Goal: Transaction & Acquisition: Purchase product/service

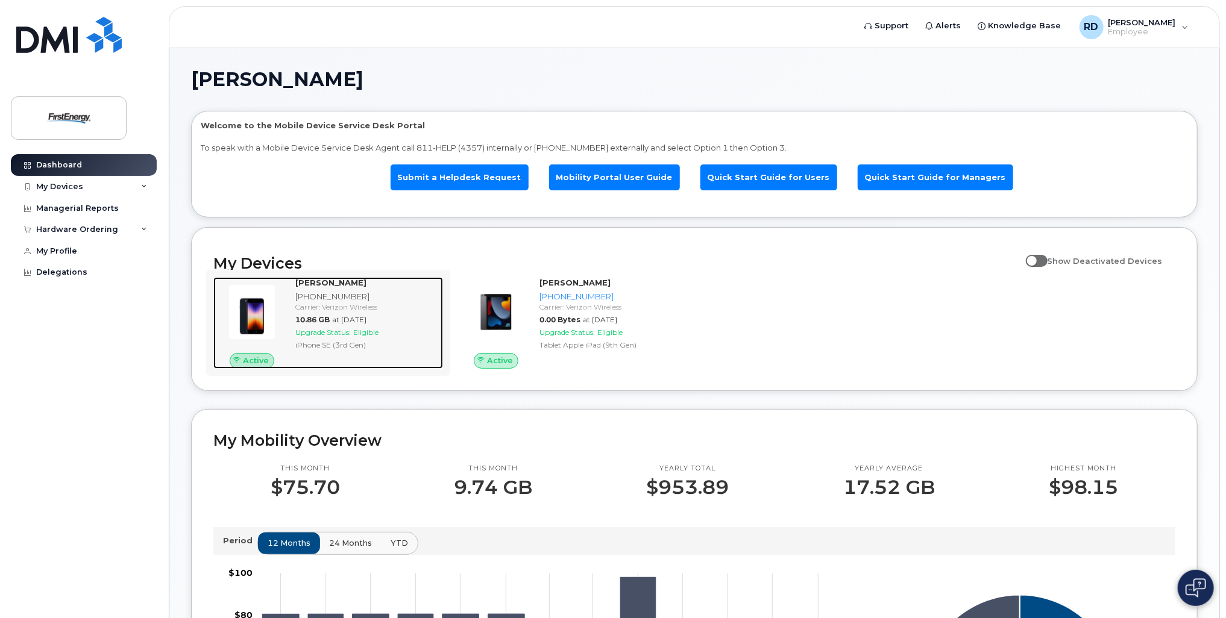
click at [401, 301] on div "[PHONE_NUMBER]" at bounding box center [366, 296] width 143 height 11
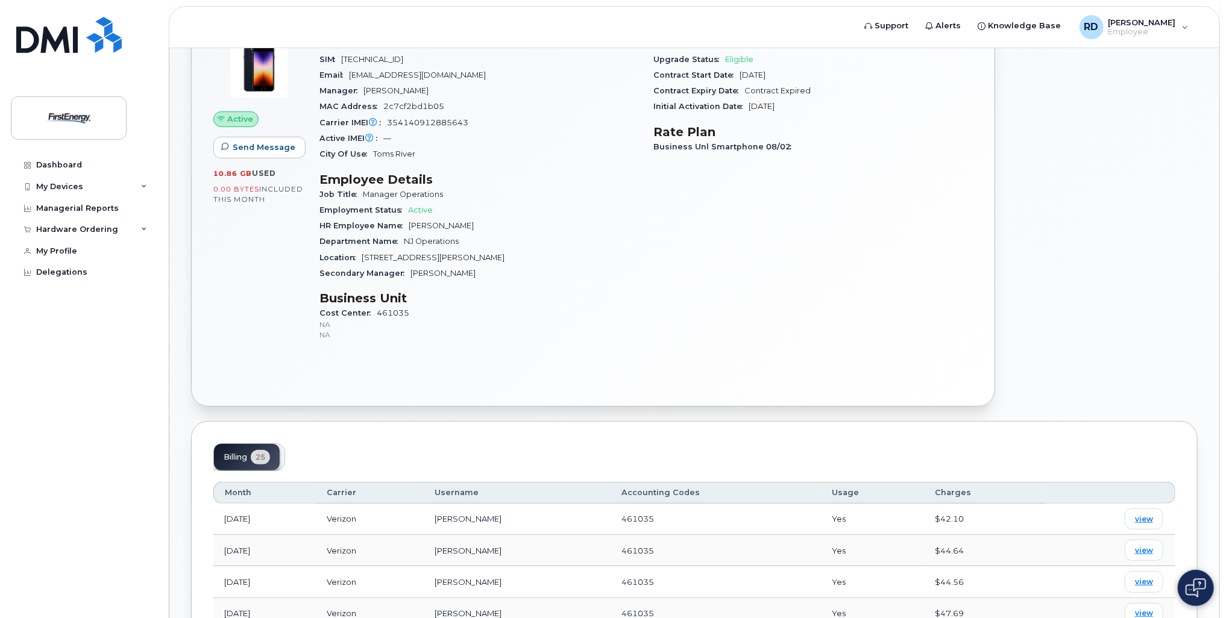
scroll to position [181, 0]
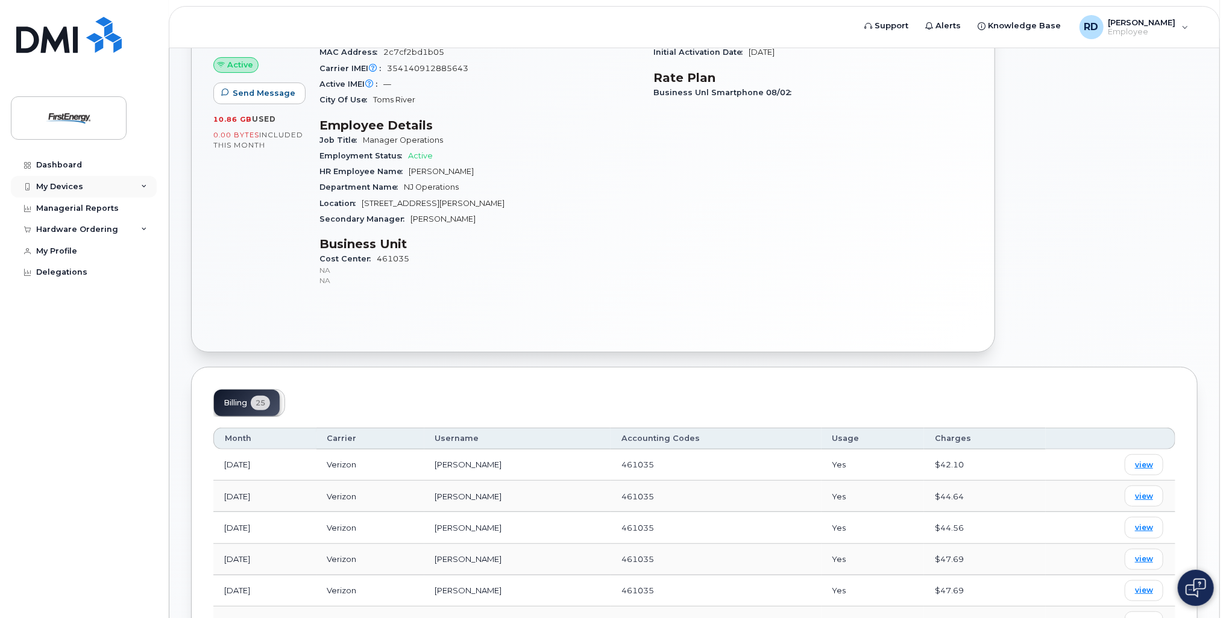
click at [136, 193] on div "My Devices" at bounding box center [84, 187] width 146 height 22
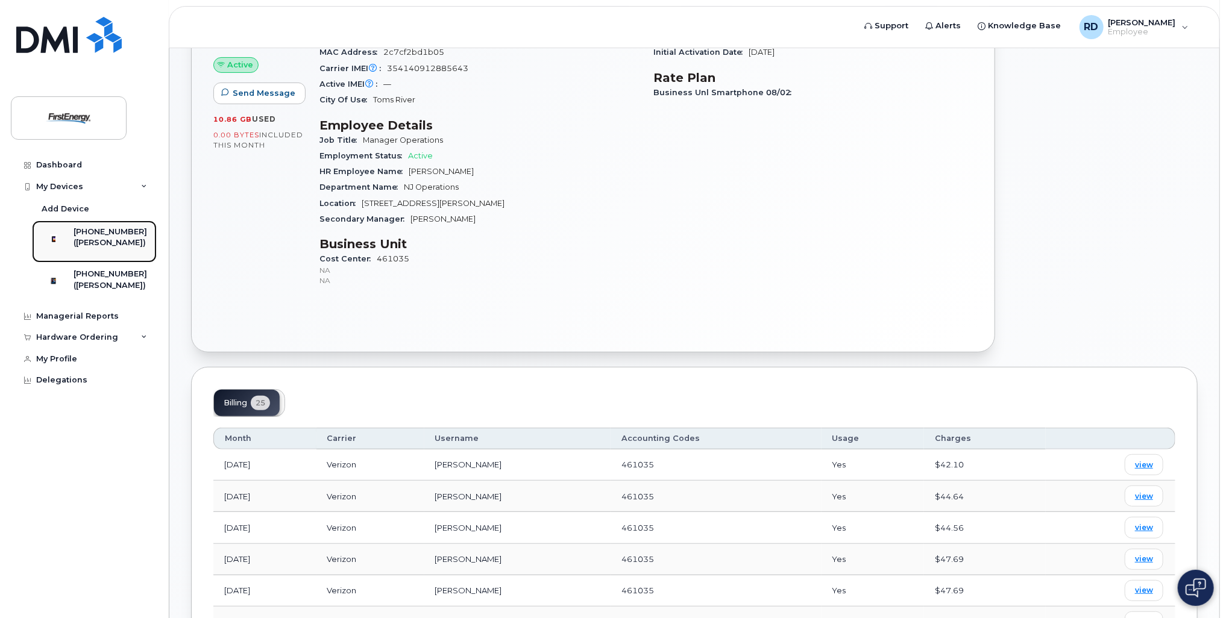
click at [120, 240] on div "([PERSON_NAME])" at bounding box center [111, 242] width 74 height 11
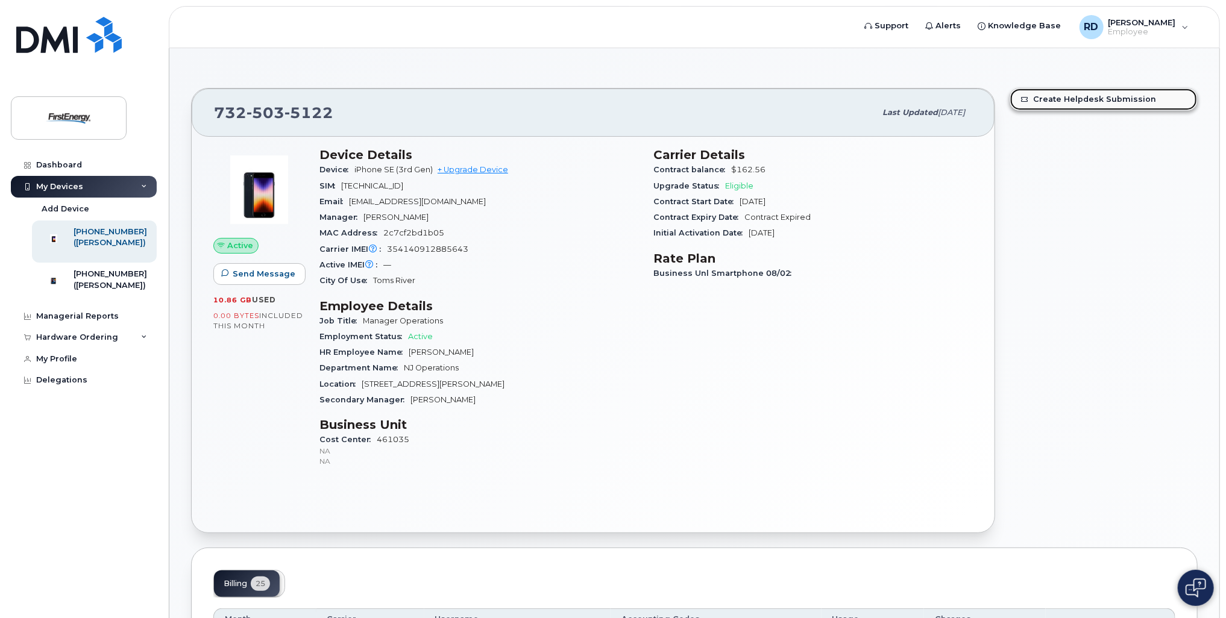
click at [1054, 97] on link "Create Helpdesk Submission" at bounding box center [1103, 100] width 187 height 22
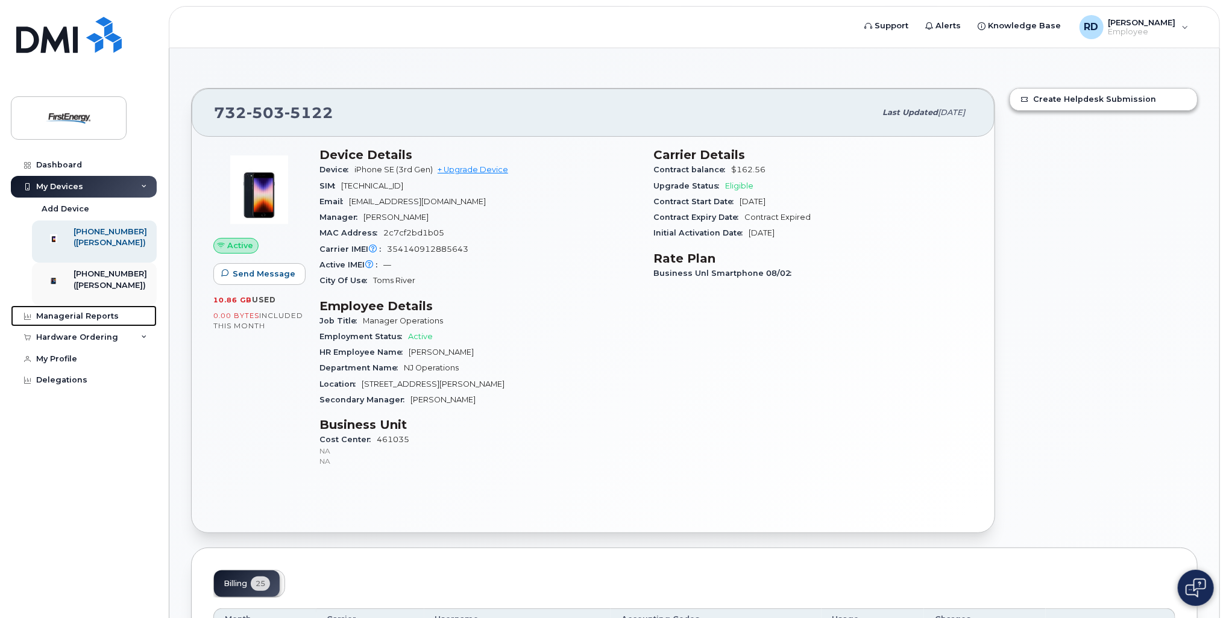
drag, startPoint x: 68, startPoint y: 331, endPoint x: 117, endPoint y: 305, distance: 55.8
click at [68, 321] on div "Managerial Reports" at bounding box center [77, 317] width 83 height 10
click at [75, 321] on div "Managerial Reports" at bounding box center [77, 317] width 83 height 10
click at [477, 170] on link "+ Upgrade Device" at bounding box center [473, 169] width 71 height 9
click at [479, 169] on link "+ Upgrade Device" at bounding box center [473, 169] width 71 height 9
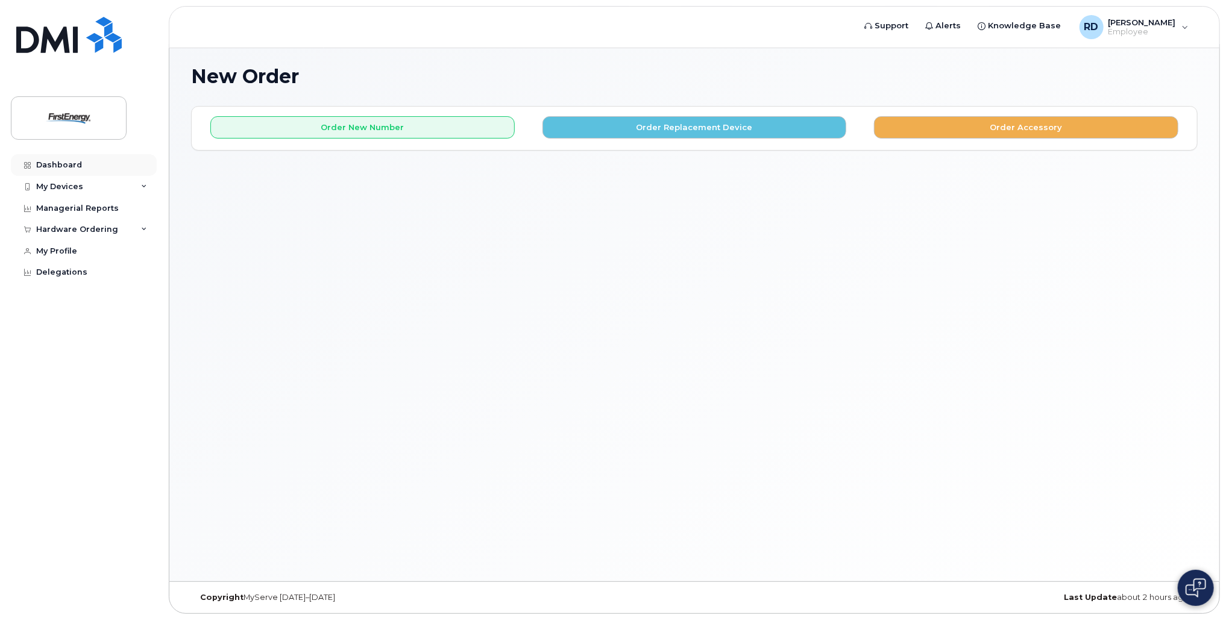
scroll to position [5, 0]
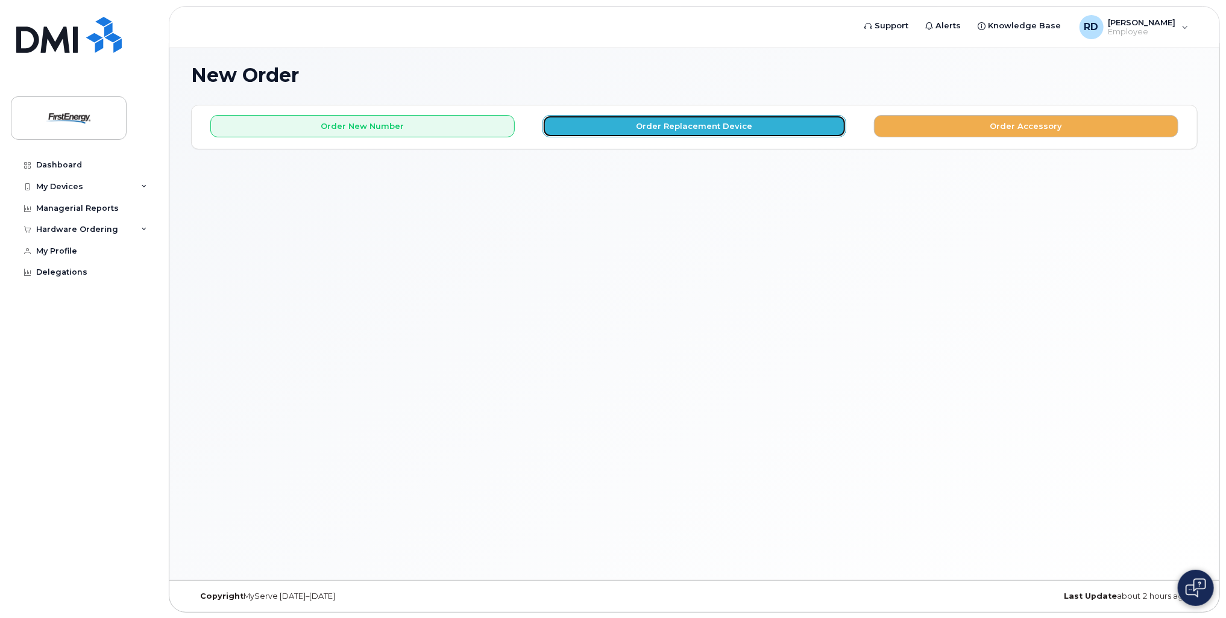
click at [728, 127] on button "Order Replacement Device" at bounding box center [694, 126] width 304 height 22
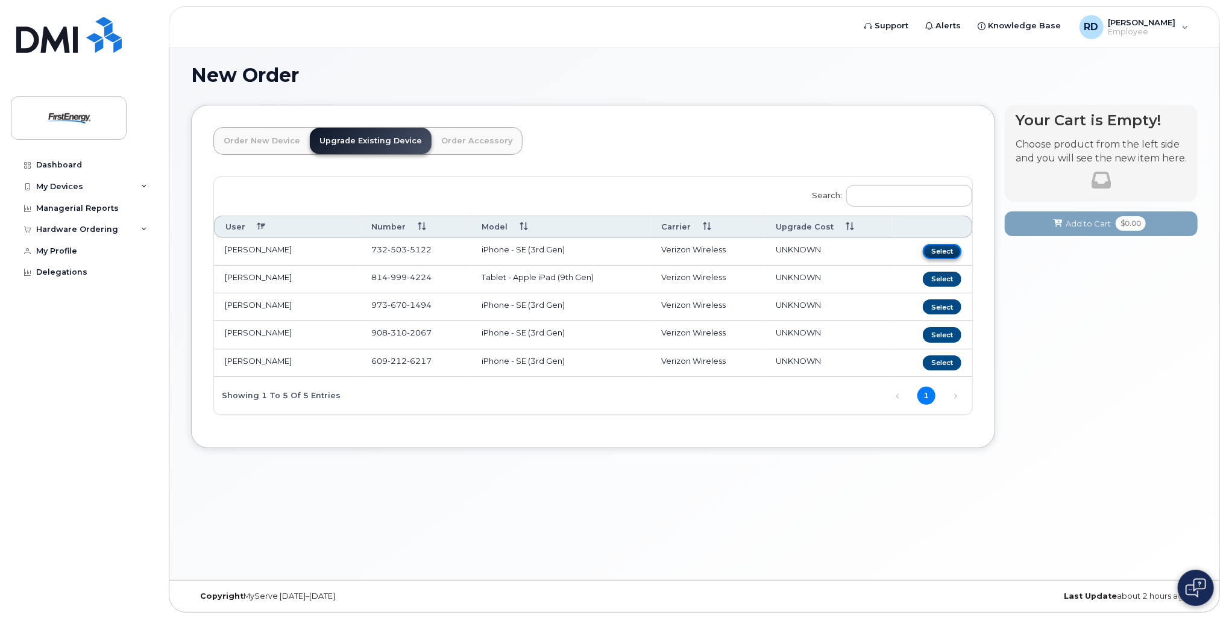
click at [942, 252] on button "Select" at bounding box center [942, 251] width 39 height 15
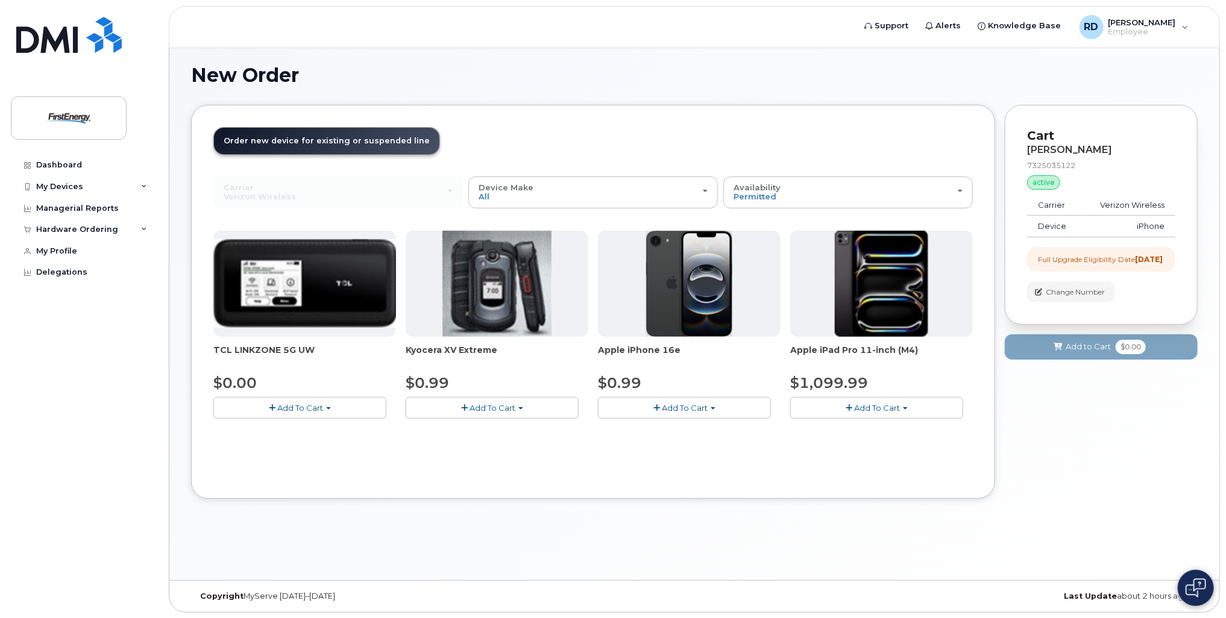
click at [684, 411] on span "Add To Cart" at bounding box center [685, 408] width 46 height 10
click at [676, 430] on link "$0.99 - 2 Year Upgrade" at bounding box center [659, 430] width 116 height 15
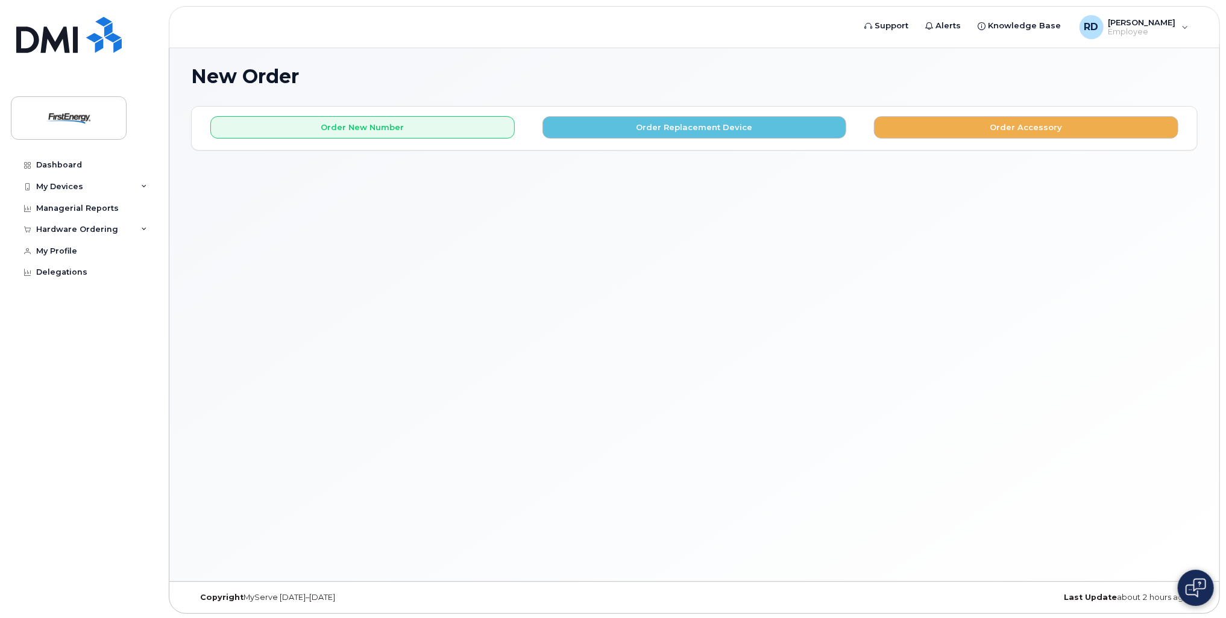
scroll to position [5, 0]
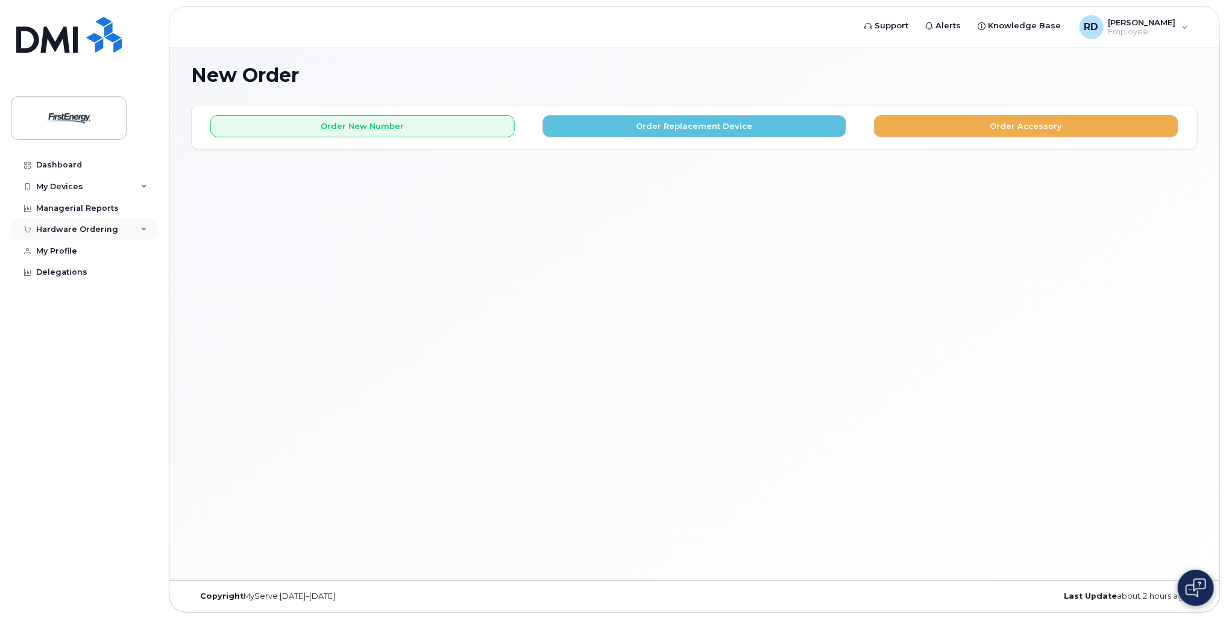
click at [120, 228] on div "Hardware Ordering" at bounding box center [84, 230] width 146 height 22
click at [101, 116] on img at bounding box center [68, 118] width 93 height 35
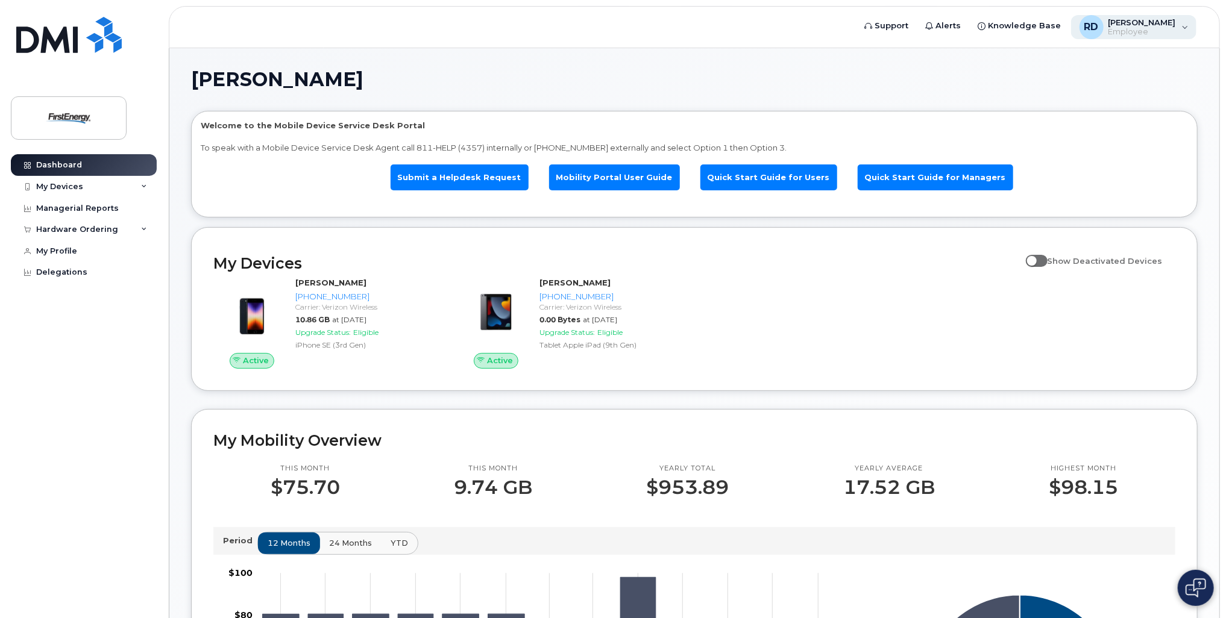
click at [1180, 25] on div "[PERSON_NAME] Employee" at bounding box center [1134, 27] width 126 height 24
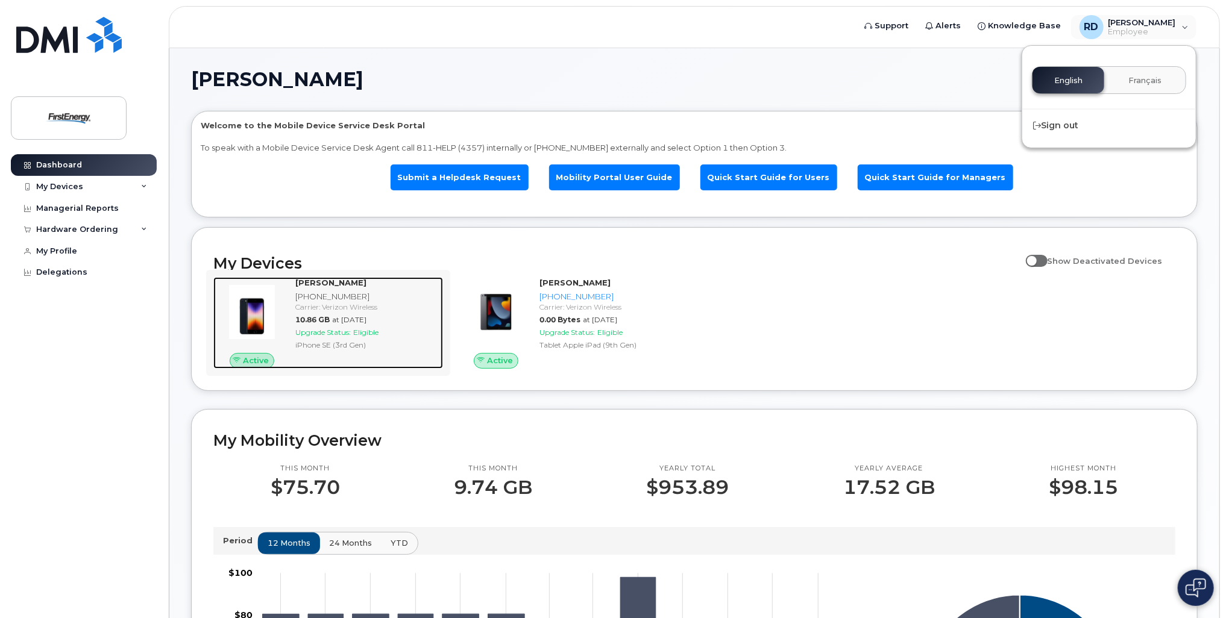
click at [322, 310] on div "Carrier: Verizon Wireless" at bounding box center [366, 307] width 143 height 10
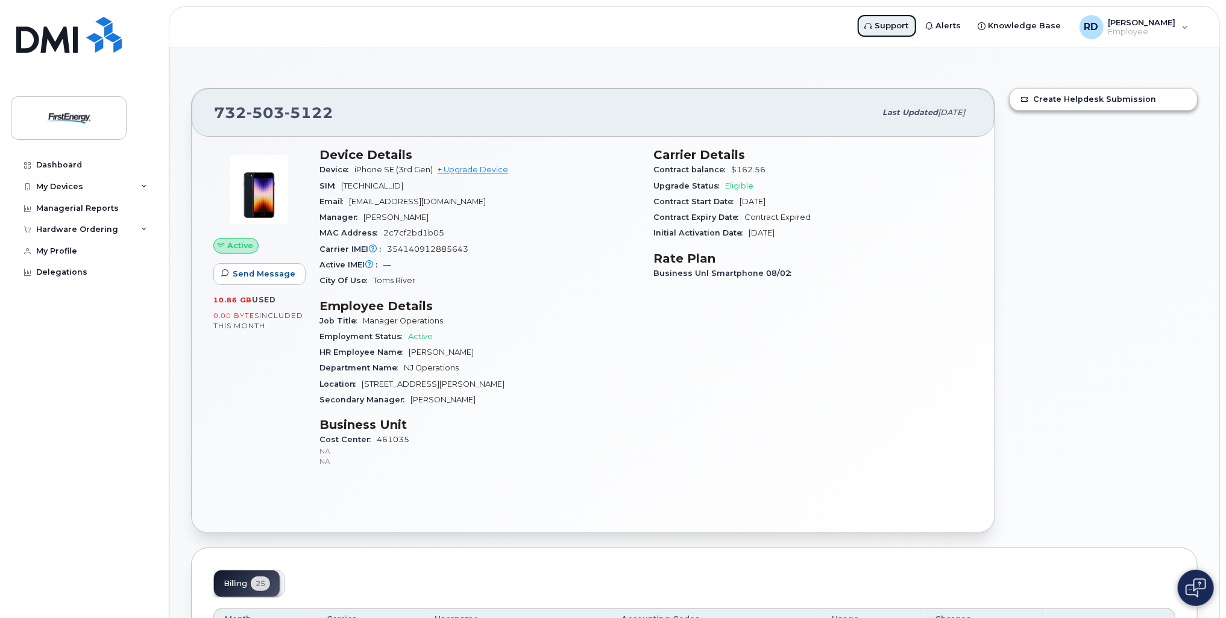
click at [902, 24] on span "Support" at bounding box center [892, 26] width 34 height 12
click at [491, 168] on link "+ Upgrade Device" at bounding box center [473, 169] width 71 height 9
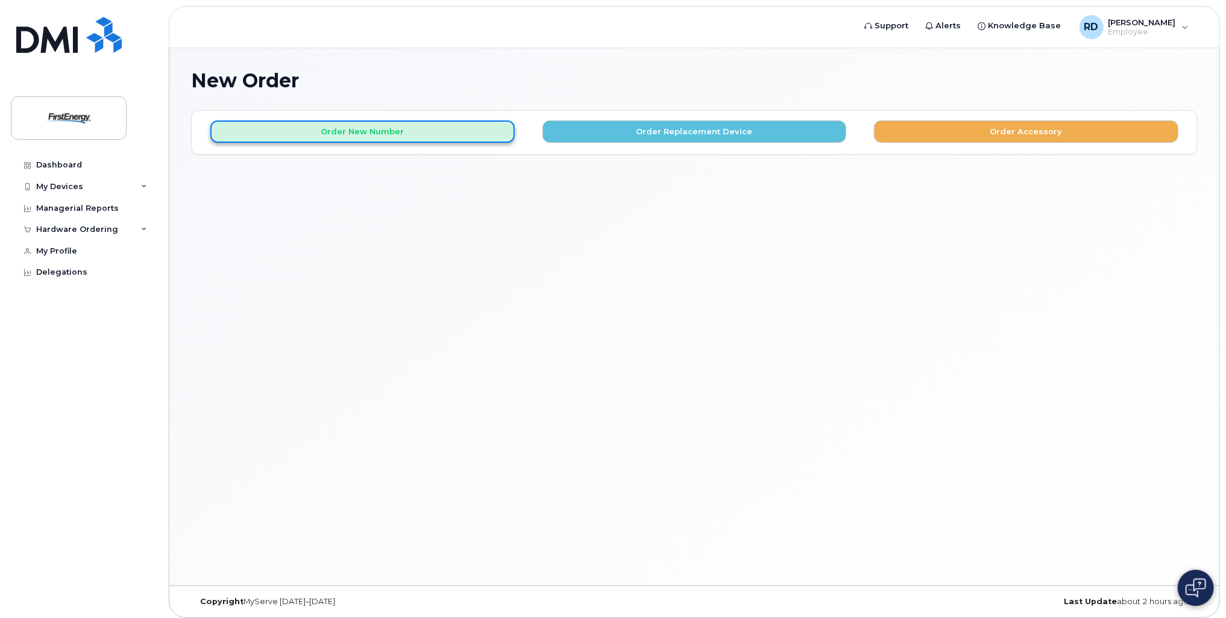
click at [393, 134] on button "Order New Number" at bounding box center [362, 132] width 304 height 22
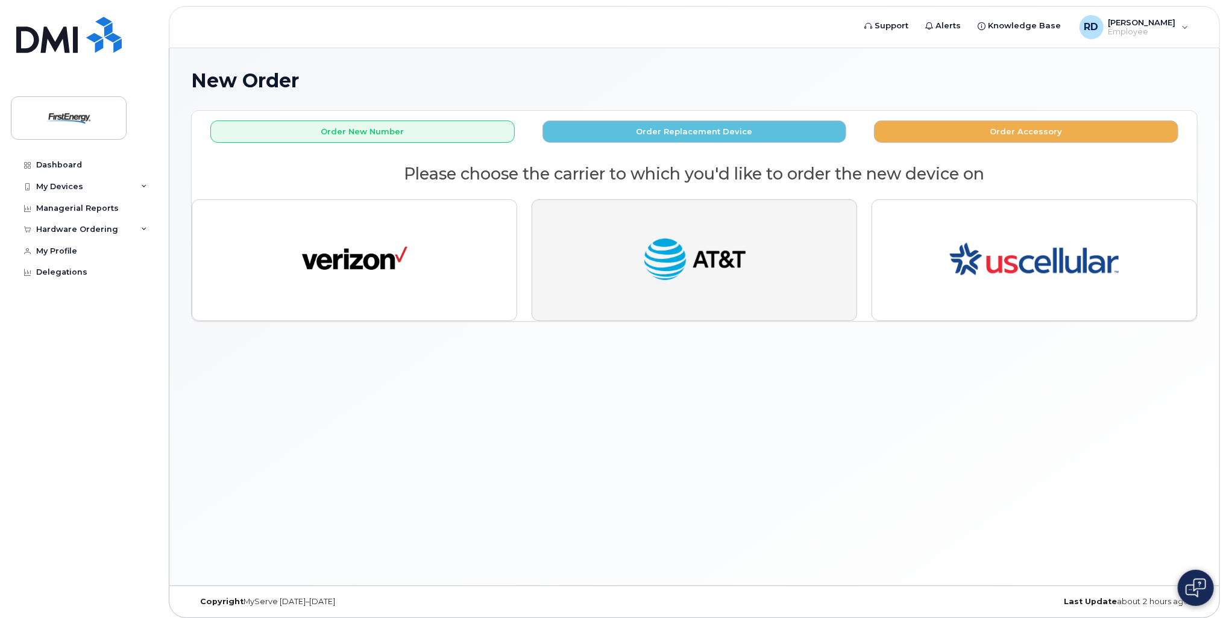
click at [699, 269] on img "button" at bounding box center [694, 260] width 105 height 54
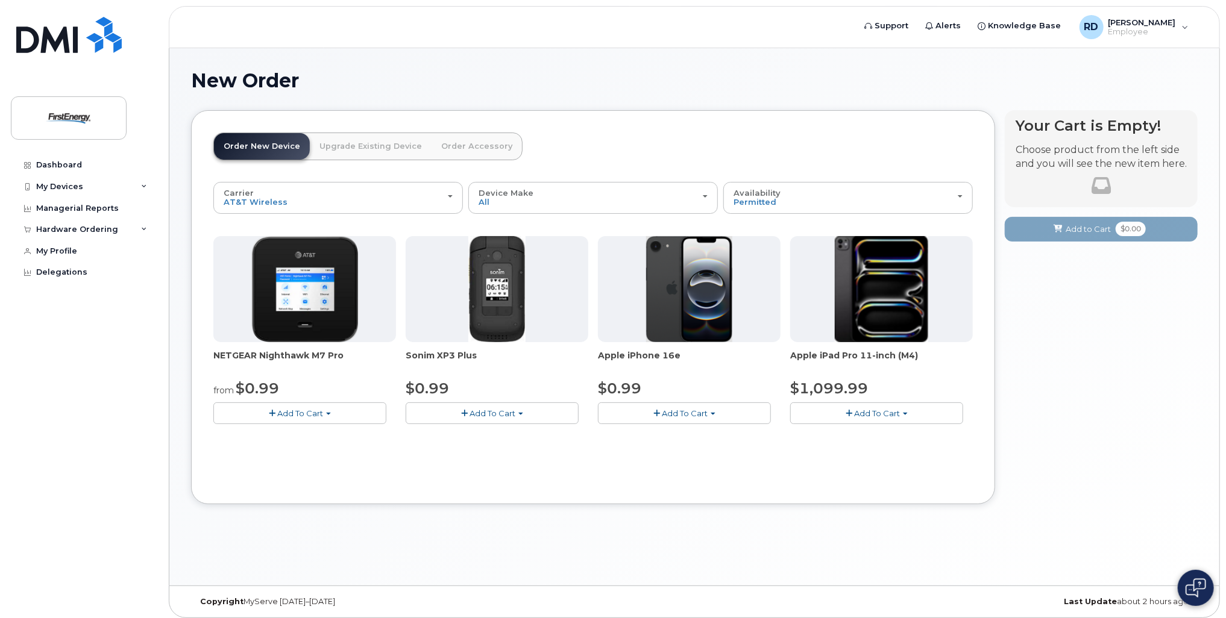
click at [359, 145] on link "Upgrade Existing Device" at bounding box center [371, 146] width 122 height 27
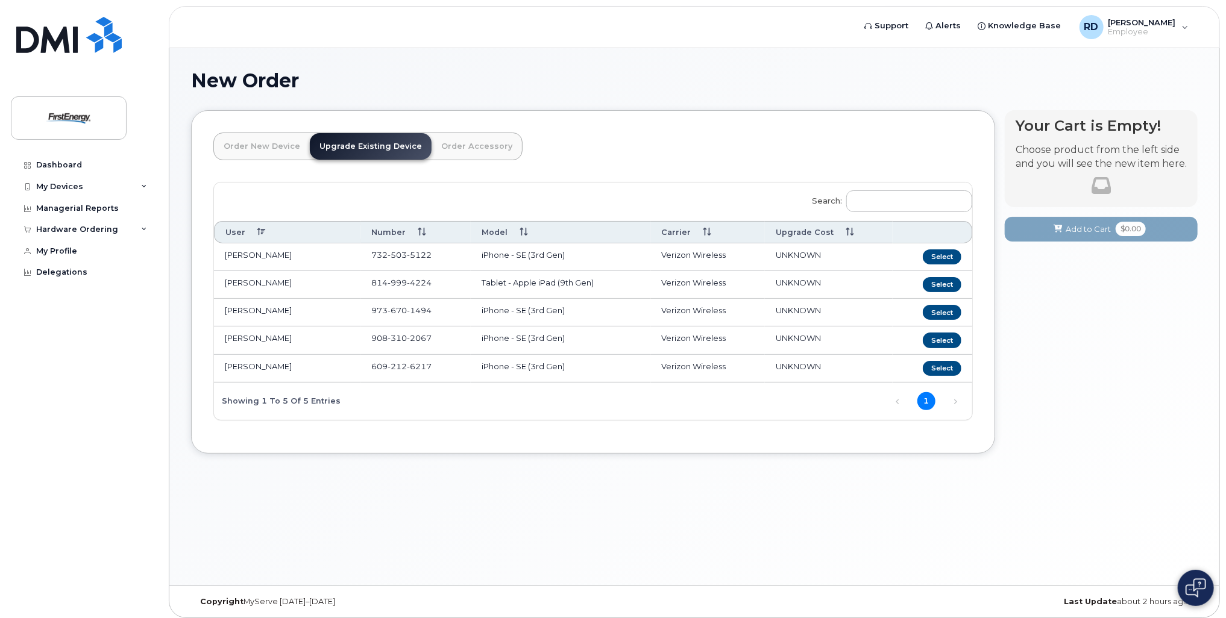
click at [276, 143] on link "Order New Device" at bounding box center [262, 146] width 96 height 27
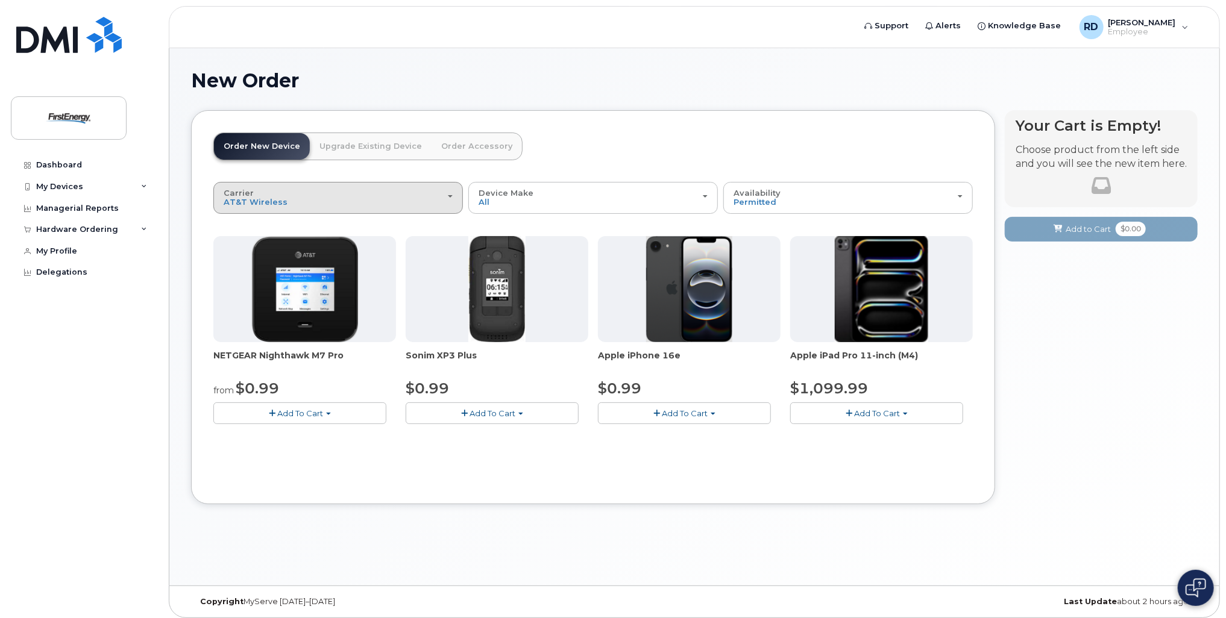
click at [454, 190] on button "Carrier Verizon Wireless AT&T Wireless US Cellular" at bounding box center [338, 197] width 250 height 31
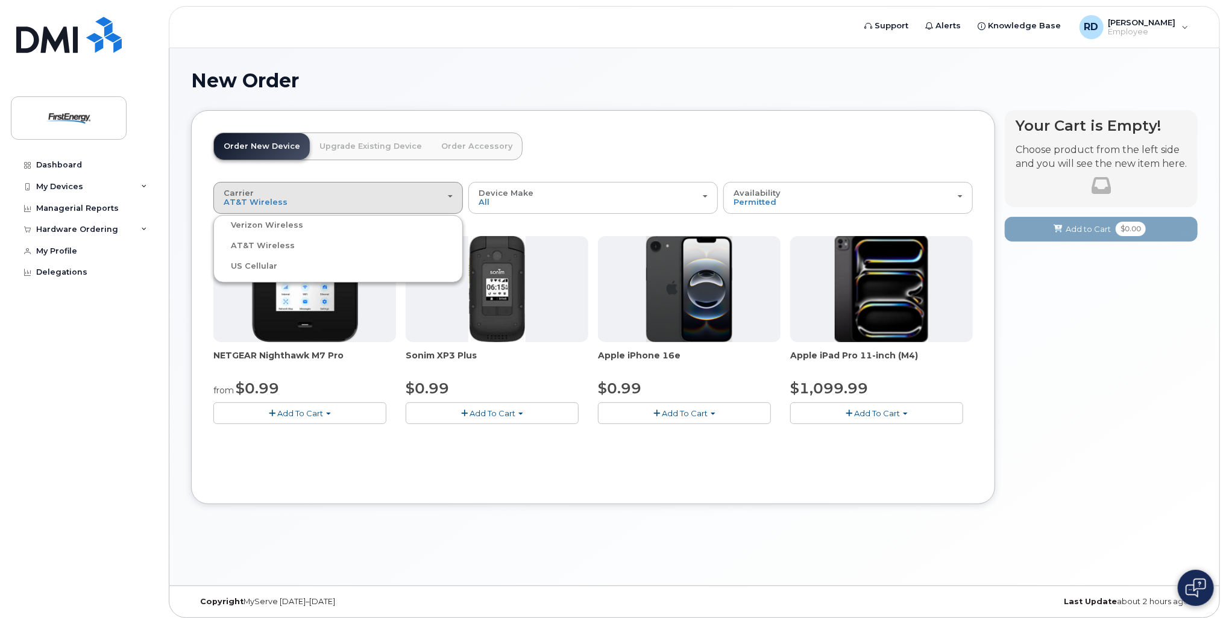
click at [374, 143] on link "Upgrade Existing Device" at bounding box center [371, 146] width 122 height 27
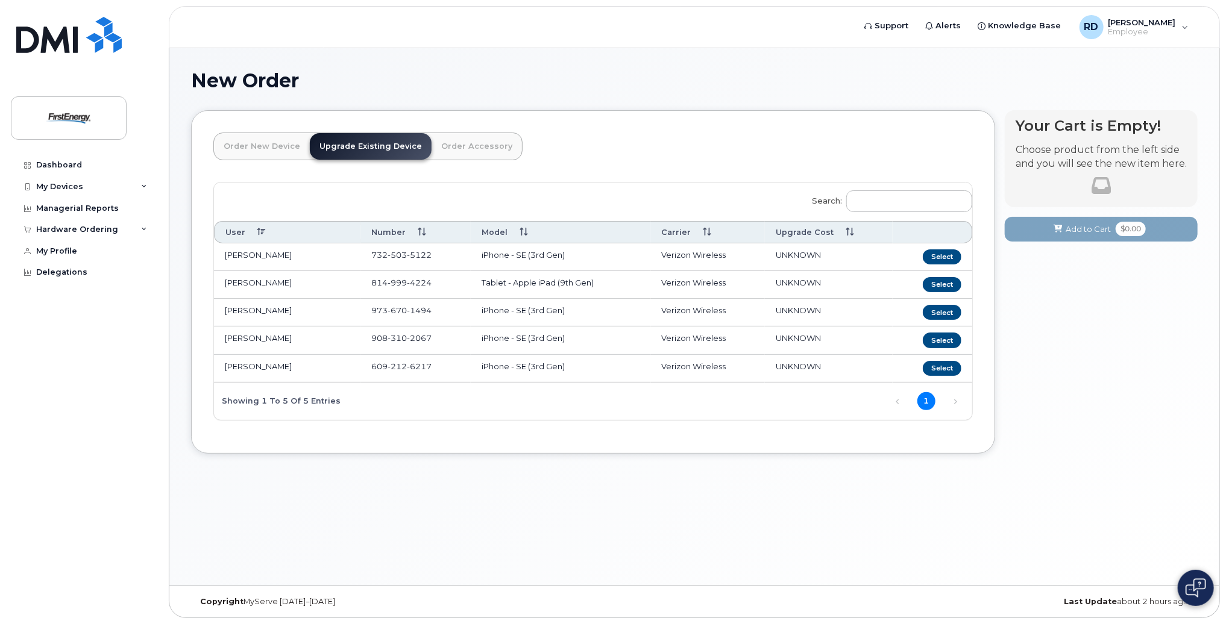
click at [268, 142] on link "Order New Device" at bounding box center [262, 146] width 96 height 27
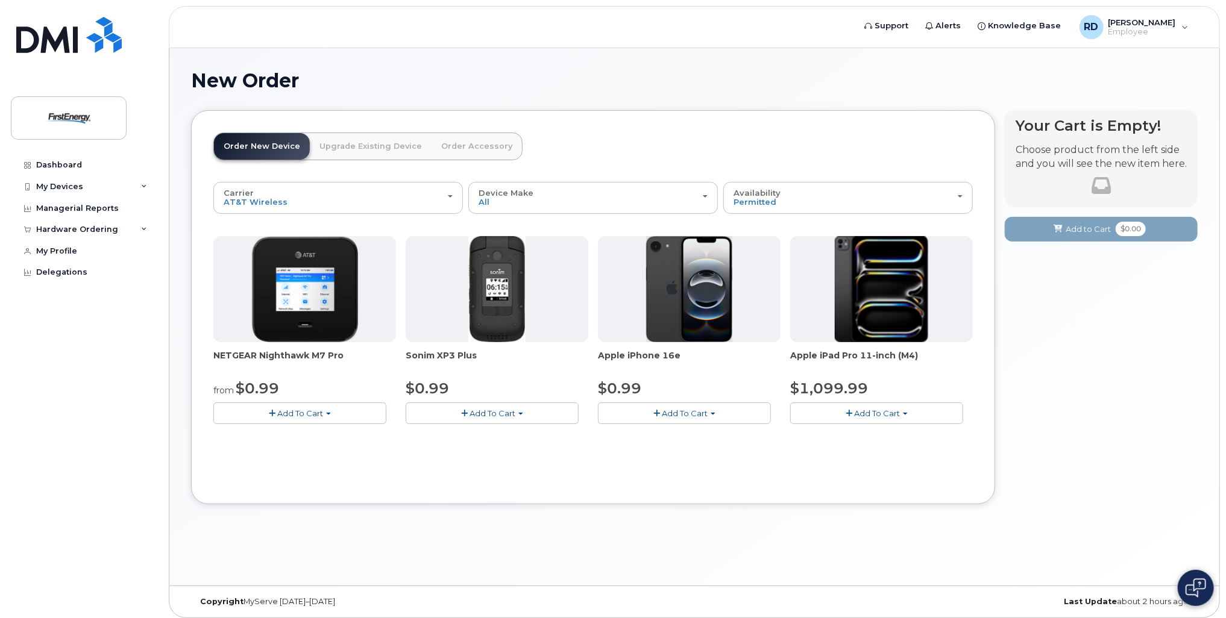
click at [649, 271] on img at bounding box center [689, 289] width 87 height 106
click at [687, 416] on span "Add To Cart" at bounding box center [685, 414] width 46 height 10
click at [679, 436] on link "$0.99 - 2 Year Activation" at bounding box center [661, 436] width 121 height 15
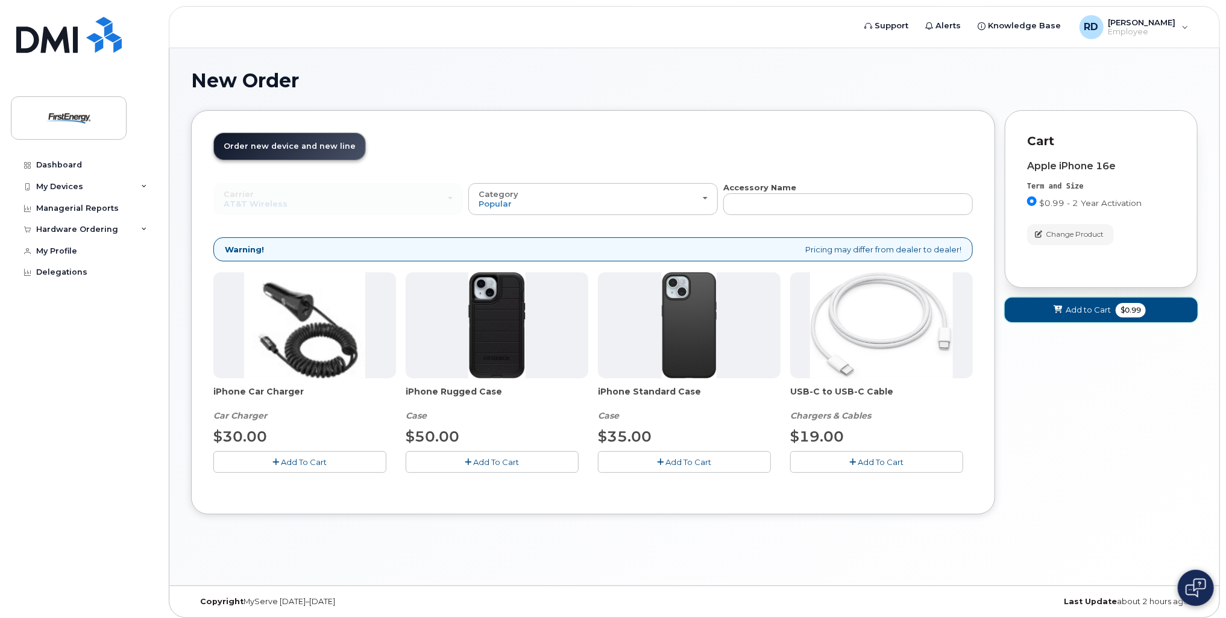
click at [1060, 310] on icon at bounding box center [1058, 310] width 8 height 8
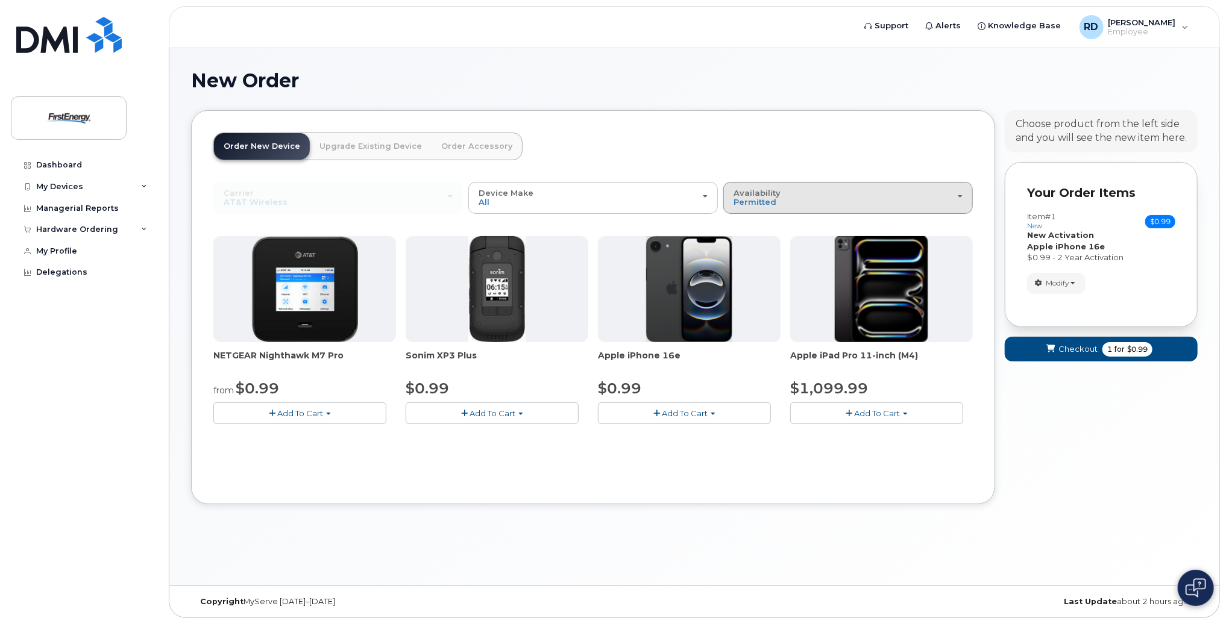
click at [794, 199] on div "Availability Permitted All" at bounding box center [848, 198] width 229 height 19
click at [746, 242] on label "All" at bounding box center [738, 246] width 25 height 14
click at [0, 0] on input "All" at bounding box center [0, 0] width 0 height 0
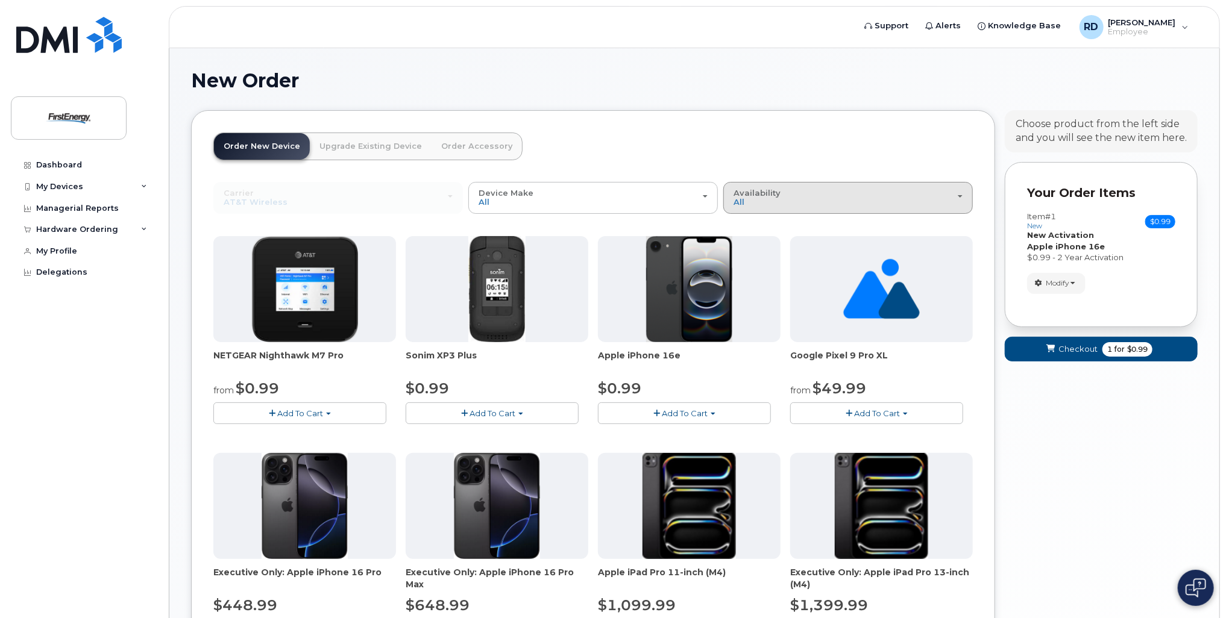
click at [825, 193] on div "Availability Permitted All" at bounding box center [848, 198] width 229 height 19
click at [775, 225] on label "Permitted" at bounding box center [754, 225] width 57 height 14
click at [0, 0] on input "Permitted" at bounding box center [0, 0] width 0 height 0
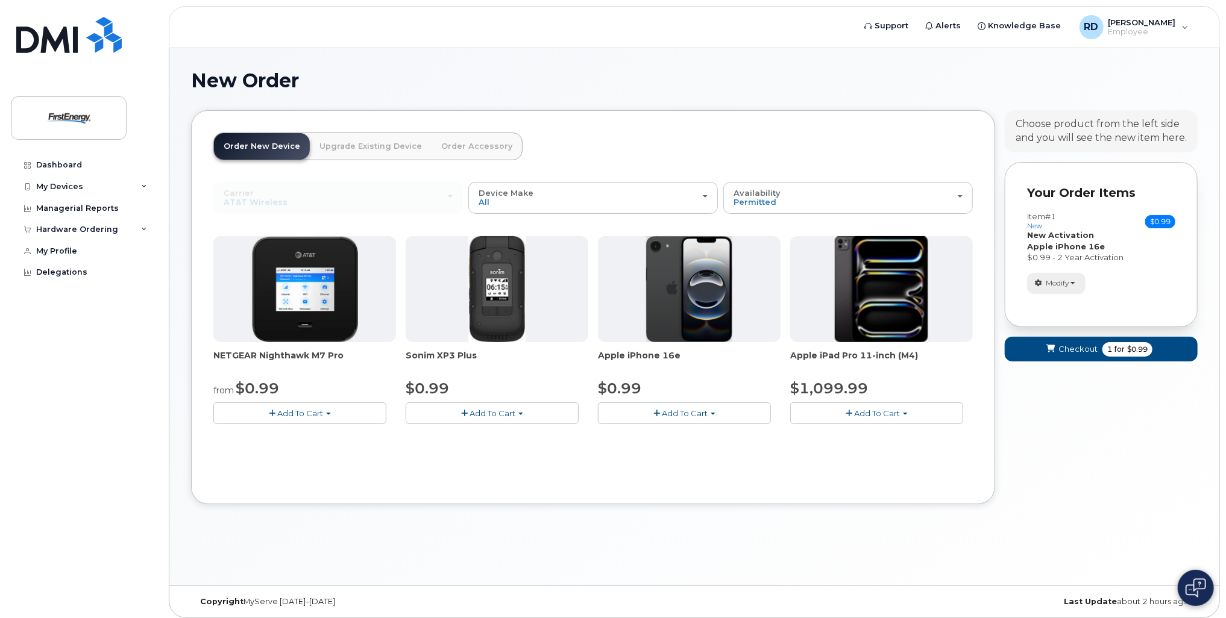
click at [1082, 283] on button "Modify" at bounding box center [1056, 283] width 58 height 21
drag, startPoint x: 1077, startPoint y: 351, endPoint x: 1070, endPoint y: 347, distance: 7.6
click at [1073, 349] on span "Checkout" at bounding box center [1077, 349] width 39 height 11
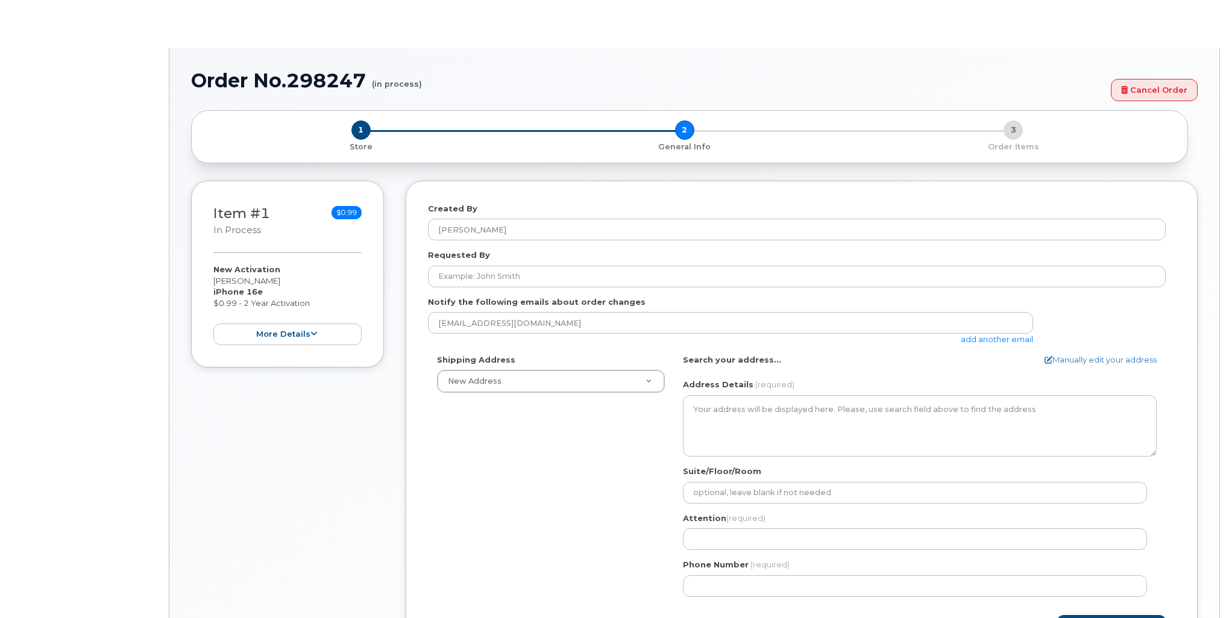
select select
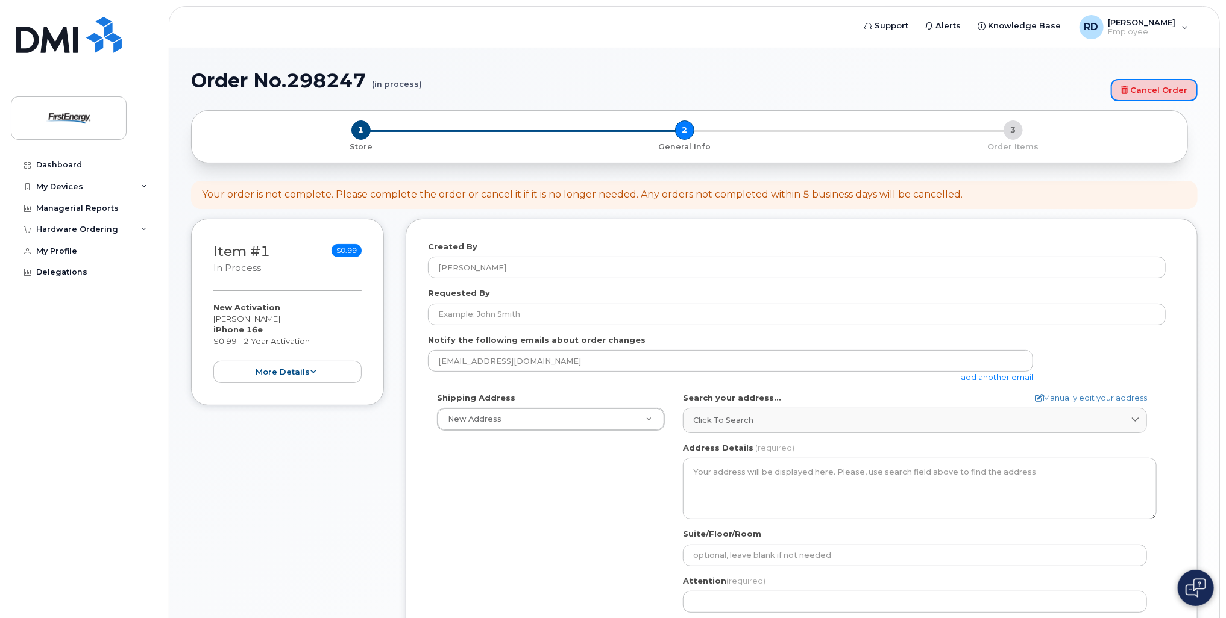
drag, startPoint x: 1140, startPoint y: 91, endPoint x: 641, endPoint y: 60, distance: 500.0
click at [1141, 91] on link "Cancel Order" at bounding box center [1154, 90] width 87 height 22
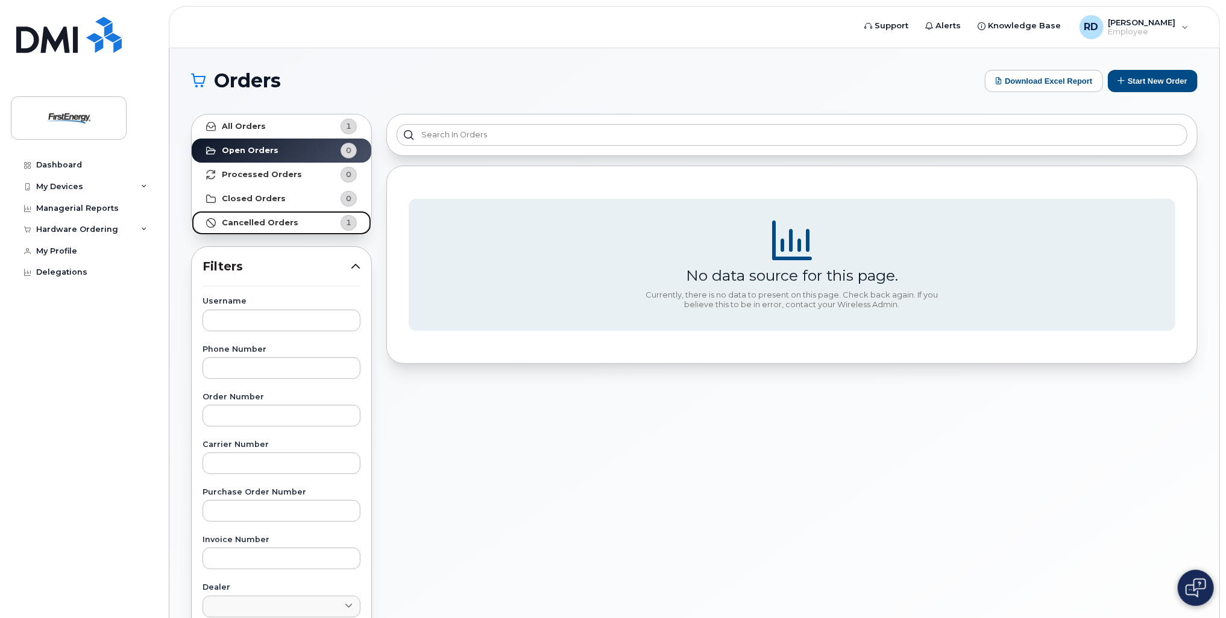
click at [263, 218] on strong "Cancelled Orders" at bounding box center [260, 223] width 77 height 10
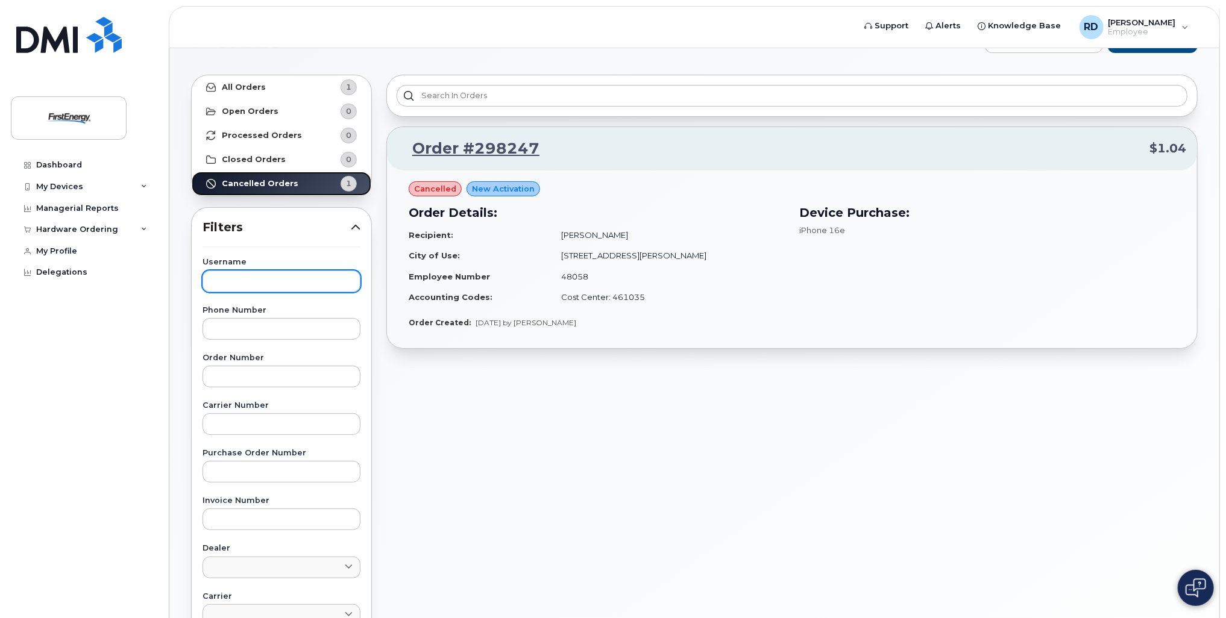
scroll to position [60, 0]
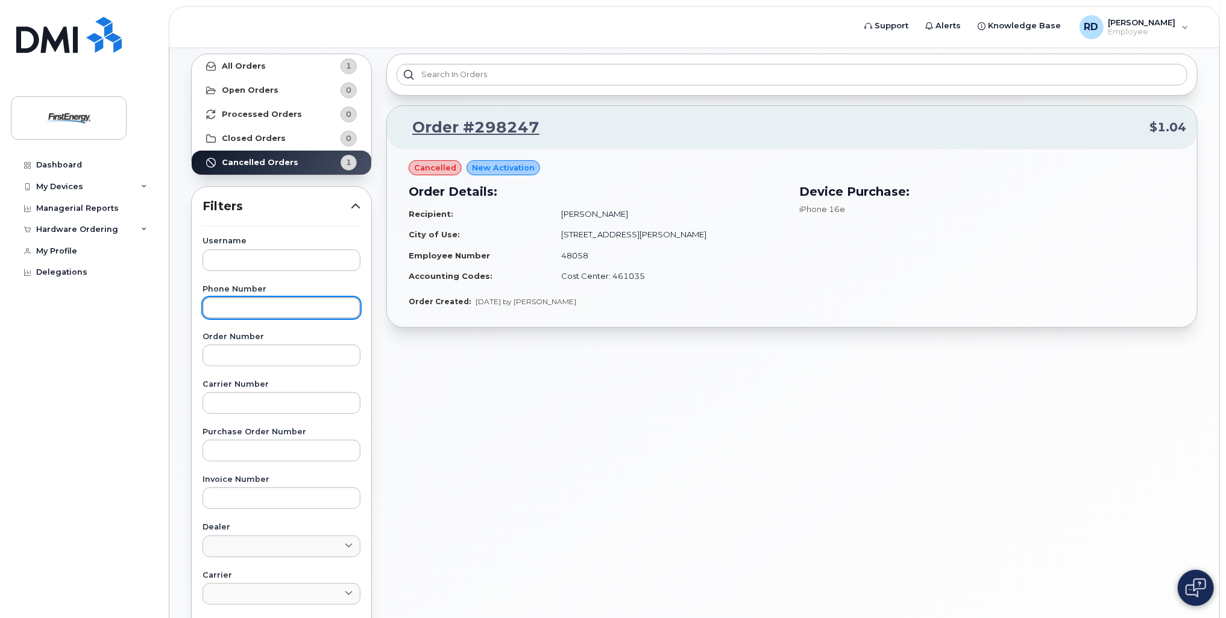
click at [258, 313] on input "text" at bounding box center [282, 308] width 158 height 22
type input "7325035122"
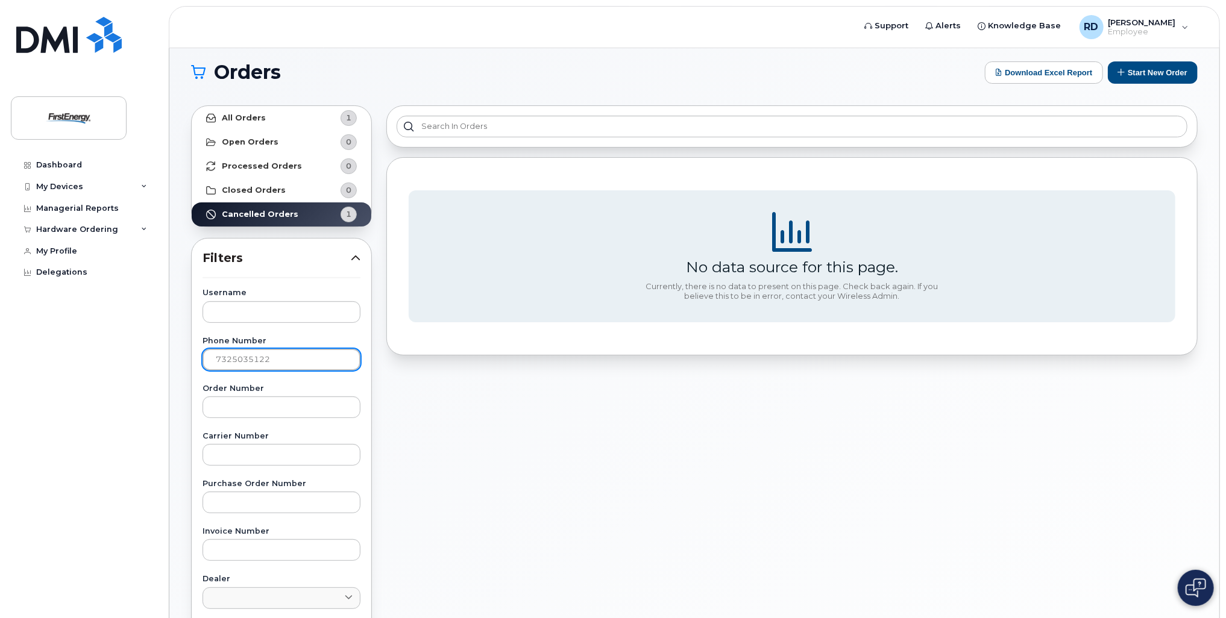
scroll to position [0, 0]
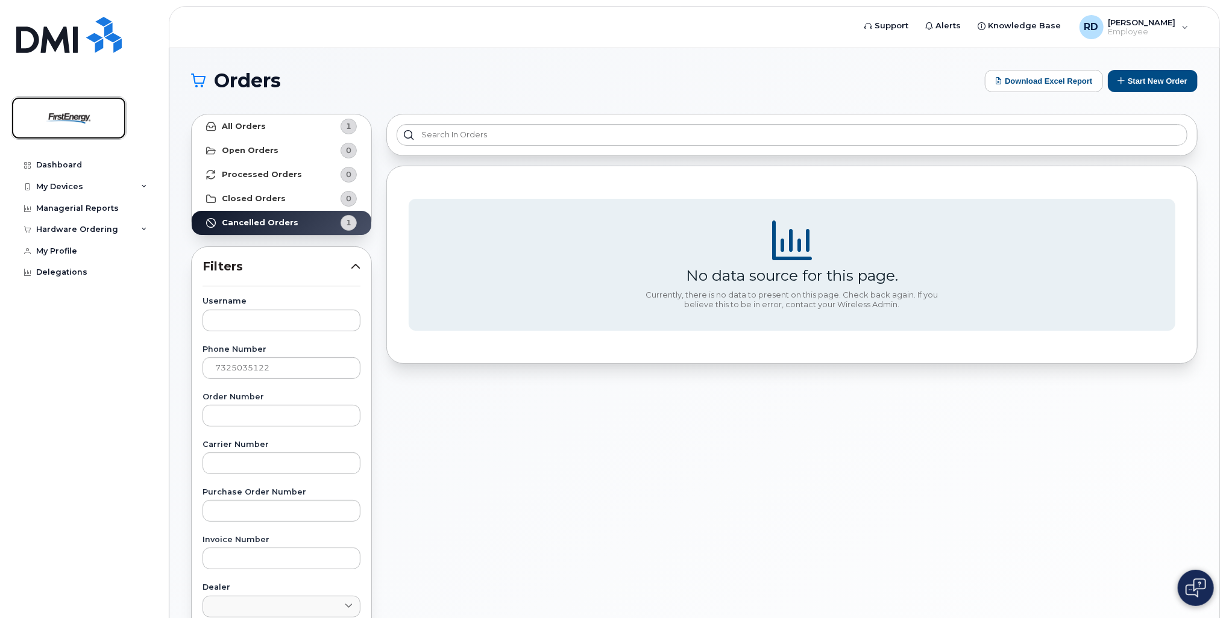
click at [78, 109] on img at bounding box center [68, 118] width 93 height 35
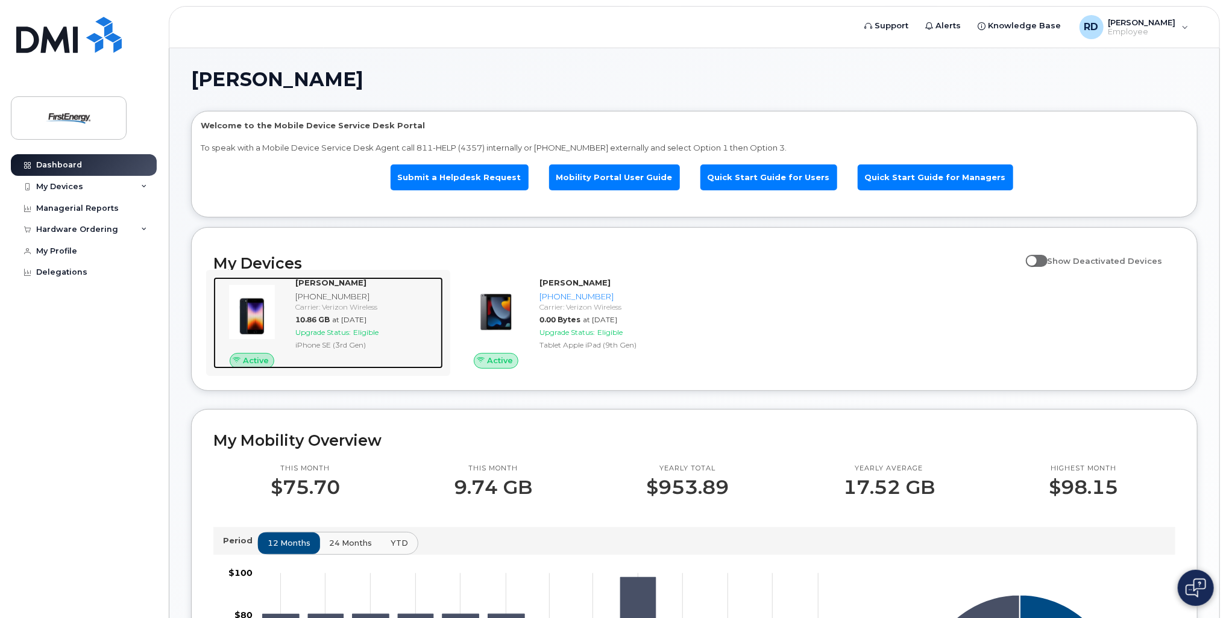
click at [348, 295] on div "[PHONE_NUMBER]" at bounding box center [366, 296] width 143 height 11
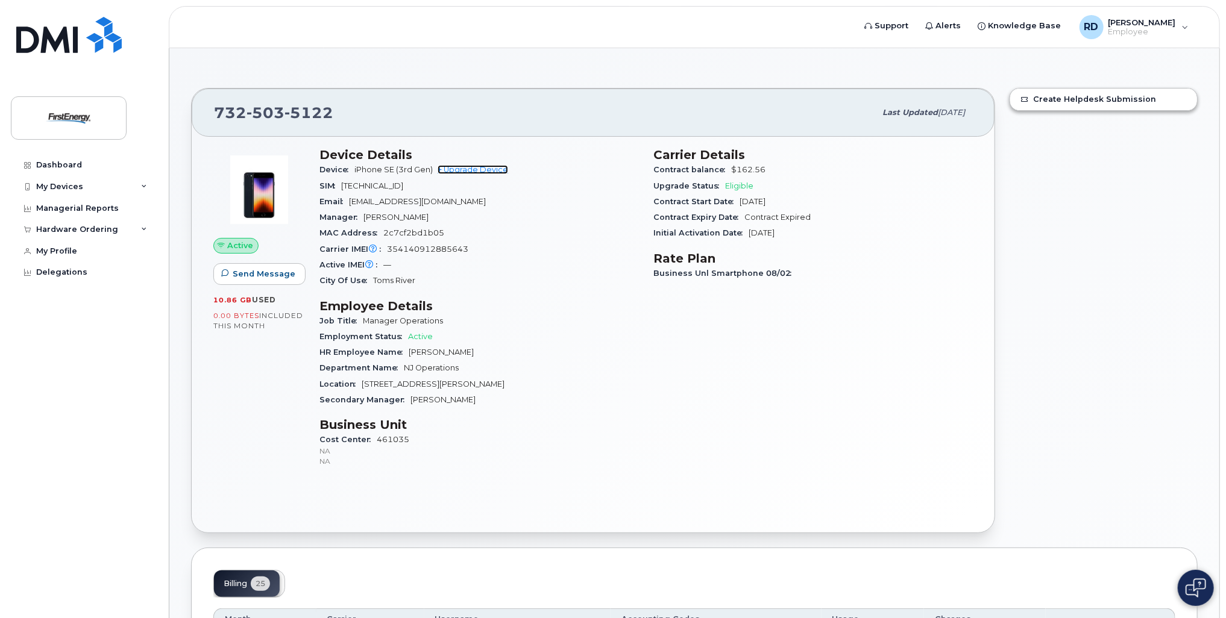
click at [483, 169] on link "+ Upgrade Device" at bounding box center [473, 169] width 71 height 9
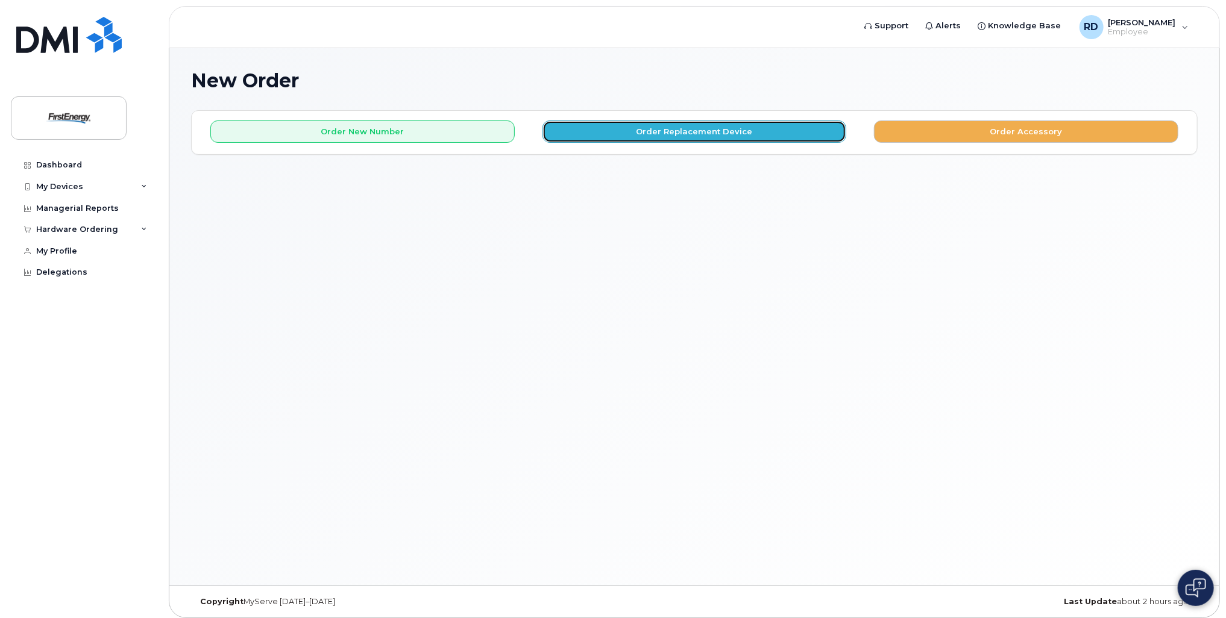
click at [677, 136] on button "Order Replacement Device" at bounding box center [694, 132] width 304 height 22
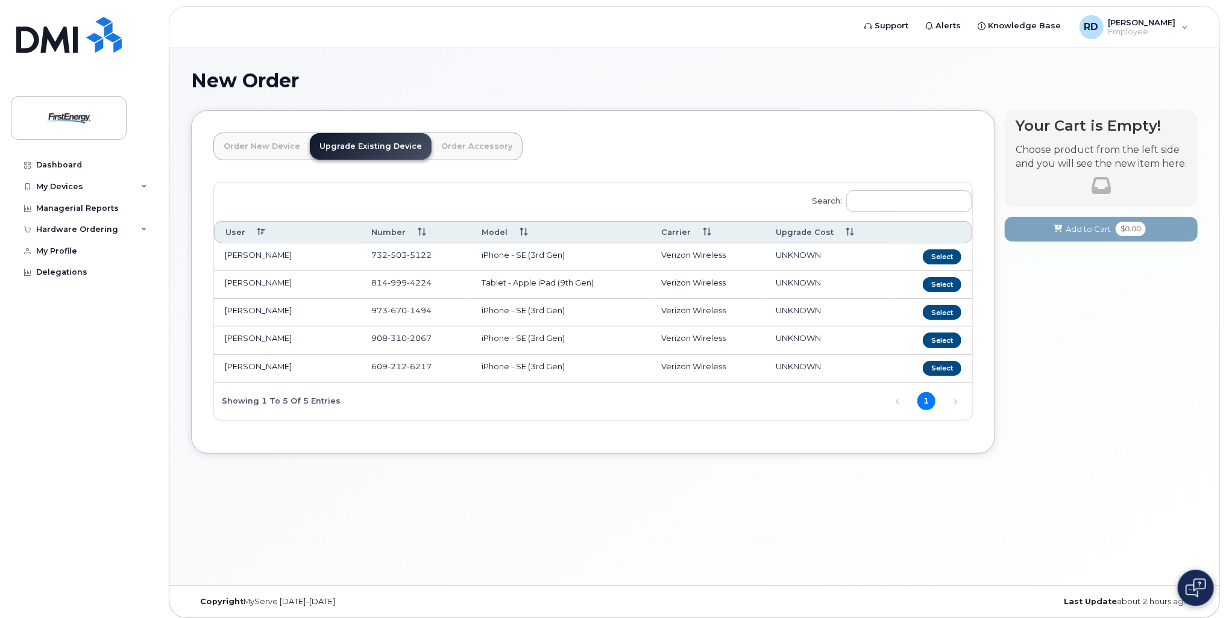
click at [277, 146] on link "Order New Device" at bounding box center [262, 146] width 96 height 27
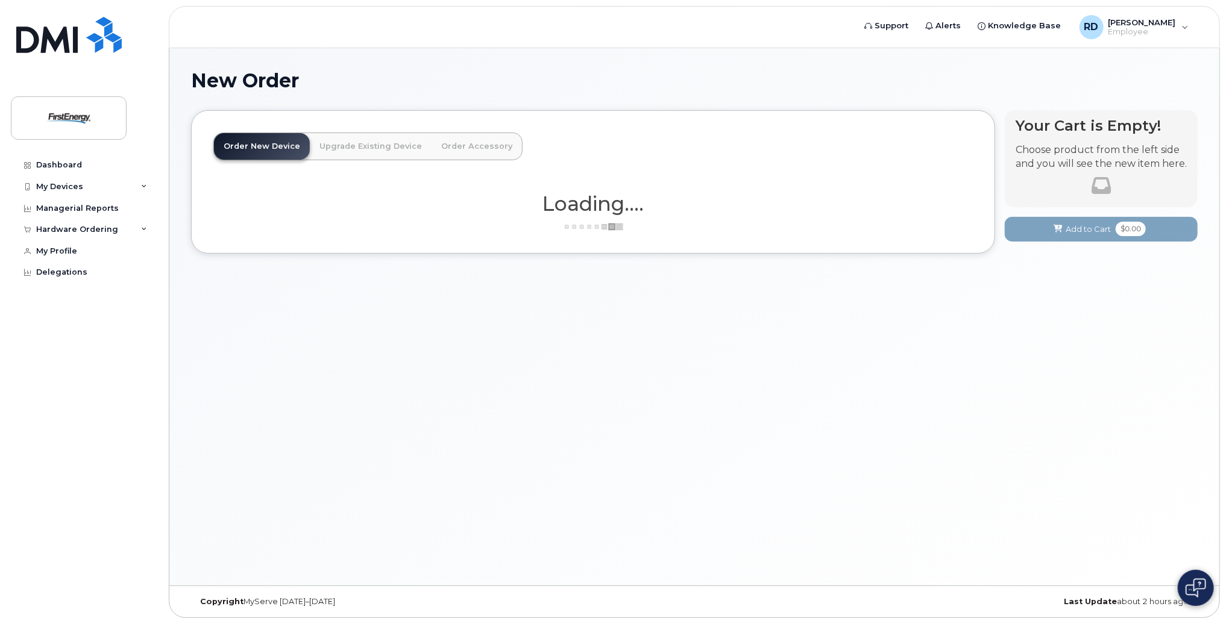
click at [339, 146] on link "Upgrade Existing Device" at bounding box center [371, 146] width 122 height 27
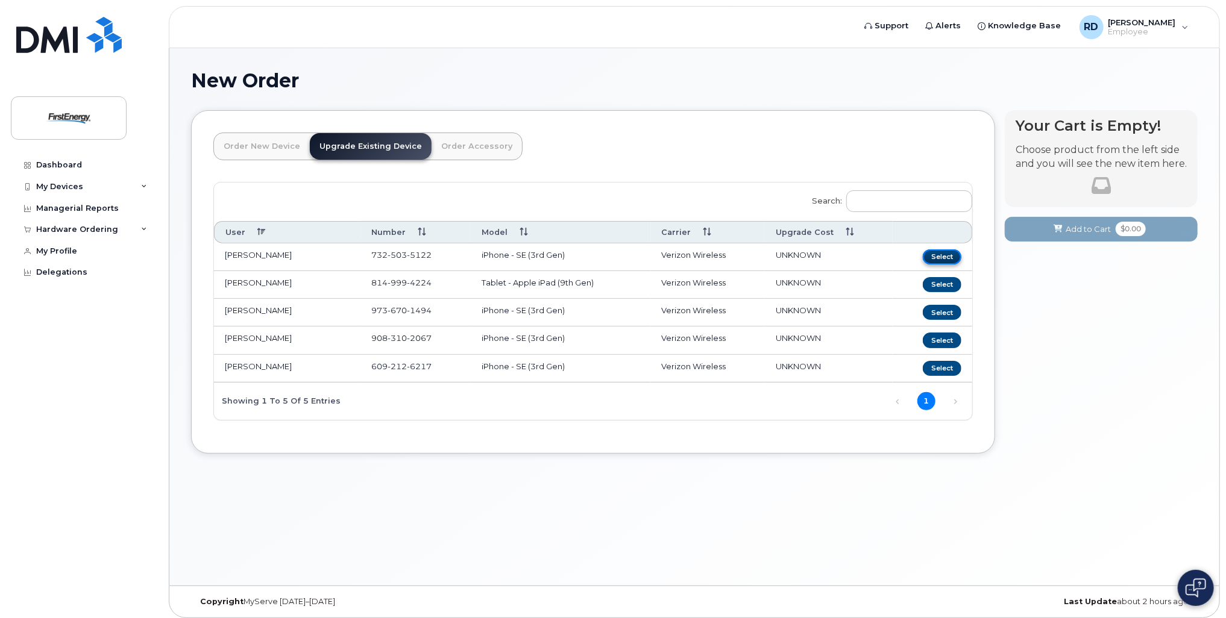
click at [950, 257] on button "Select" at bounding box center [942, 257] width 39 height 15
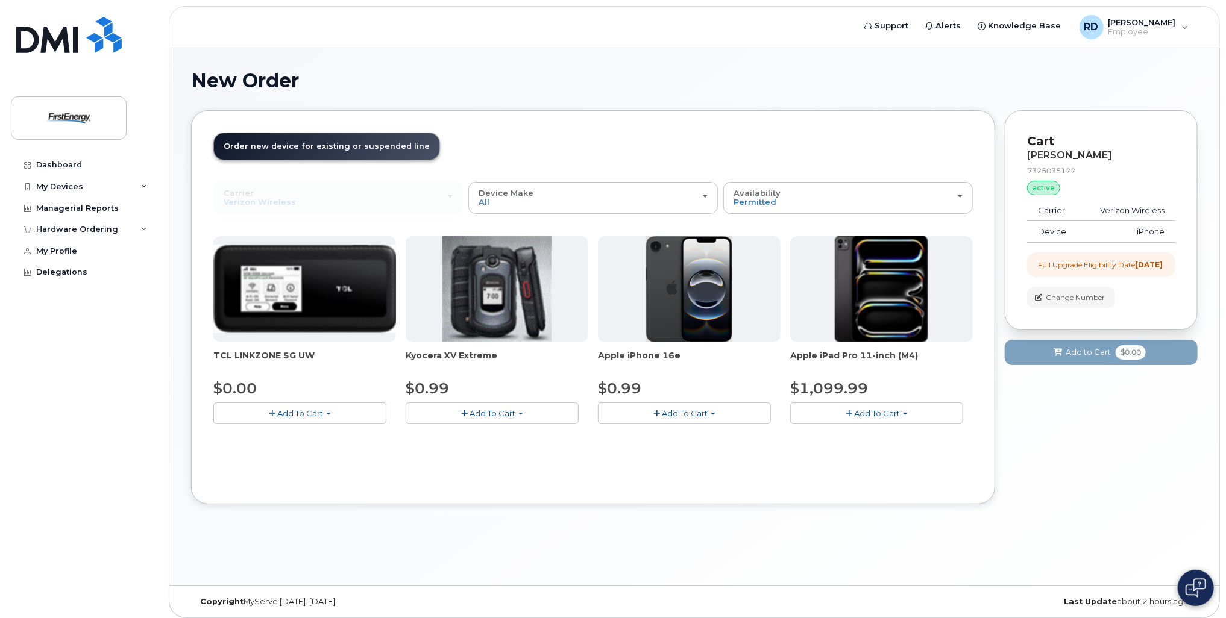
click at [701, 316] on img at bounding box center [689, 289] width 87 height 106
click at [690, 409] on span "Add To Cart" at bounding box center [685, 414] width 46 height 10
click at [698, 432] on link "$0.99 - 2 Year Upgrade" at bounding box center [659, 436] width 116 height 15
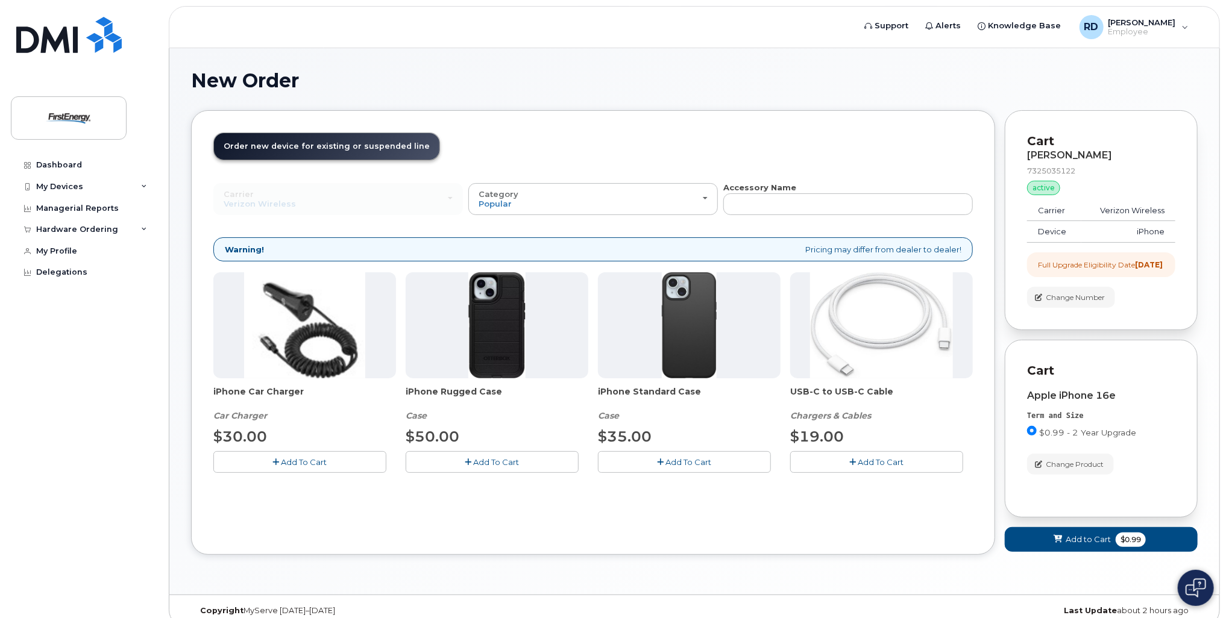
click at [504, 342] on img at bounding box center [496, 325] width 57 height 106
click at [706, 193] on button "Category Popular" at bounding box center [593, 198] width 250 height 31
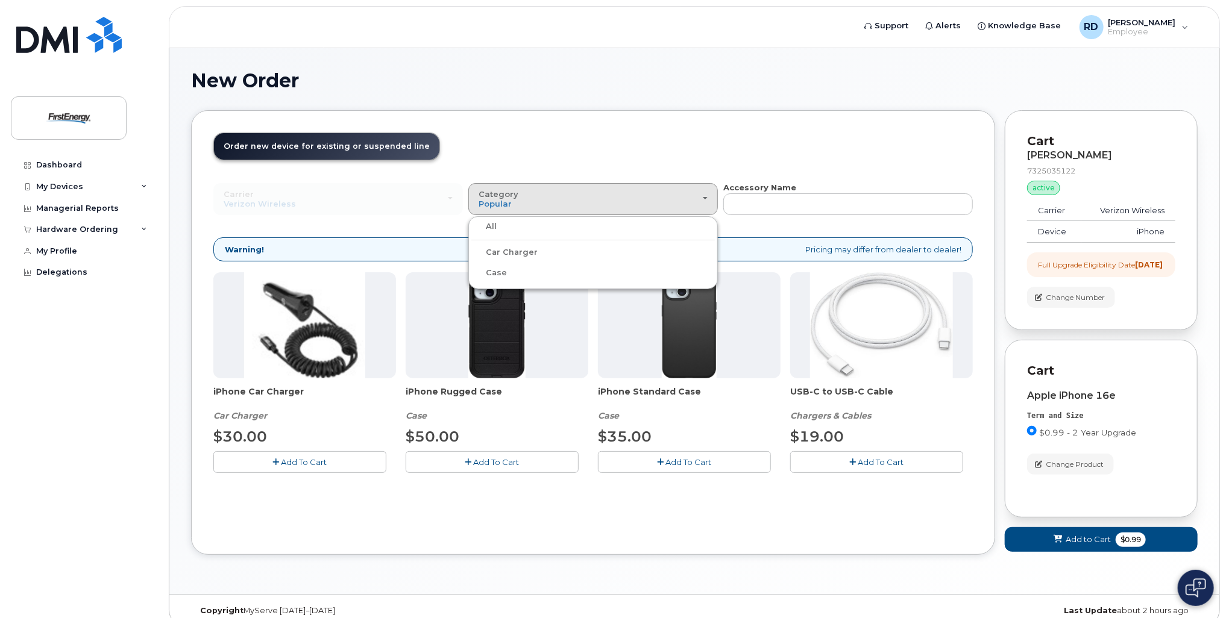
click at [711, 151] on header "Order New Device Upgrade Existing Device Order Accessory Order new device and n…" at bounding box center [592, 157] width 759 height 49
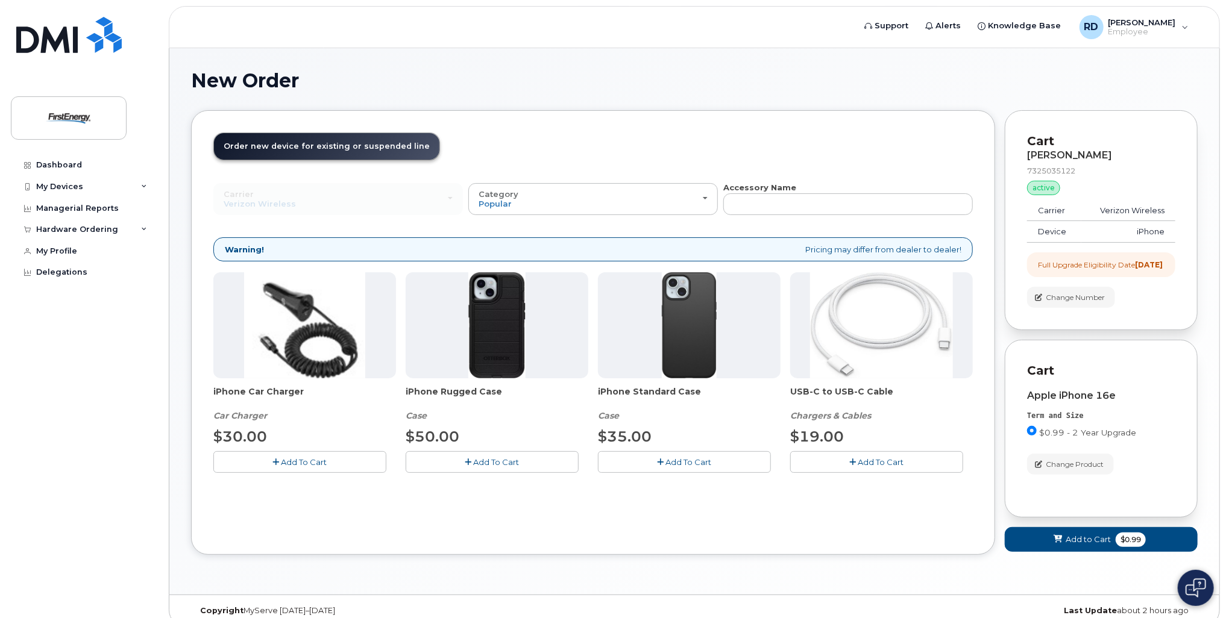
click at [366, 198] on div "Carrier Verizon Wireless AT&T Wireless US Cellular Verizon Wireless AT&T Wirele…" at bounding box center [338, 198] width 250 height 31
click at [1085, 545] on span "Add to Cart" at bounding box center [1088, 539] width 45 height 11
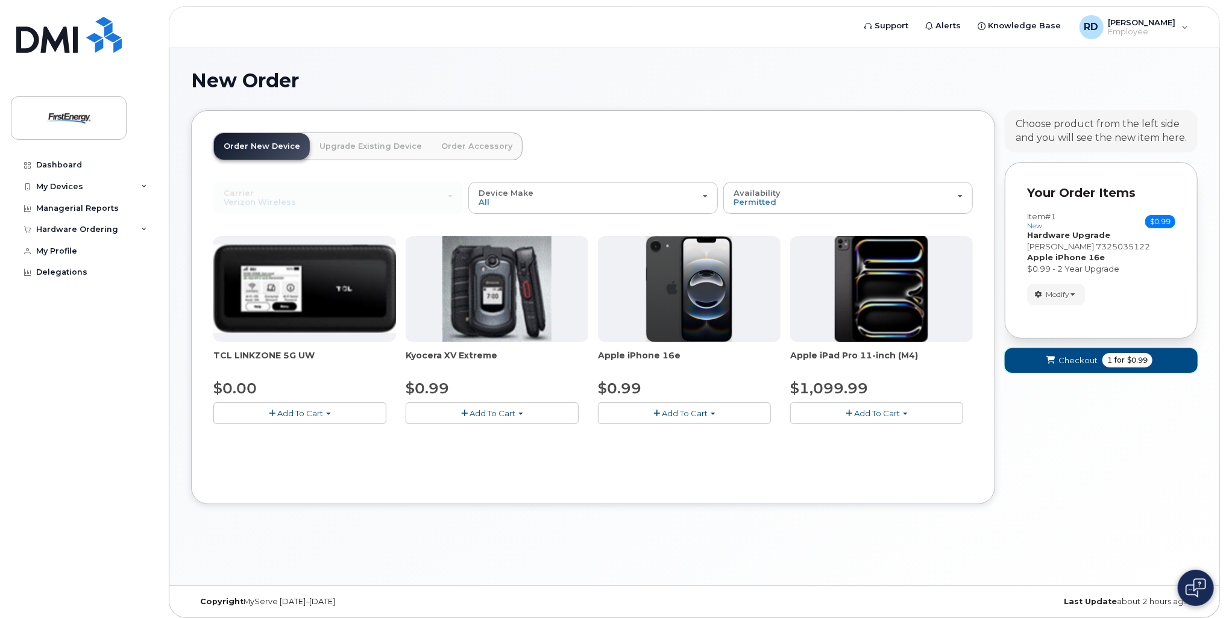
click at [1073, 356] on span "Checkout" at bounding box center [1077, 360] width 39 height 11
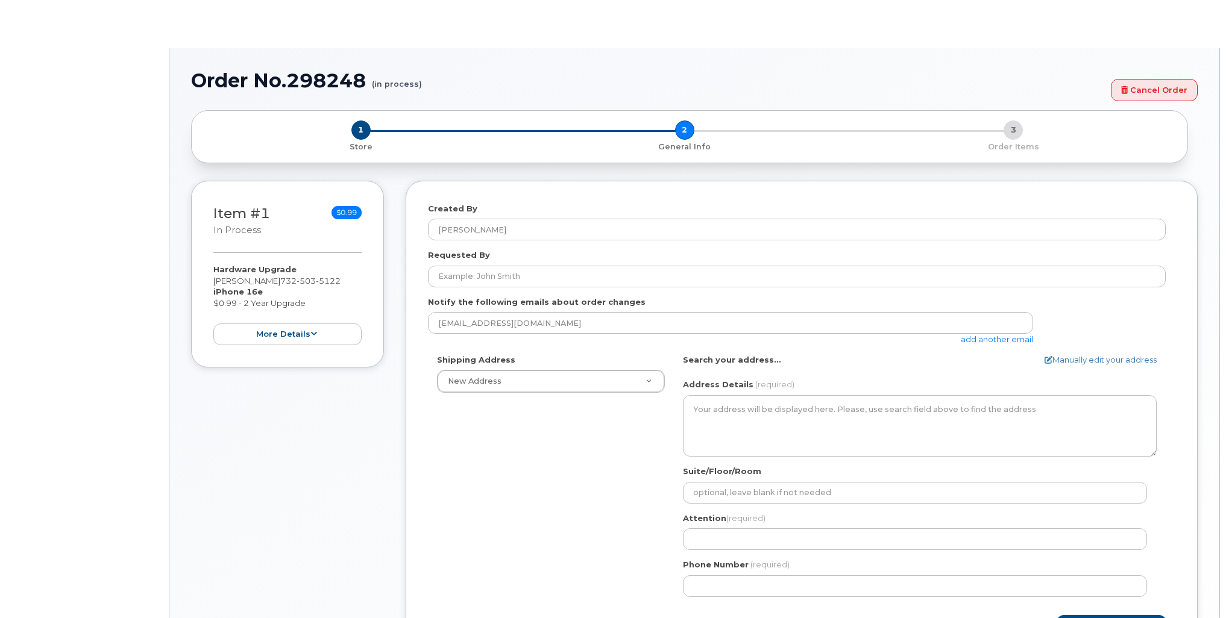
select select
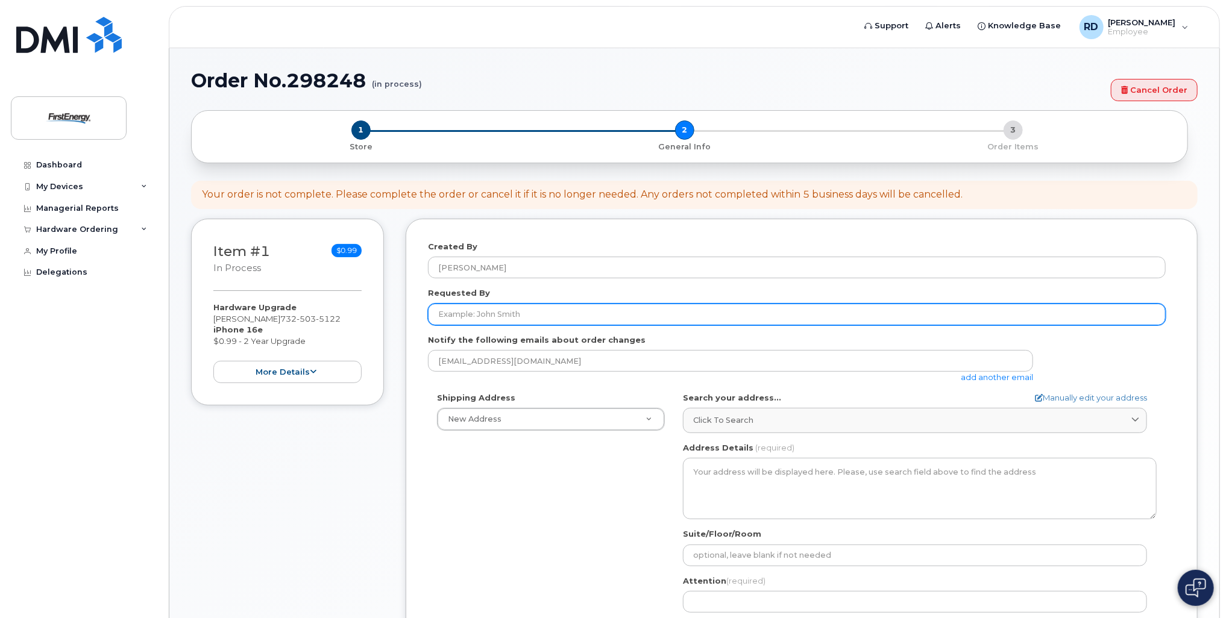
click at [523, 313] on input "Requested By" at bounding box center [797, 315] width 738 height 22
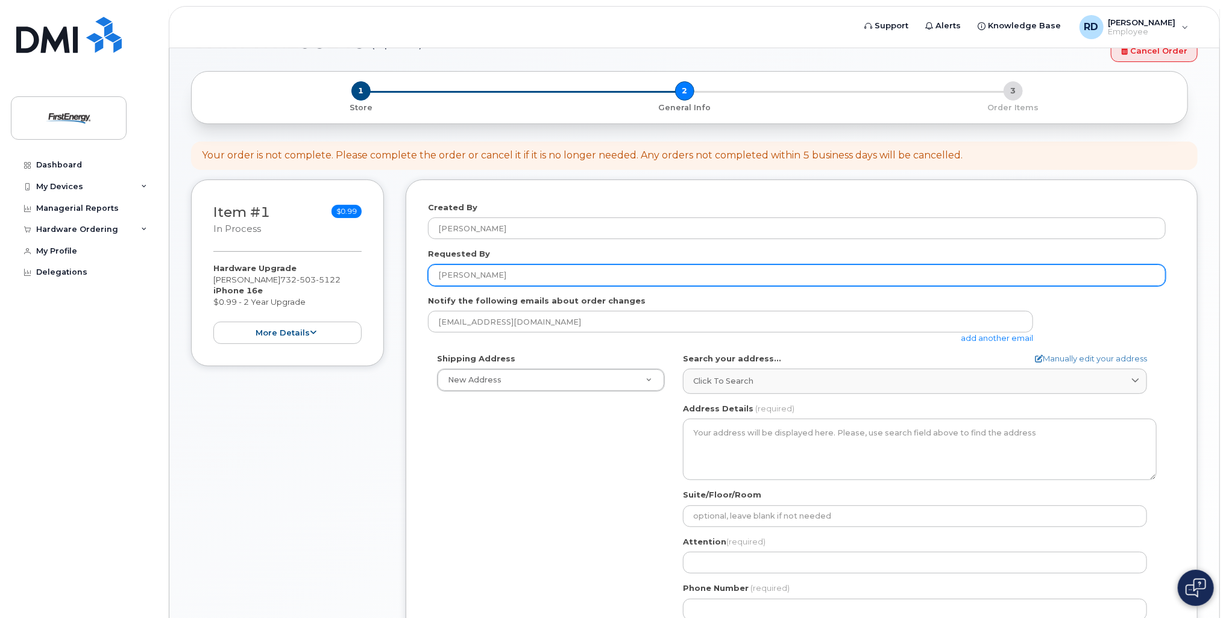
scroll to position [60, 0]
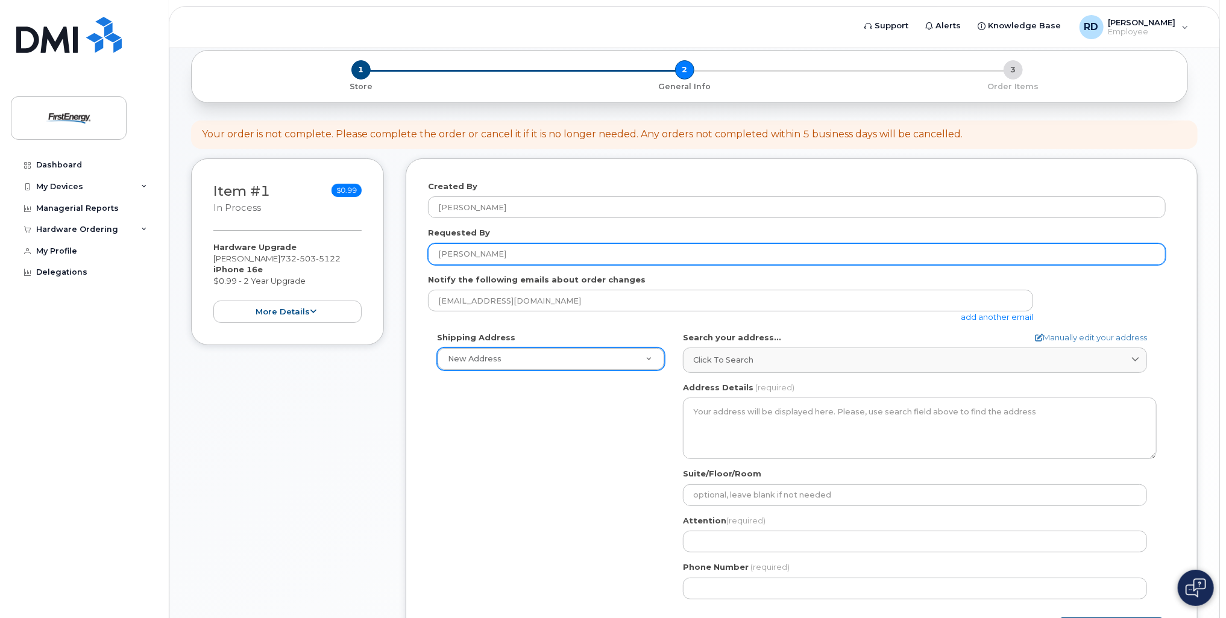
type input "David Roberts"
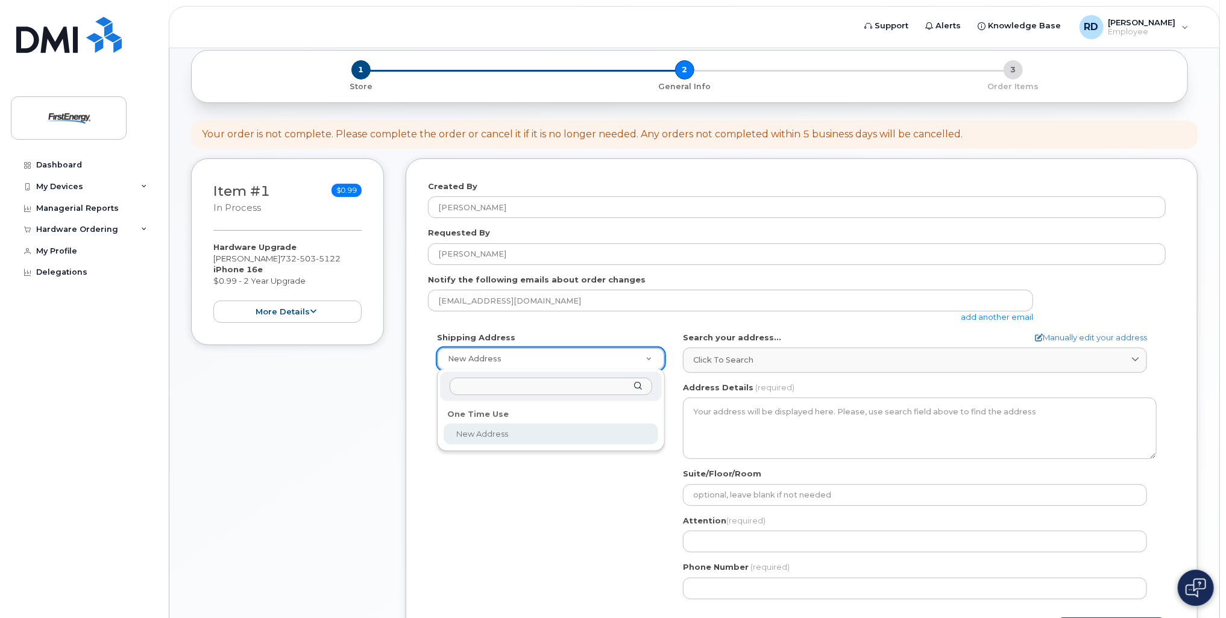
select select
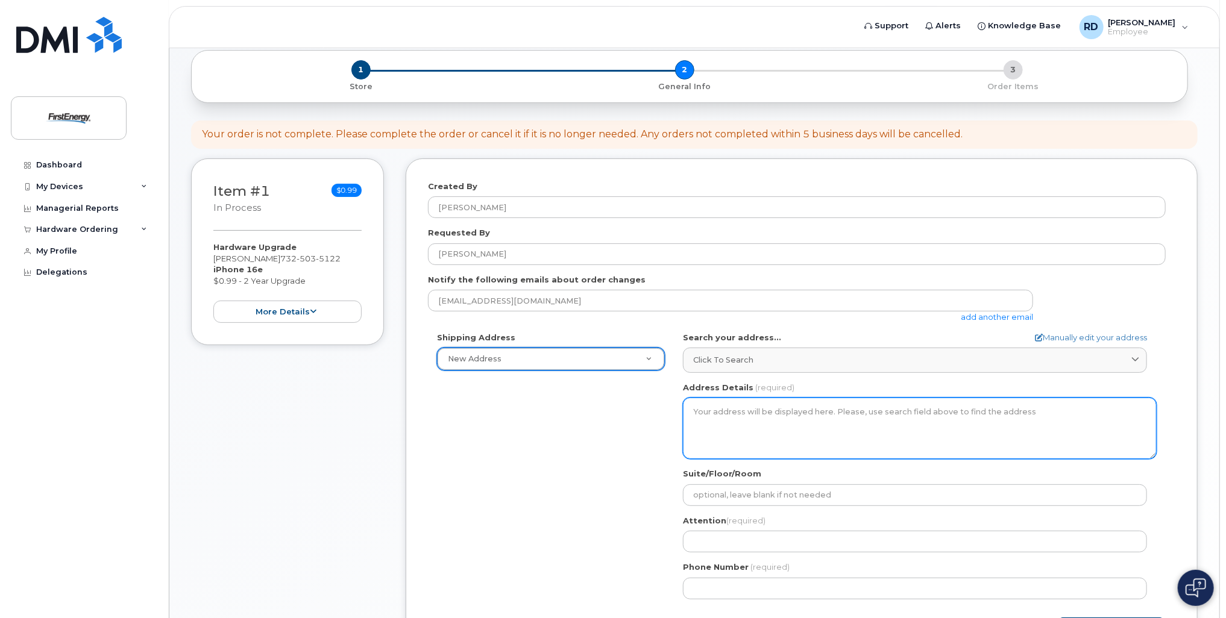
scroll to position [121, 0]
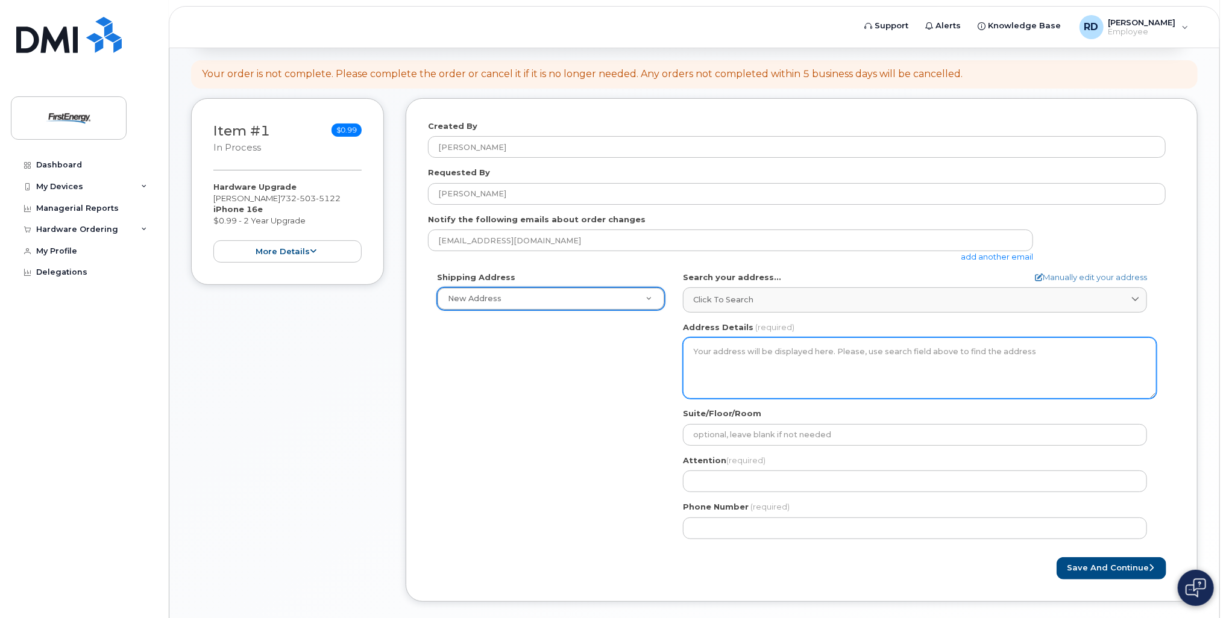
click at [738, 350] on textarea "Address Details" at bounding box center [920, 368] width 474 height 61
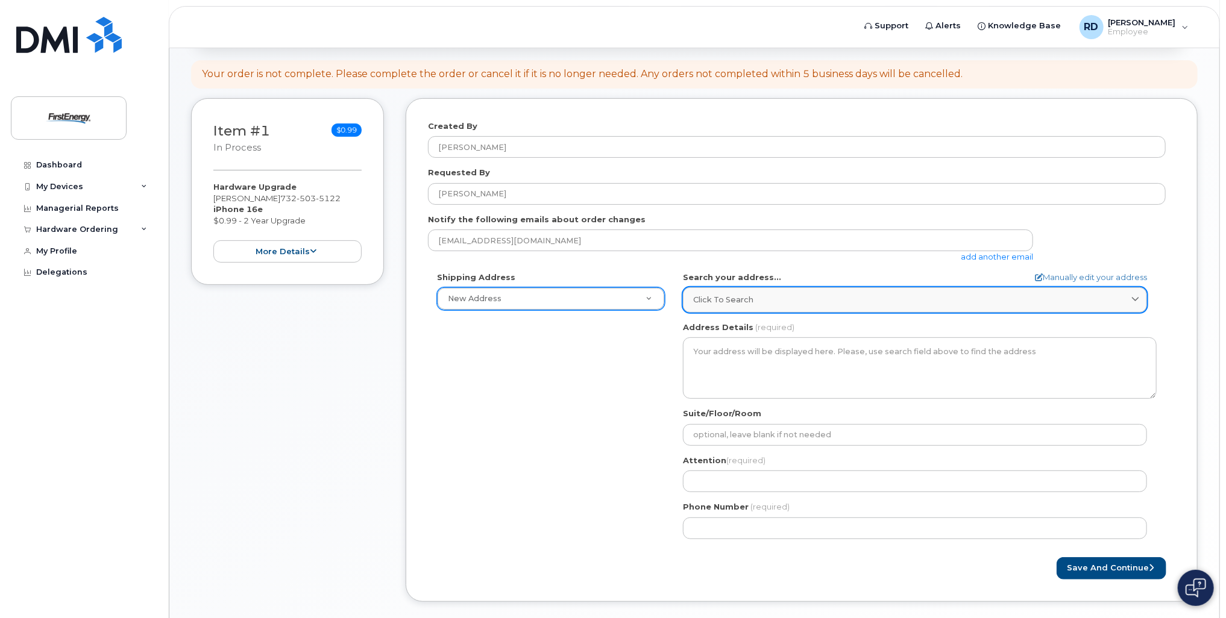
click at [767, 297] on div "Click to search" at bounding box center [915, 299] width 444 height 11
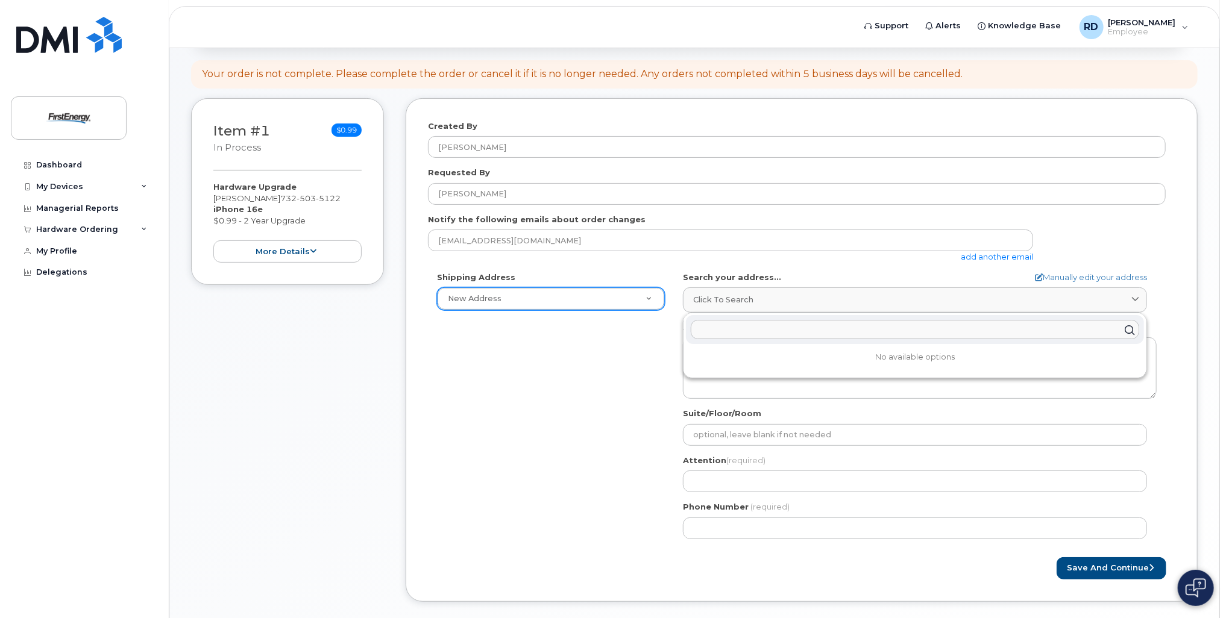
click at [769, 327] on input "text" at bounding box center [915, 330] width 448 height 19
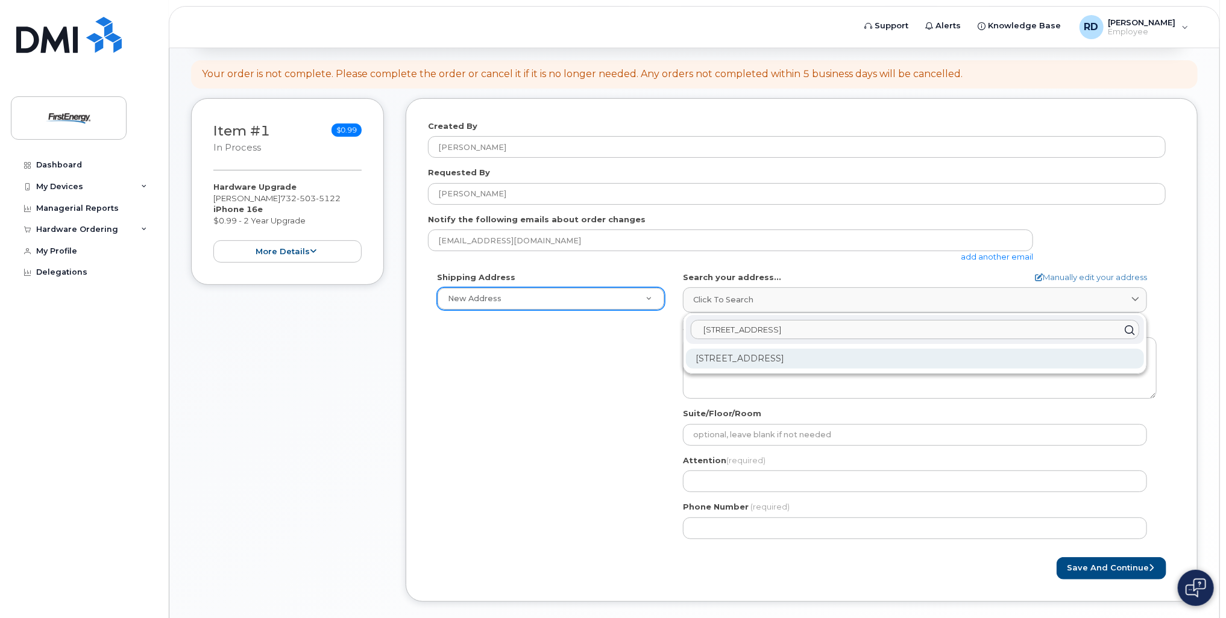
type input "133 chase rd str"
click at [772, 363] on div "133 Chase Rd Stroudsburg PA 18360-7947" at bounding box center [915, 359] width 458 height 20
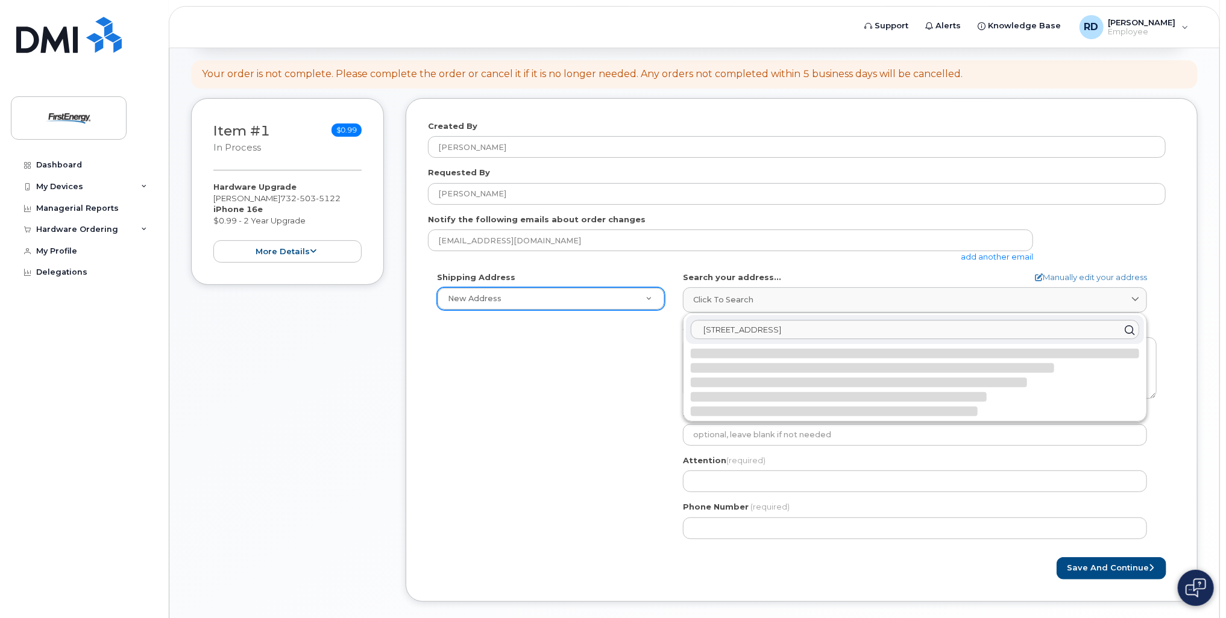
select select
type textarea "133 Chase Rd STROUDSBURG PA 18360-7947 UNITED STATES"
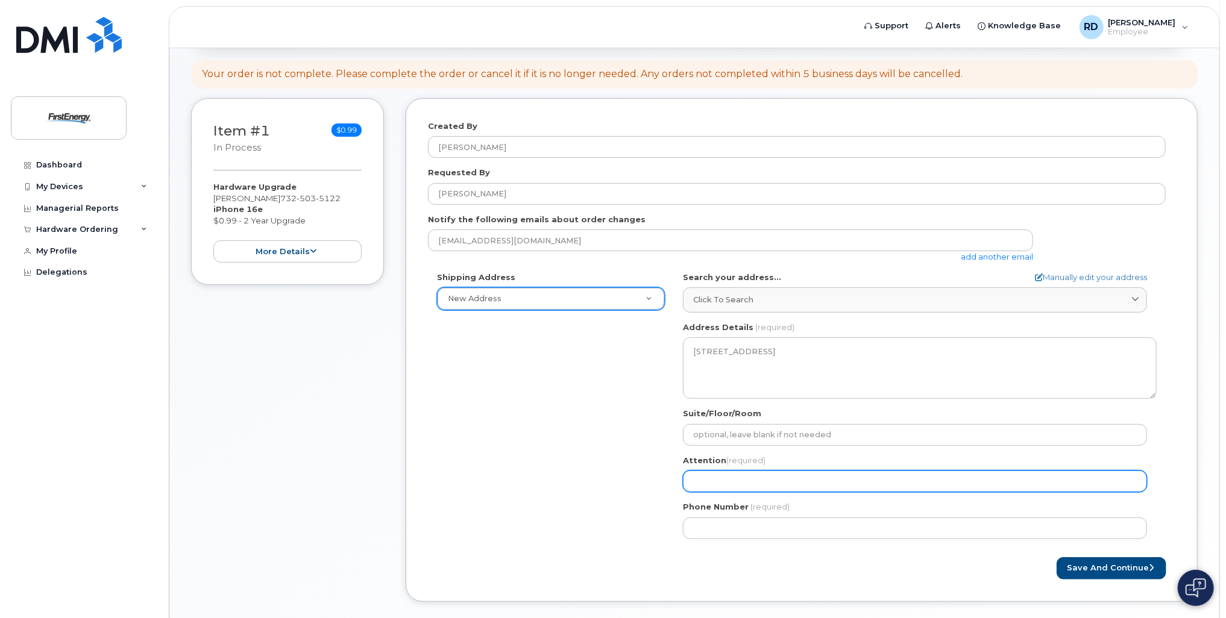
click at [753, 474] on input "Attention (required)" at bounding box center [915, 482] width 464 height 22
select select
type input "D"
select select
type input "Da"
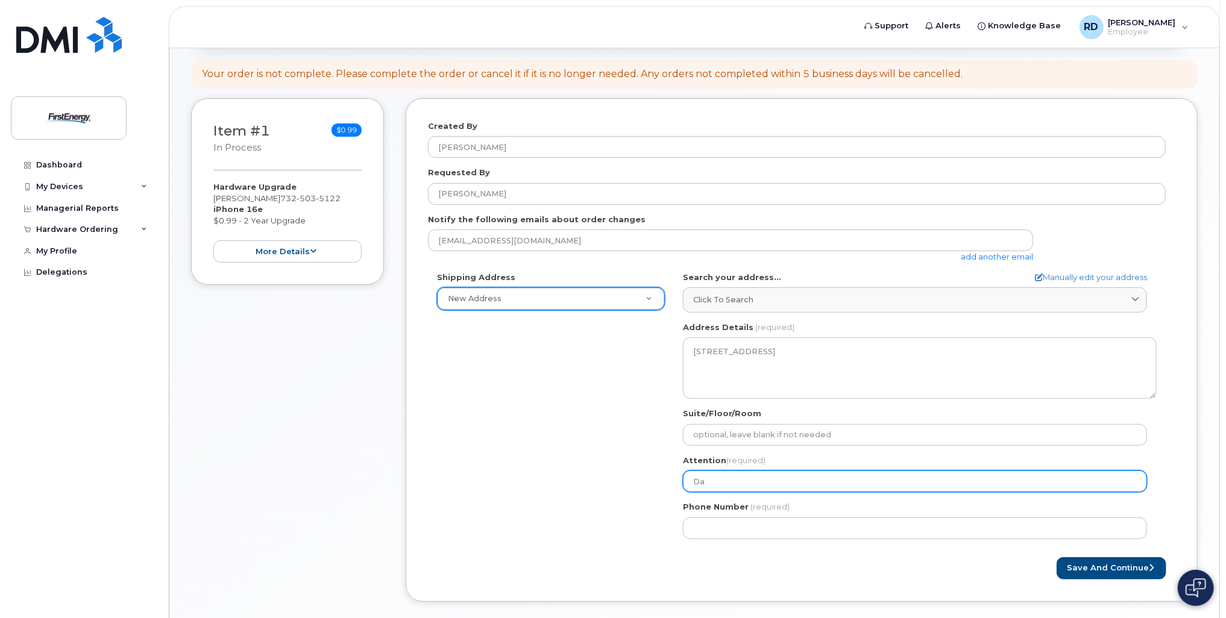
select select
type input "Dav"
select select
type input "Davi"
select select
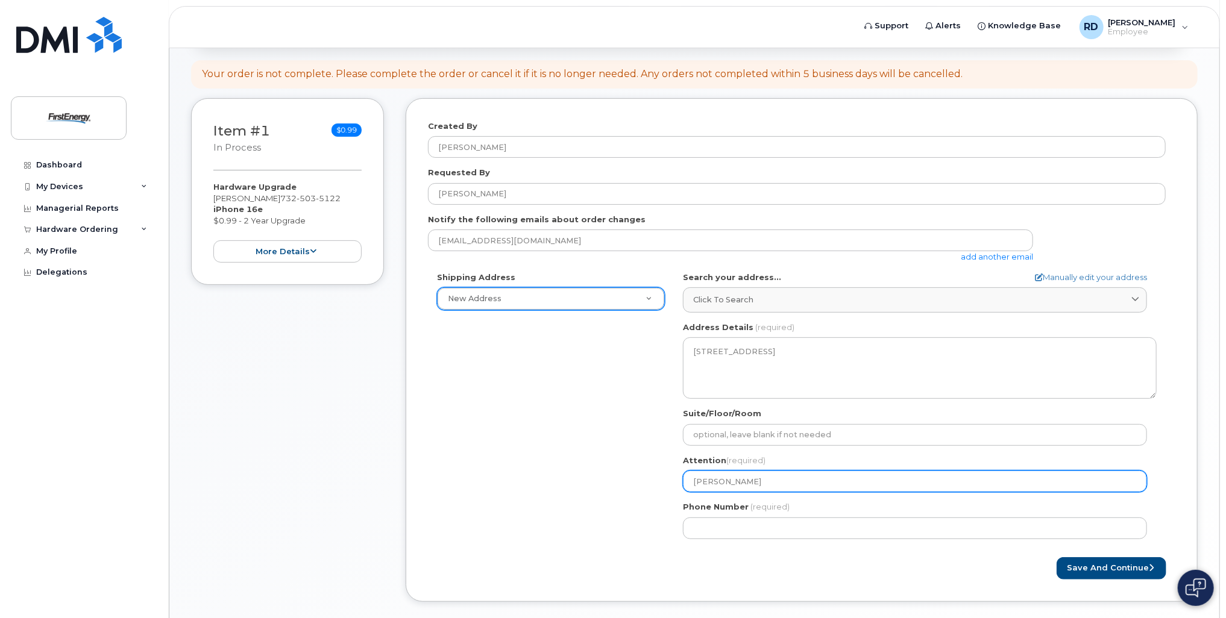
type input "David"
select select
type input "David R"
select select
type input "David Ro"
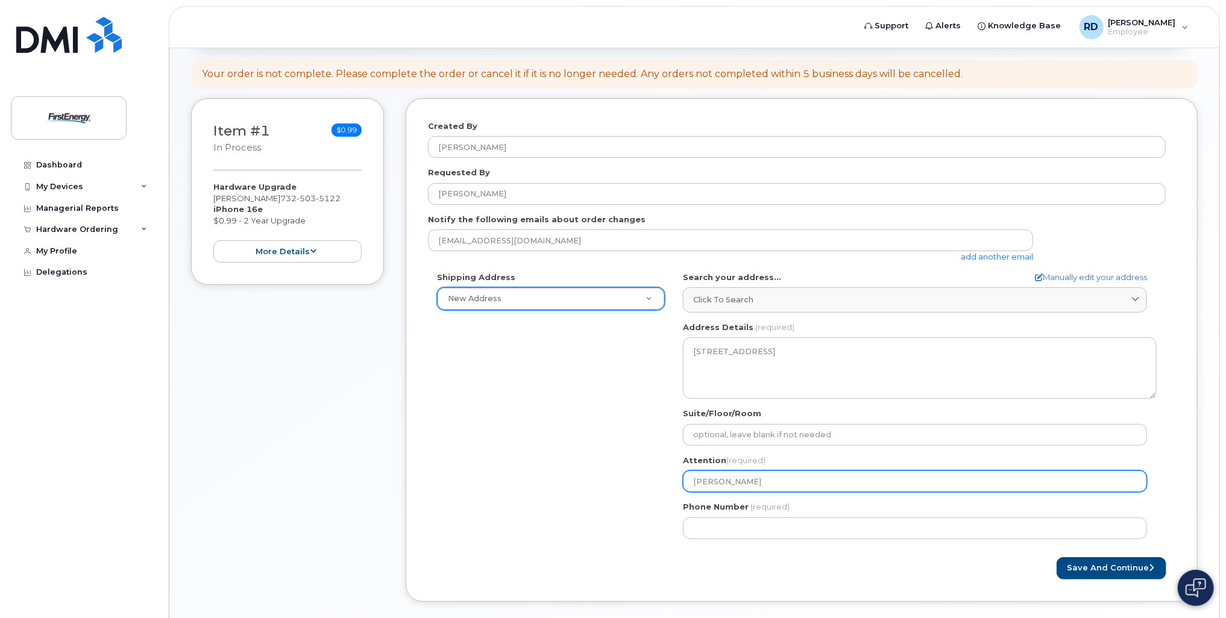
select select
type input "David Rob"
select select
type input "David Robe"
select select
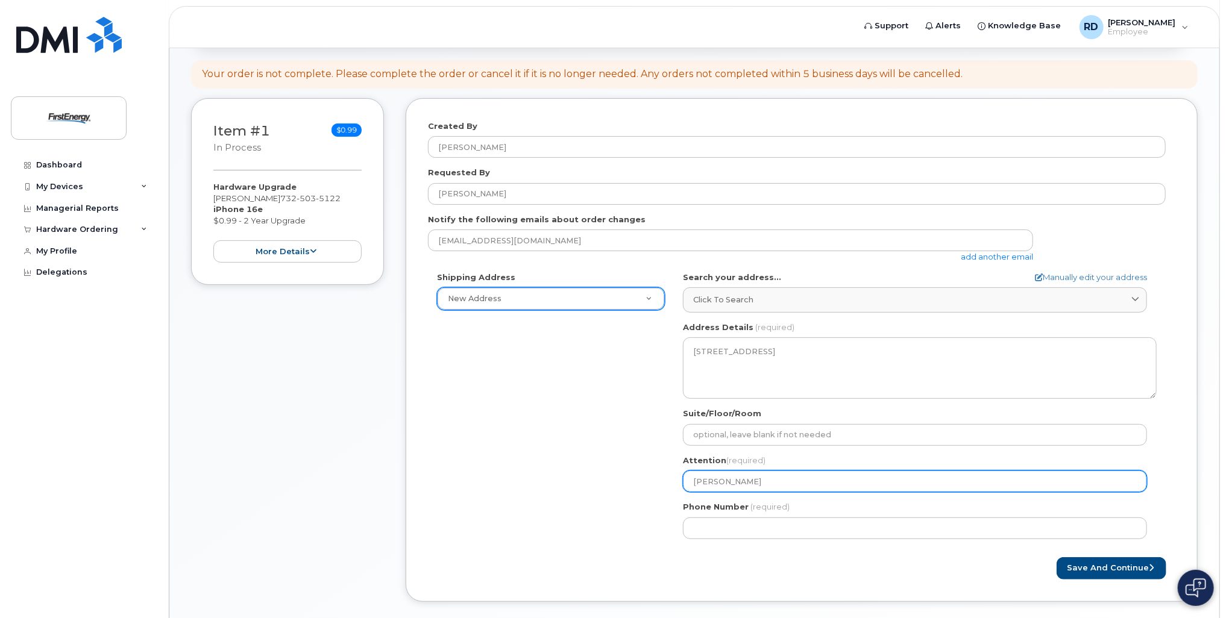
type input "David Rober"
select select
type input "David Robert"
select select
type input "David Roberts"
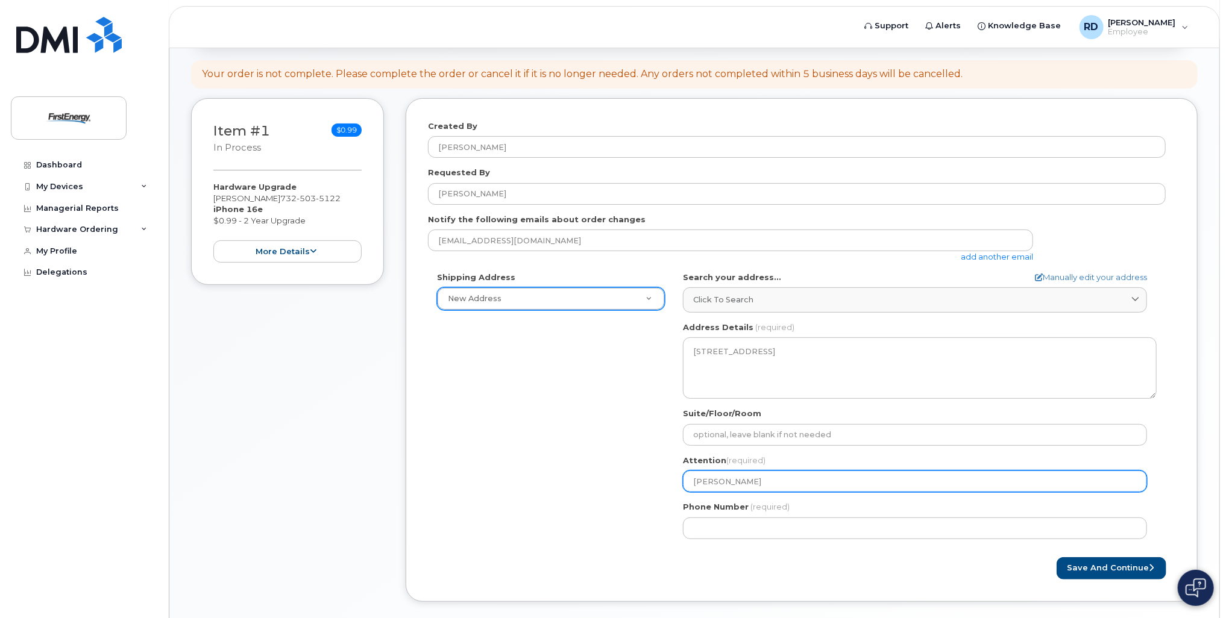
click at [691, 481] on input "David Roberts" at bounding box center [915, 482] width 464 height 22
select select
type input "MDavid Roberts"
select select
type input "MnDavid Roberts"
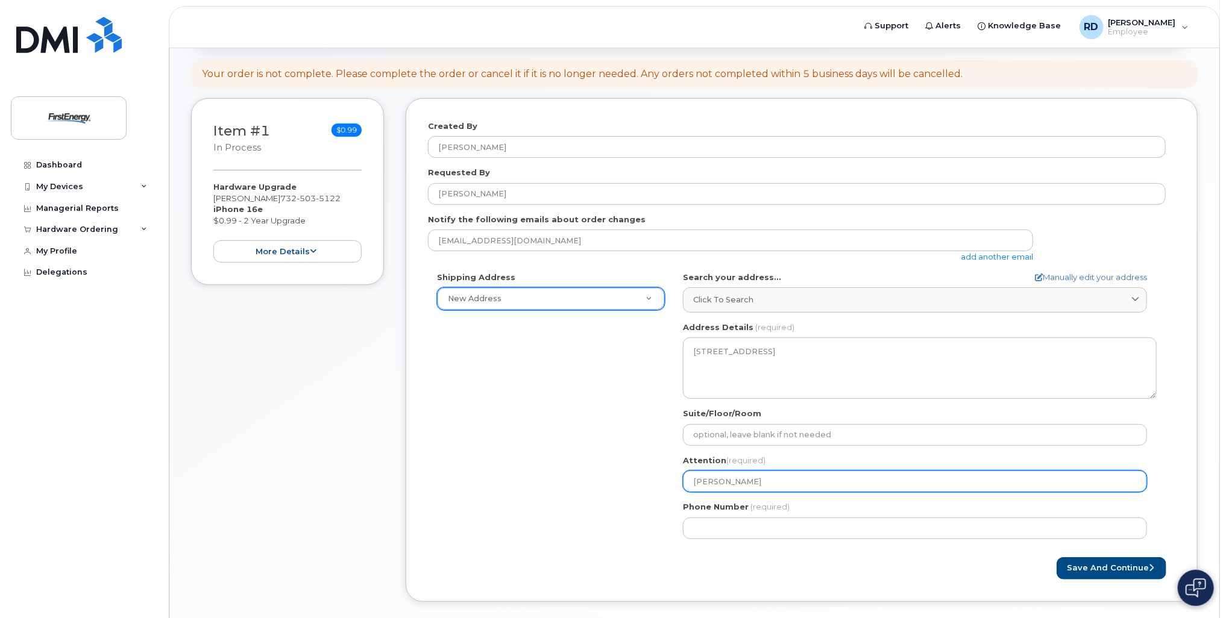
select select
type input "MnaDavid Roberts"
select select
type input "MnDavid Roberts"
select select
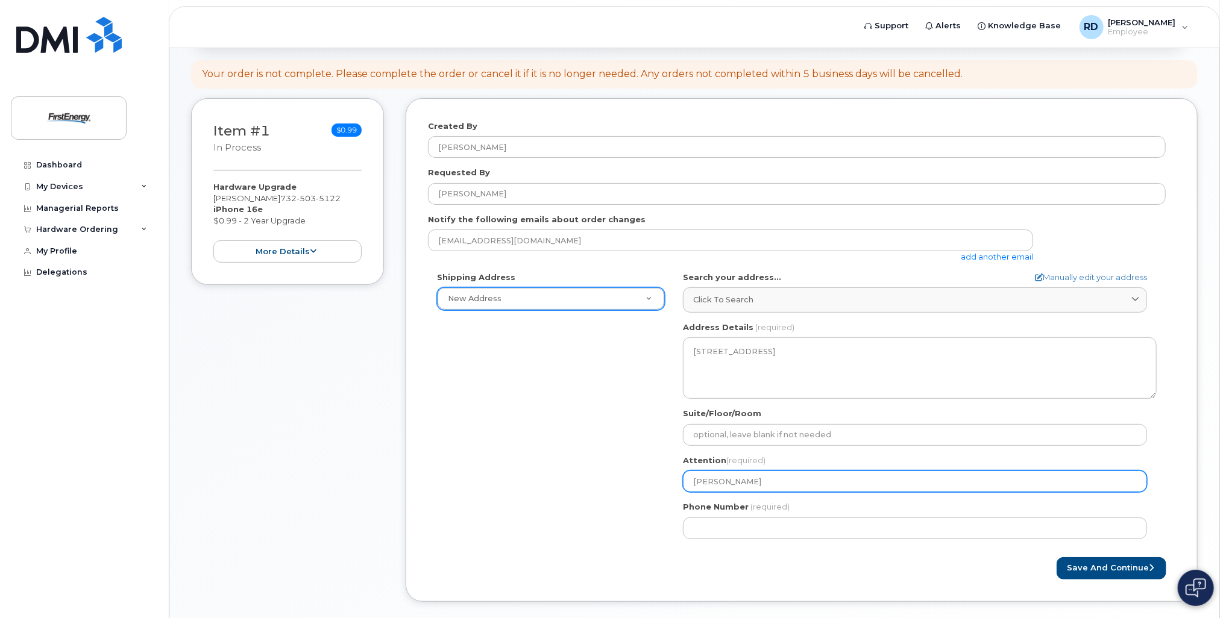
type input "MDavid Roberts"
select select
type input "David Roberts"
select select
type input "ODavid Roberts"
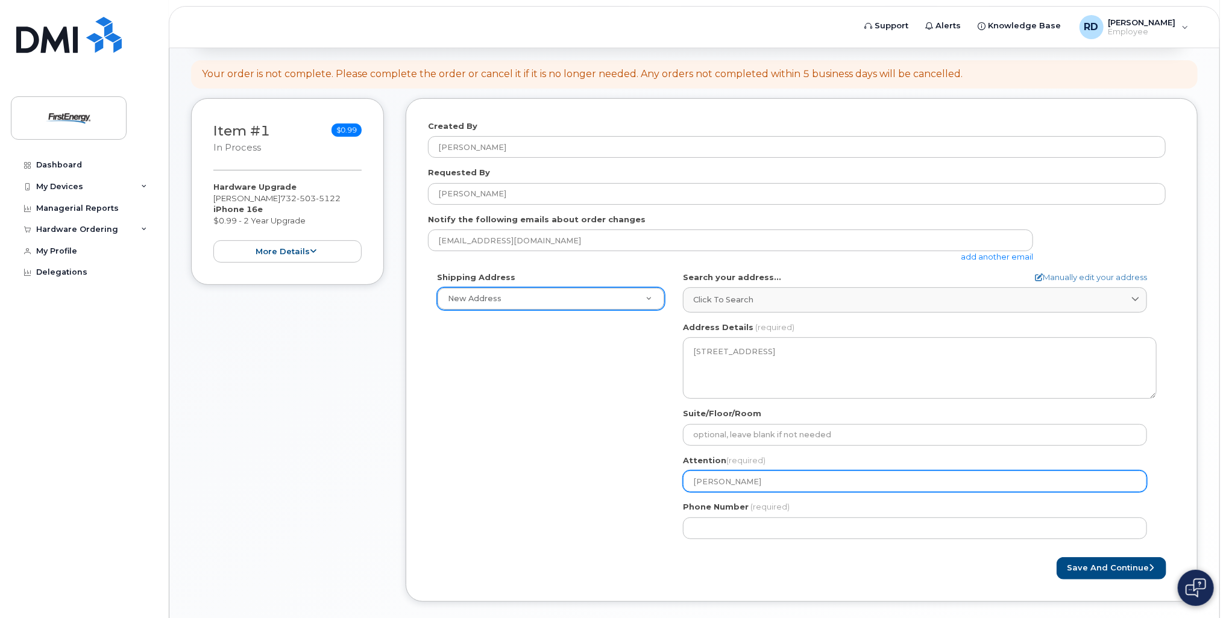
select select
type input "OpDavid Roberts"
select select
type input "OpeDavid Roberts"
select select
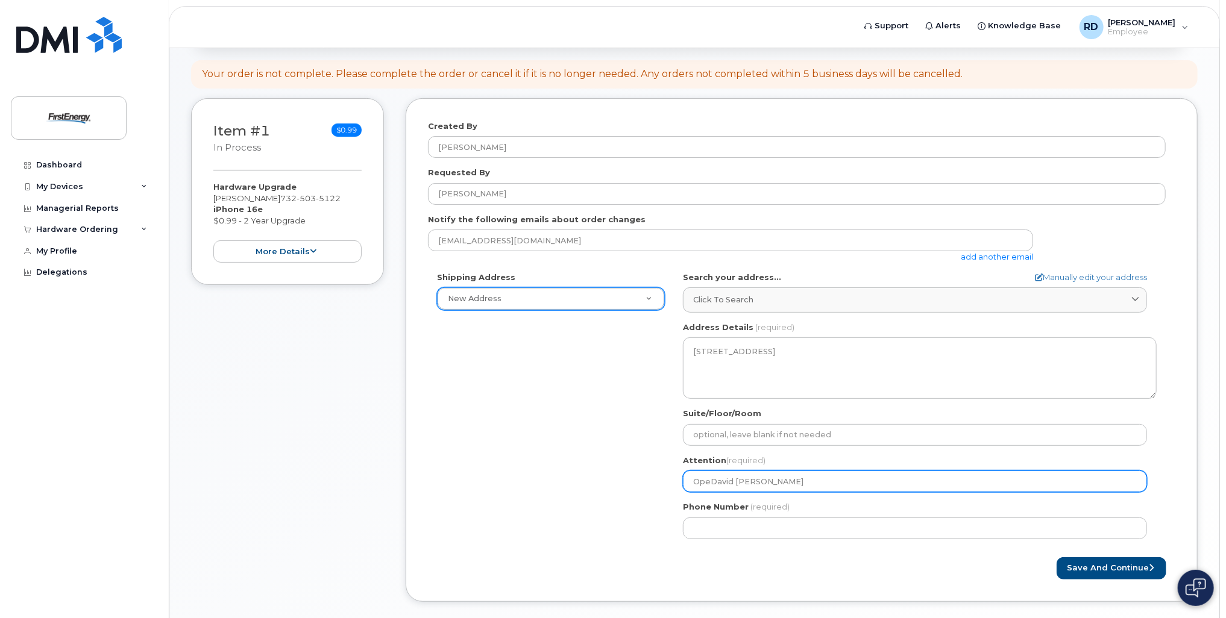
type input "OperDavid Roberts"
select select
type input "OperaDavid Roberts"
select select
type input "OperatDavid Roberts"
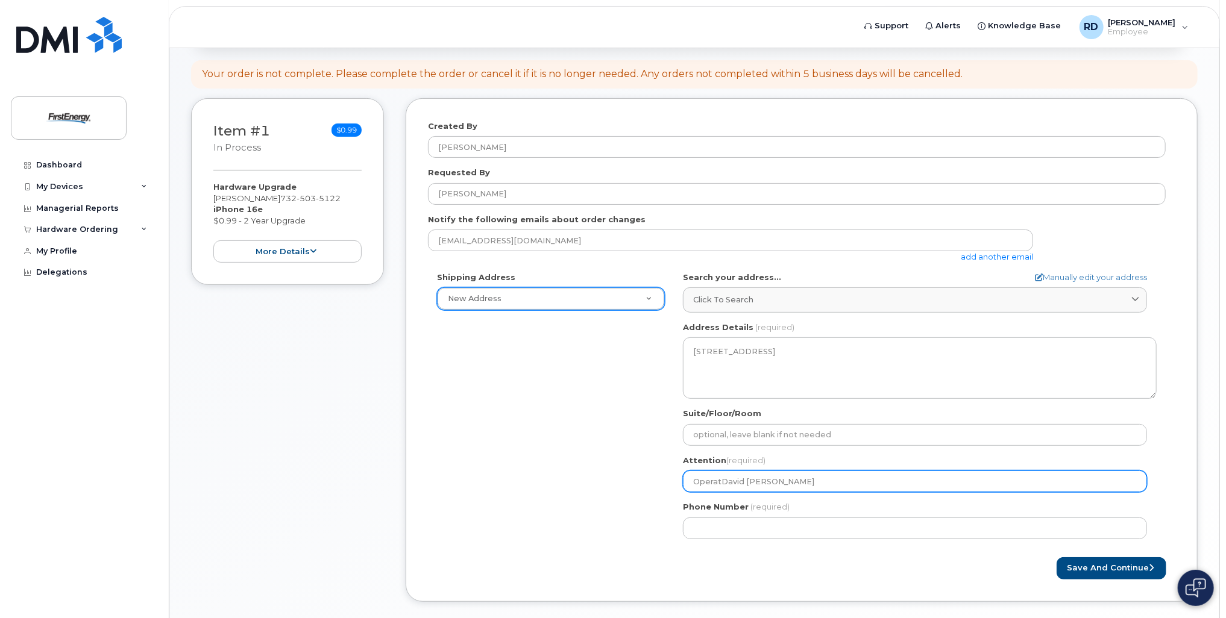
select select
type input "OperatiDavid Roberts"
select select
type input "OperatioDavid Roberts"
select select
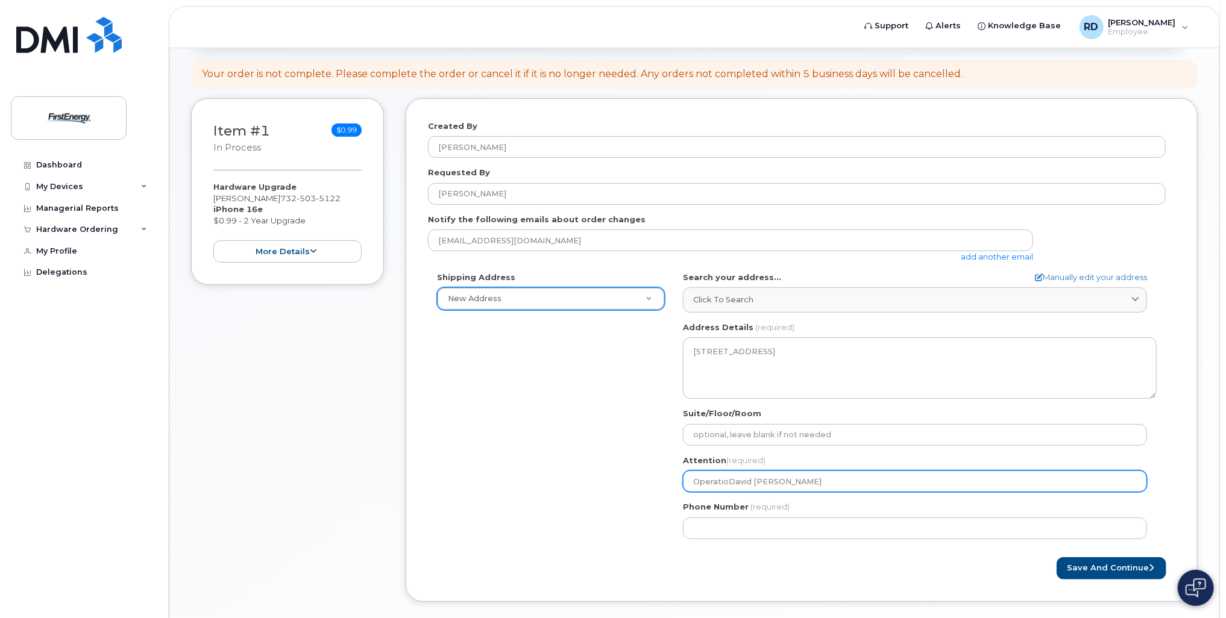
type input "OperationDavid Roberts"
select select
type input "OperationsDavid Roberts"
select select
type input "Operations David Roberts"
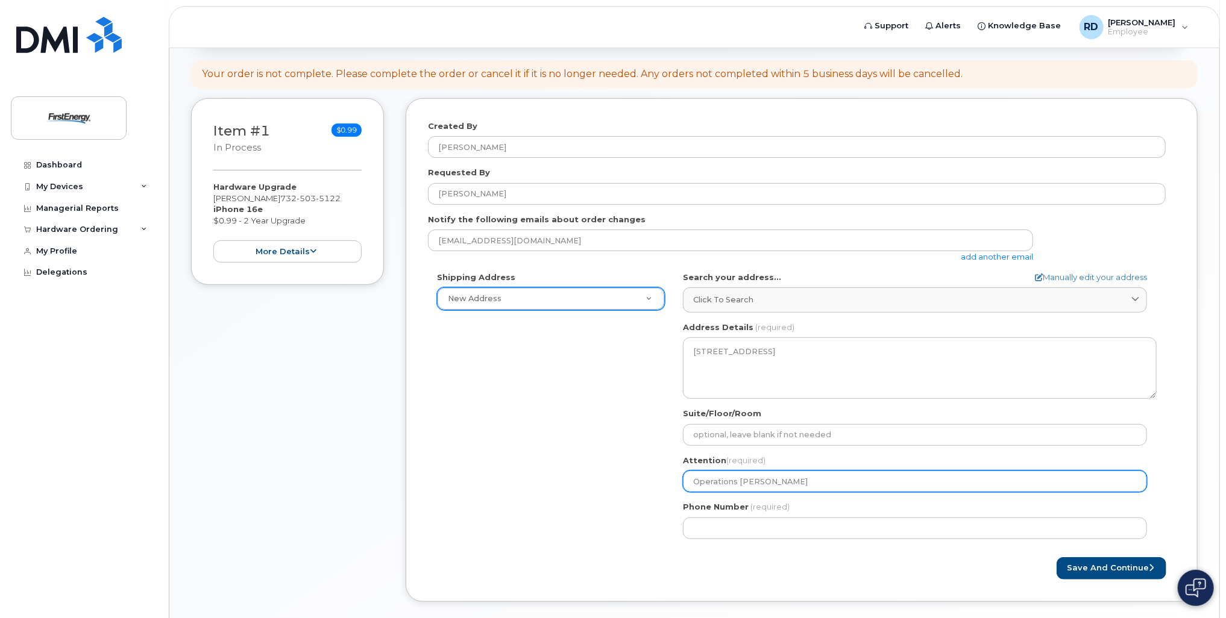
select select
type input "Operations MDavid Roberts"
select select
type input "Operations MnDavid Roberts"
select select
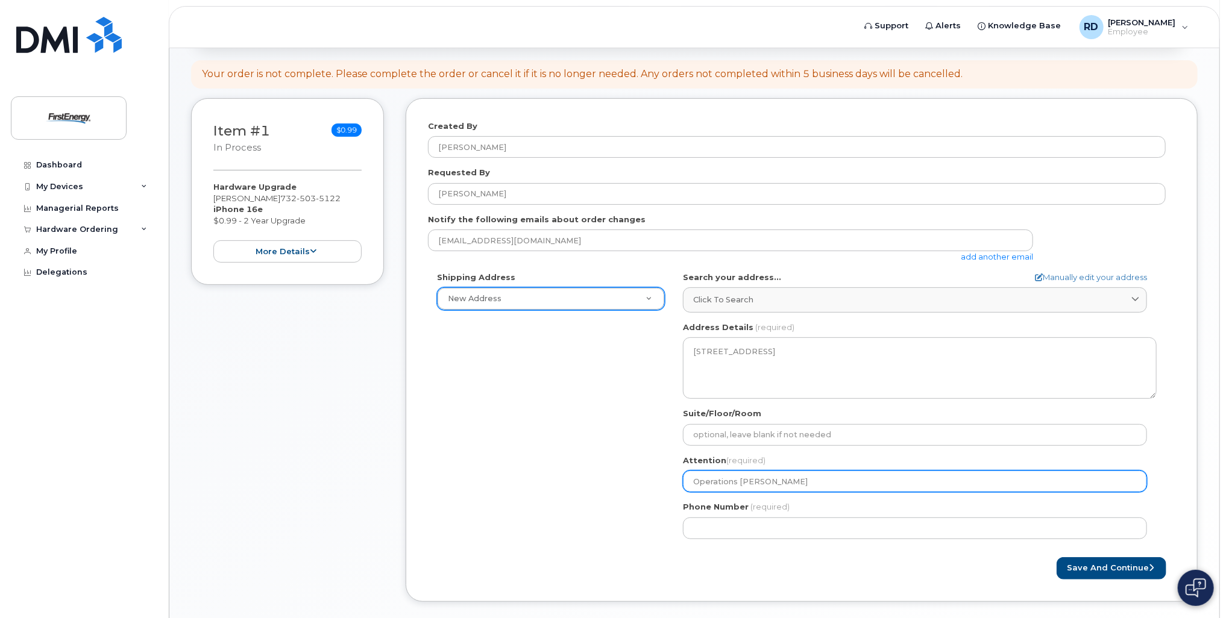
type input "Operations MDavid Roberts"
select select
type input "Operations MaDavid Roberts"
select select
type input "Operations ManDavid Roberts"
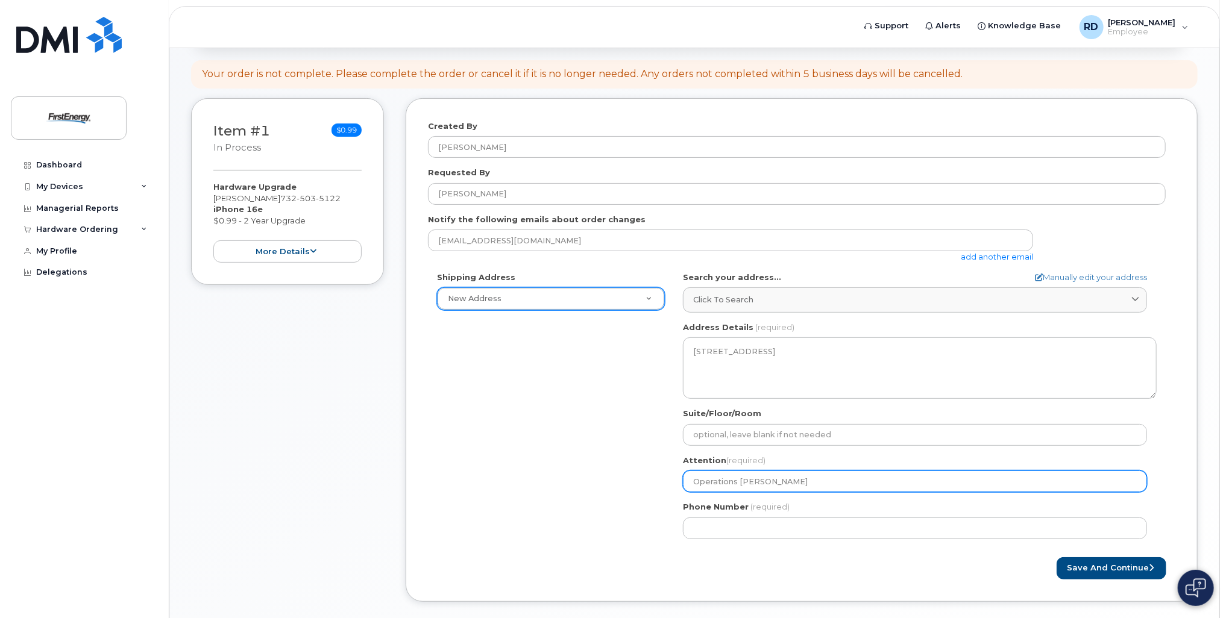
select select
type input "Operations ManaDavid Roberts"
select select
type input "Operations ManagDavid Roberts"
select select
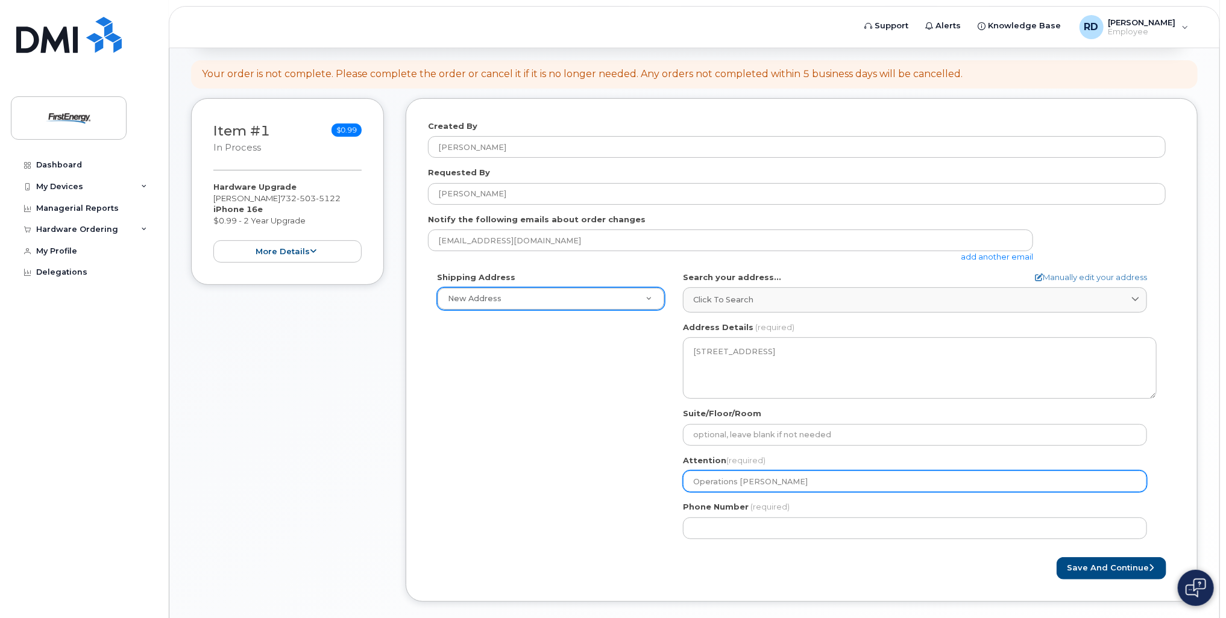
type input "Operations ManageDavid Roberts"
select select
type input "Operations ManagerDavid Roberts"
select select
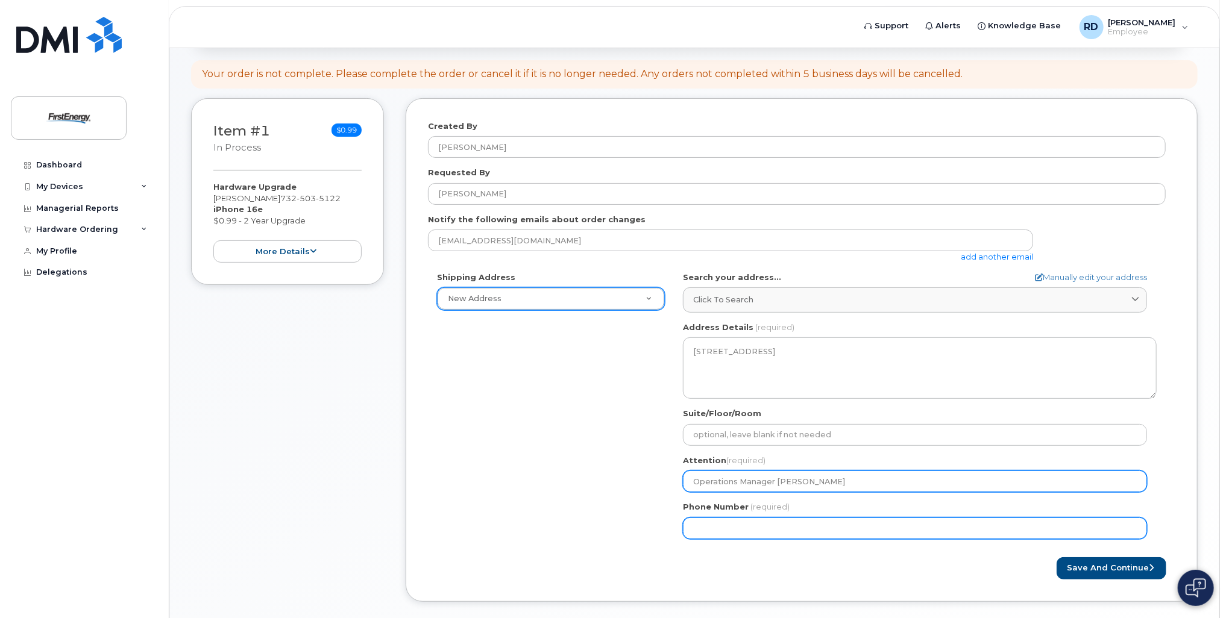
type input "Operations Manager David Roberts"
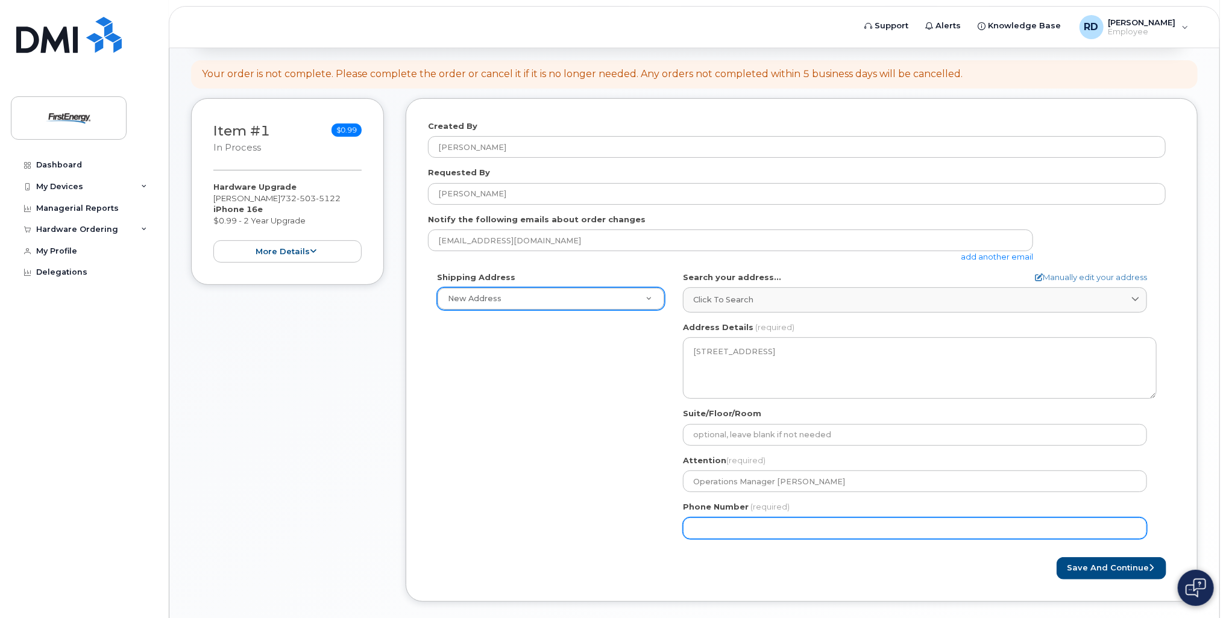
click at [747, 520] on input "Phone Number" at bounding box center [915, 529] width 464 height 22
type input "732503512"
select select
type input "7325035122"
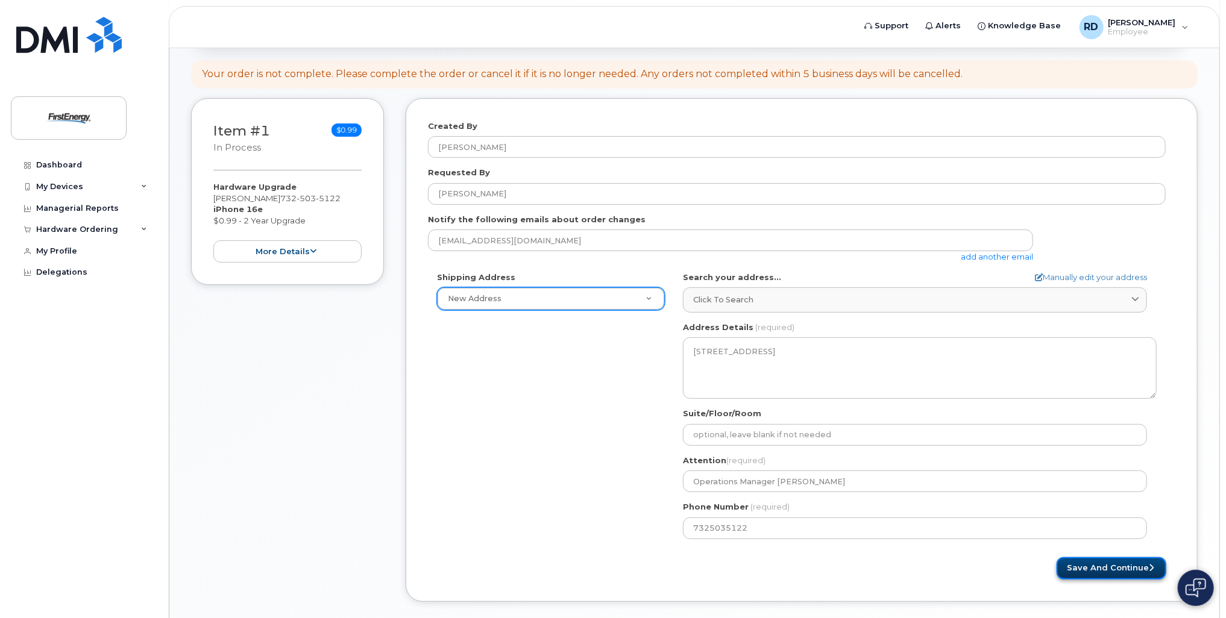
click at [1113, 570] on button "Save and Continue" at bounding box center [1112, 569] width 110 height 22
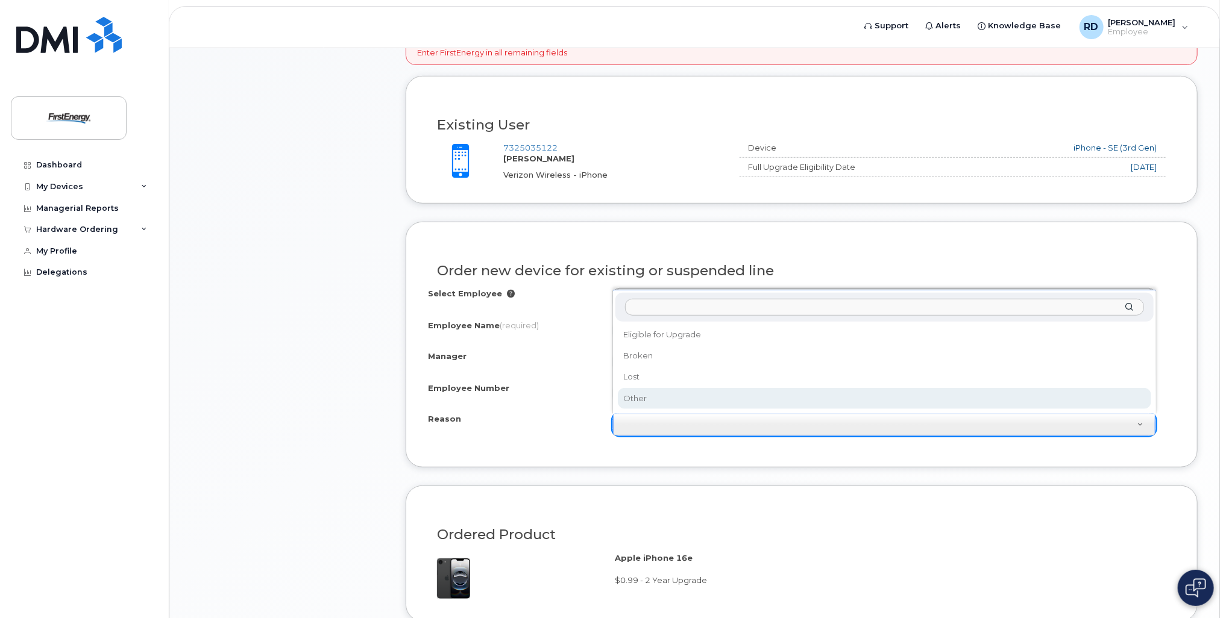
scroll to position [425, 0]
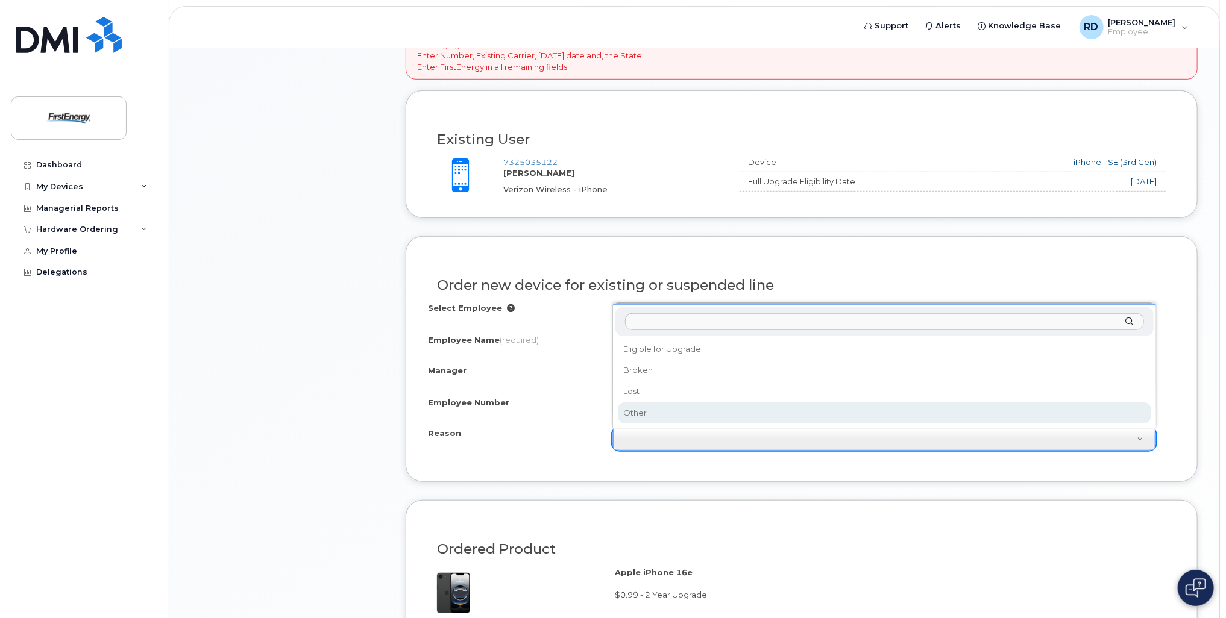
select select "other"
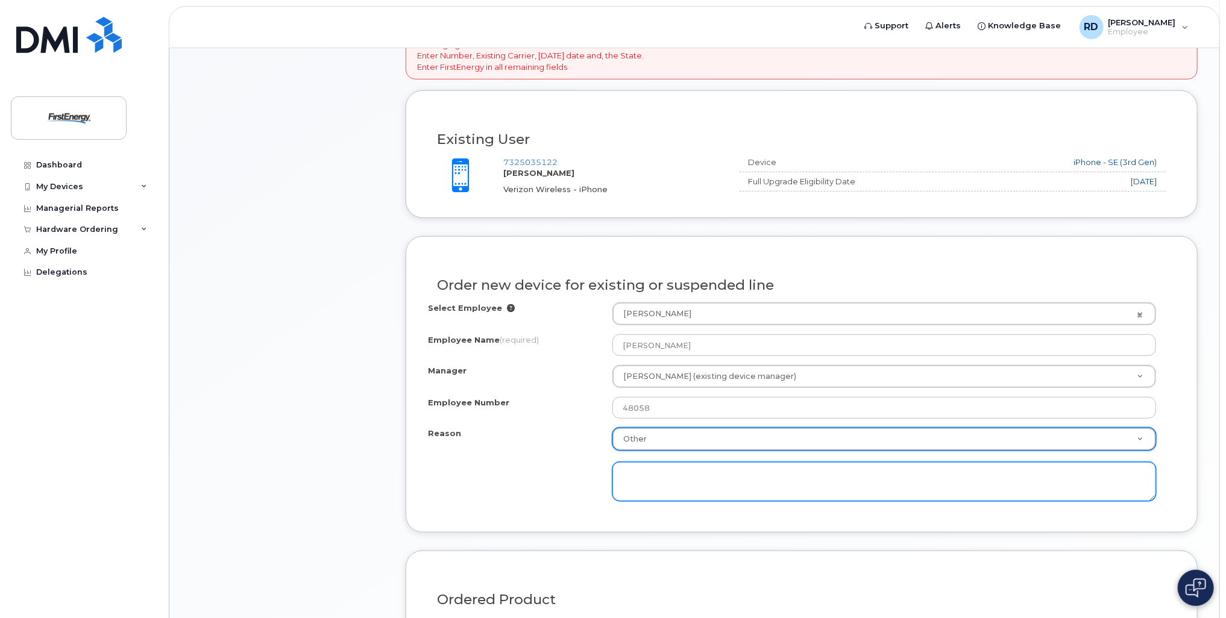
click at [688, 472] on textarea at bounding box center [884, 482] width 544 height 40
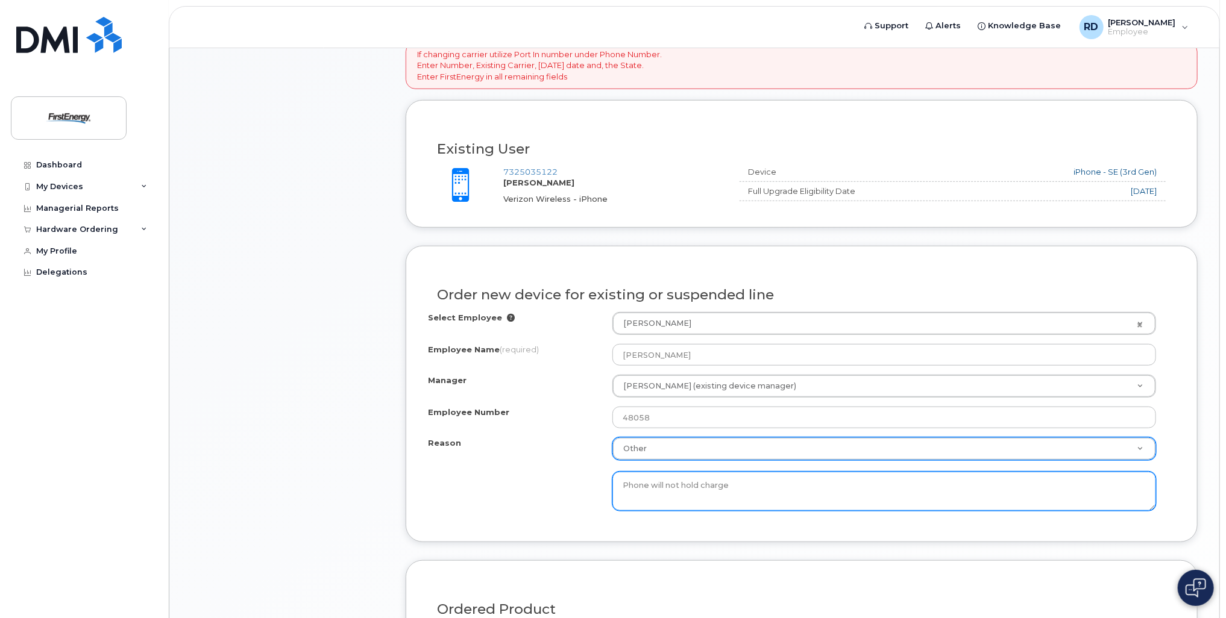
scroll to position [717, 0]
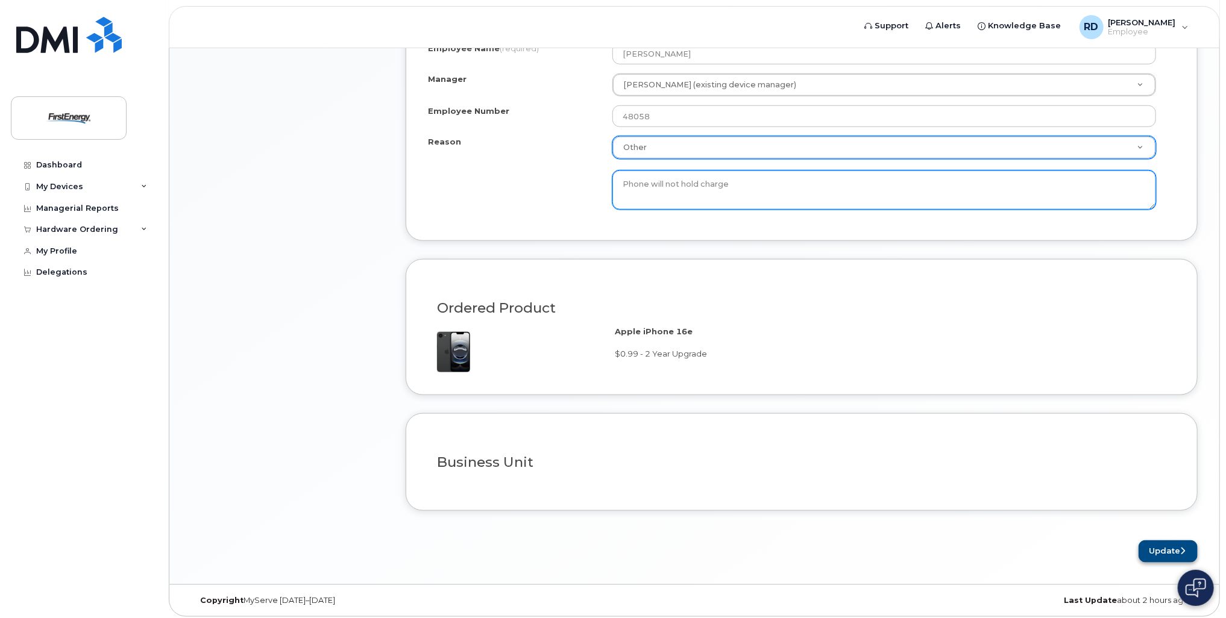
type textarea "Phone will not hold charge"
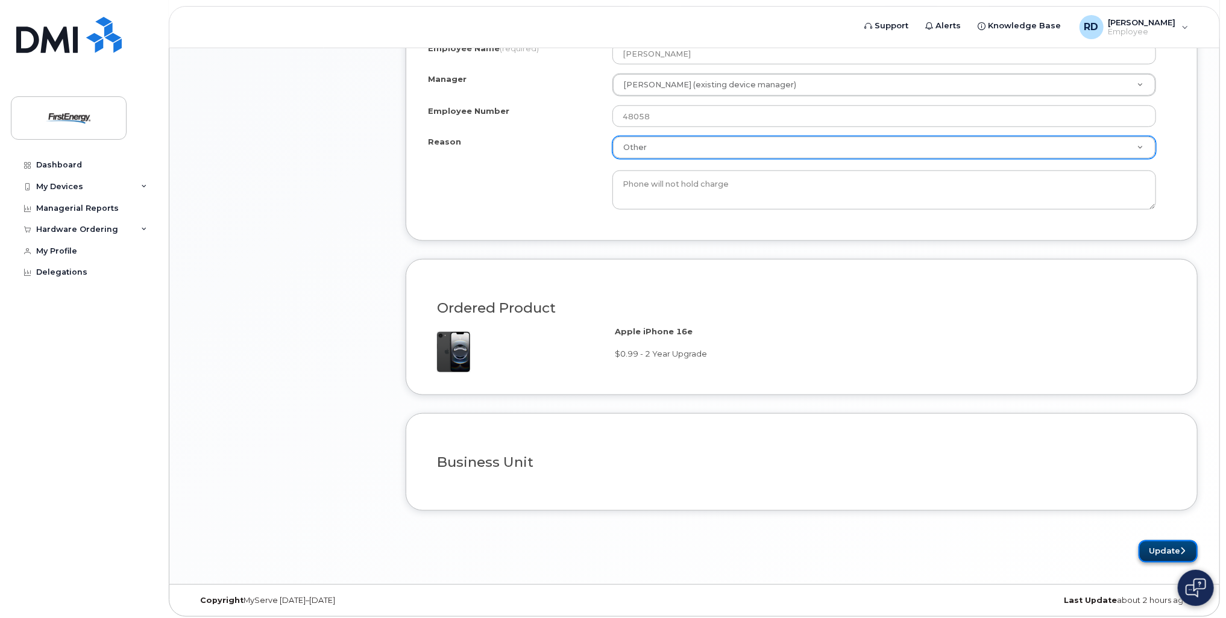
click at [1180, 550] on icon "submit" at bounding box center [1182, 551] width 5 height 8
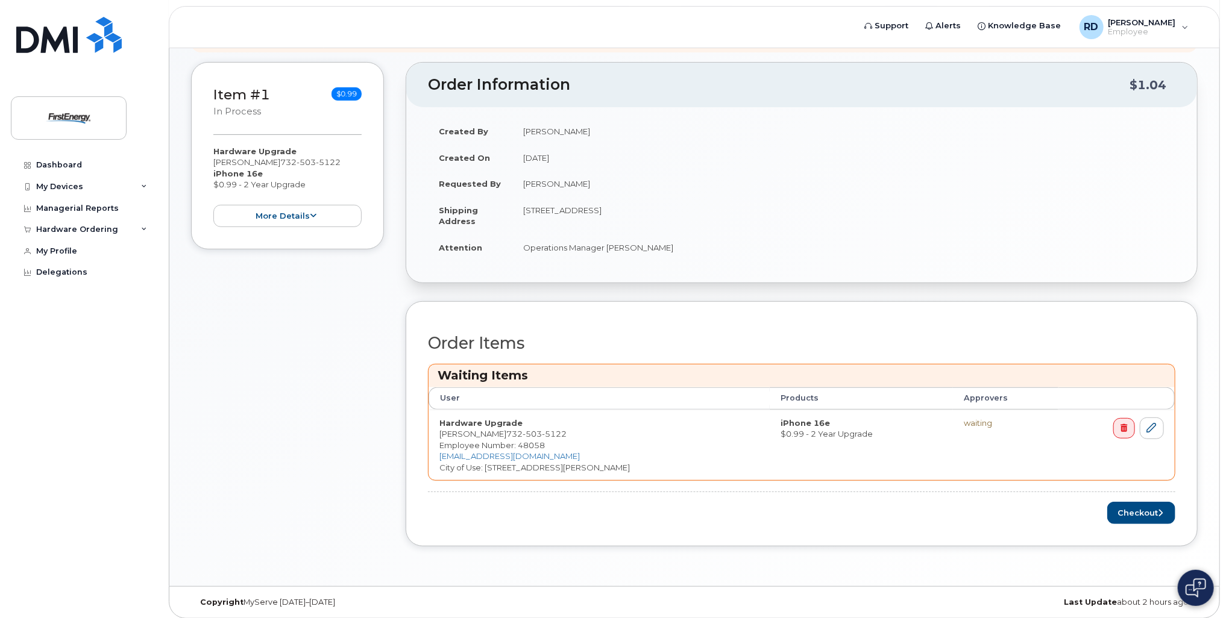
scroll to position [211, 0]
click at [1128, 508] on button "Checkout" at bounding box center [1141, 510] width 68 height 22
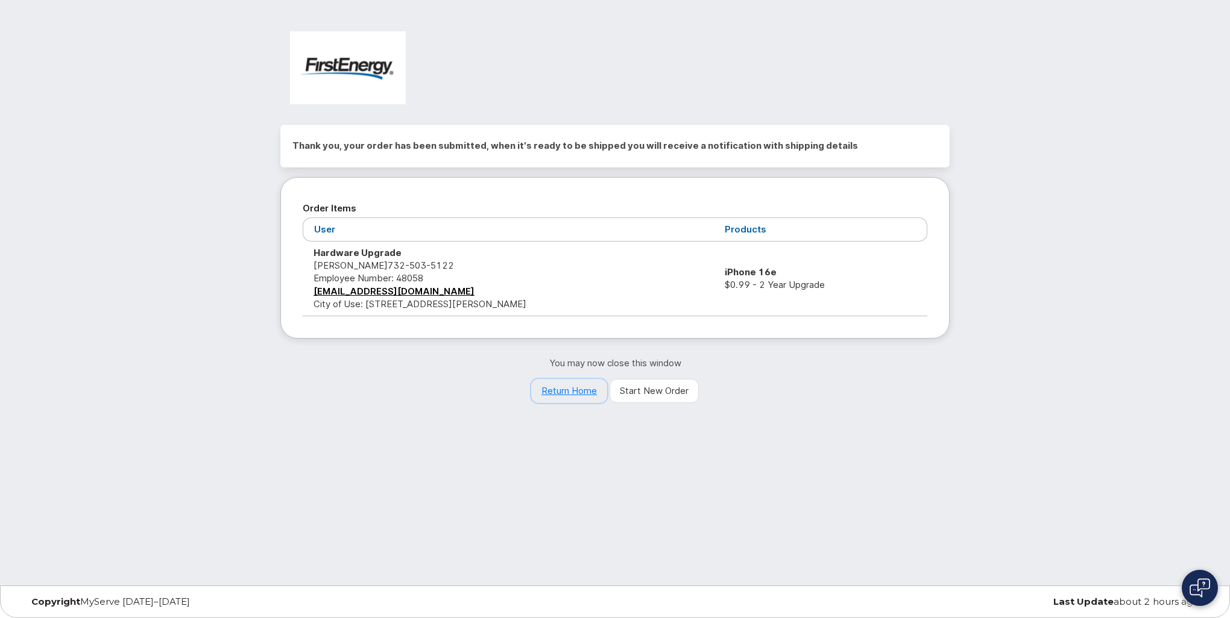
click at [580, 391] on link "Return Home" at bounding box center [569, 391] width 76 height 24
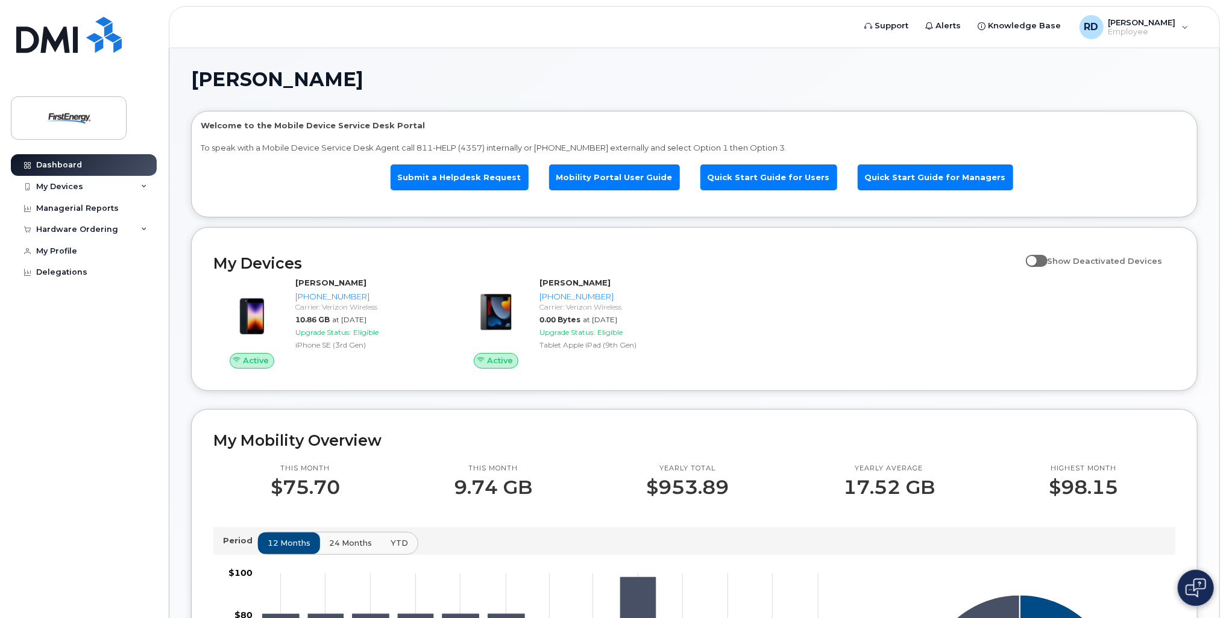
click at [1044, 259] on span at bounding box center [1037, 261] width 22 height 12
click at [1036, 259] on input "Show Deactivated Devices" at bounding box center [1031, 255] width 10 height 10
click at [1044, 259] on span at bounding box center [1037, 261] width 22 height 12
click at [1036, 259] on input "Show Deactivated Devices" at bounding box center [1031, 255] width 10 height 10
checkbox input "false"
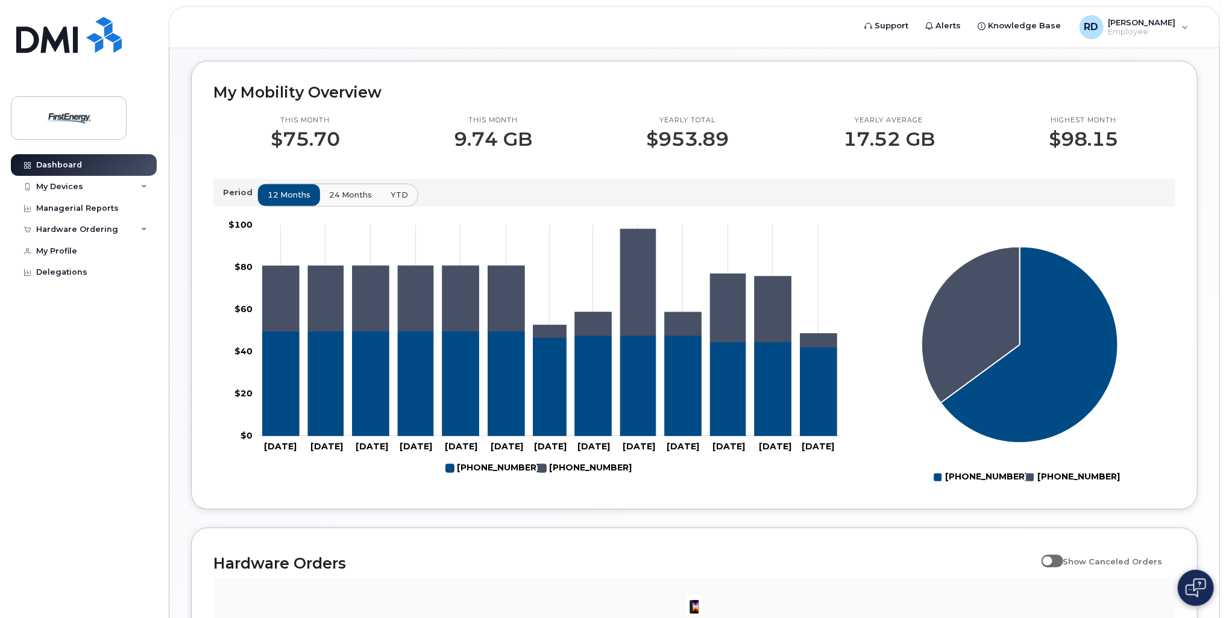
scroll to position [149, 0]
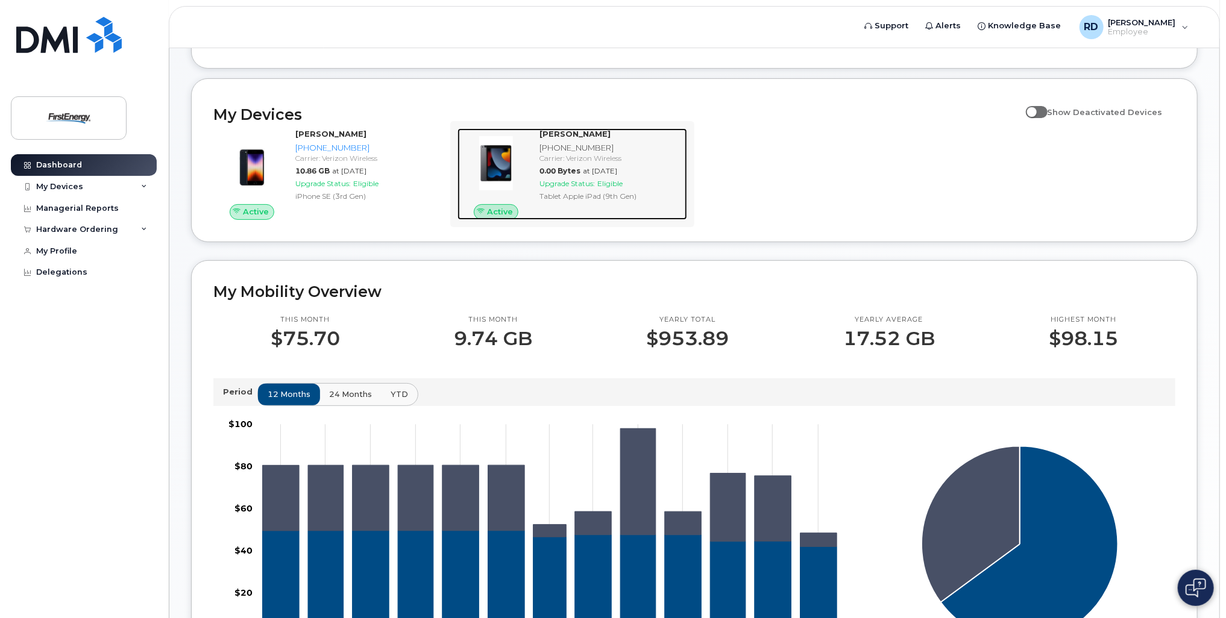
click at [567, 133] on strong "[PERSON_NAME]" at bounding box center [574, 134] width 71 height 10
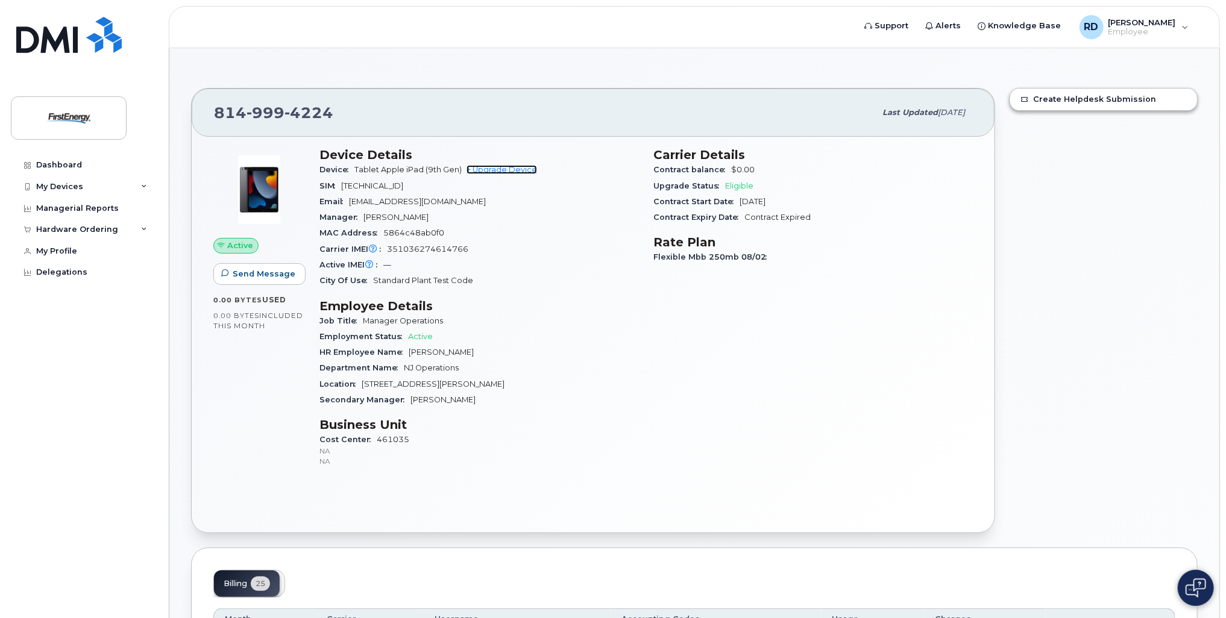
click at [521, 171] on link "+ Upgrade Device" at bounding box center [502, 169] width 71 height 9
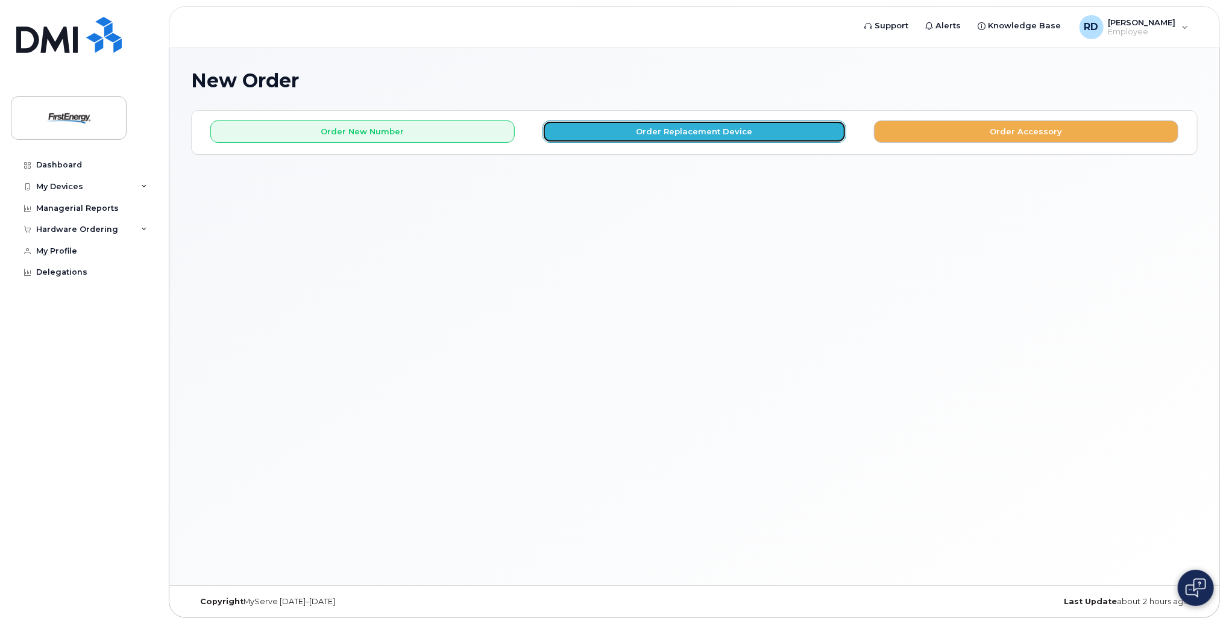
click at [703, 133] on button "Order Replacement Device" at bounding box center [694, 132] width 304 height 22
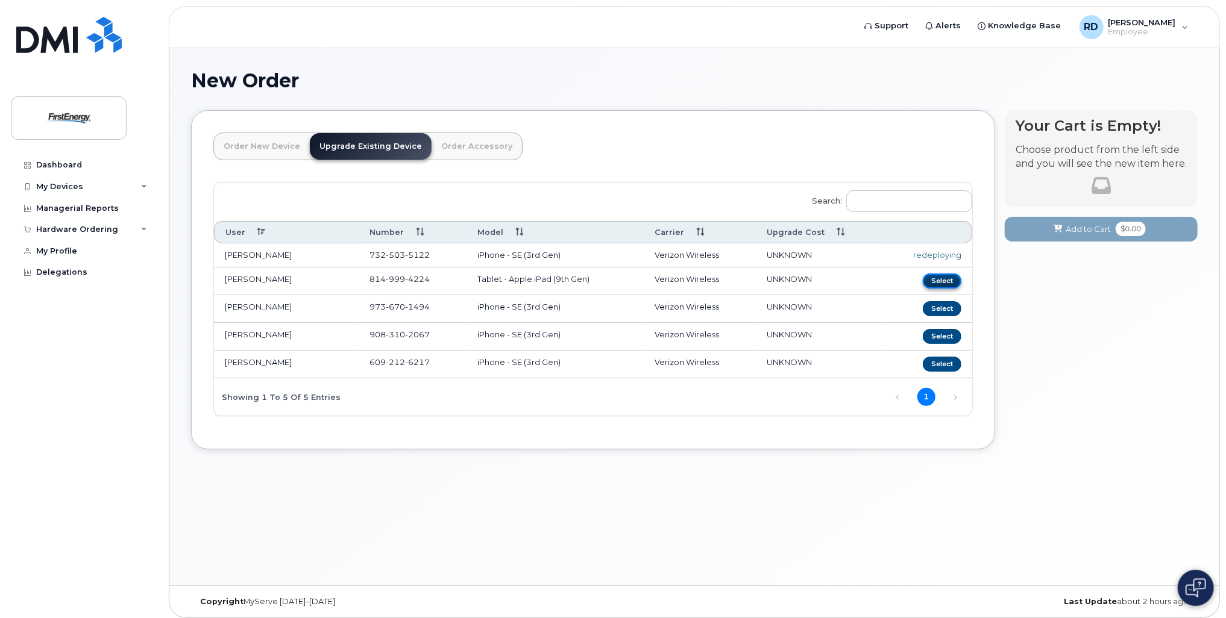
click at [944, 280] on button "Select" at bounding box center [942, 281] width 39 height 15
